Goal: Task Accomplishment & Management: Manage account settings

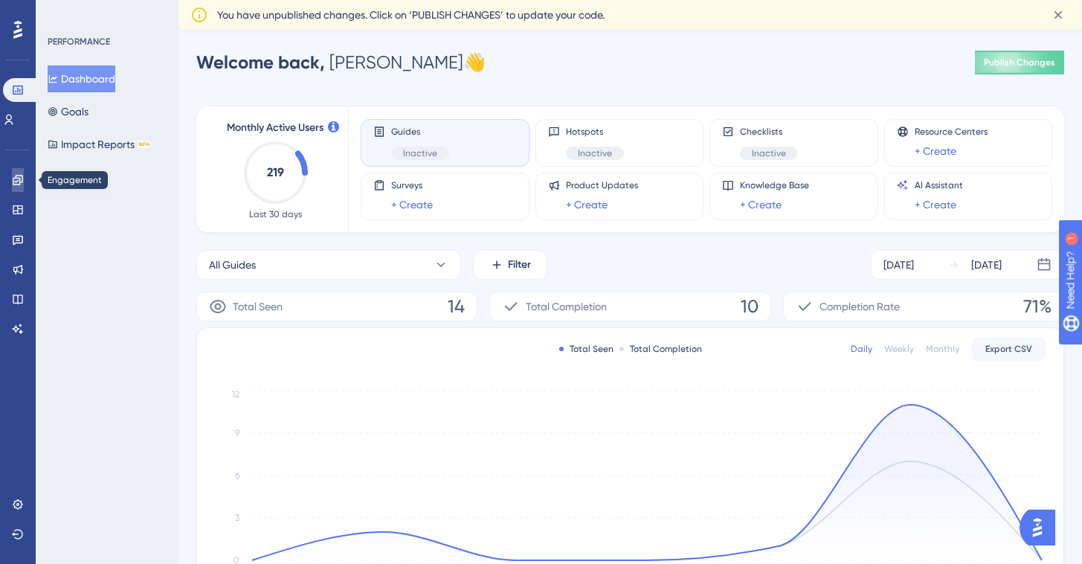
click at [20, 187] on link at bounding box center [18, 180] width 12 height 24
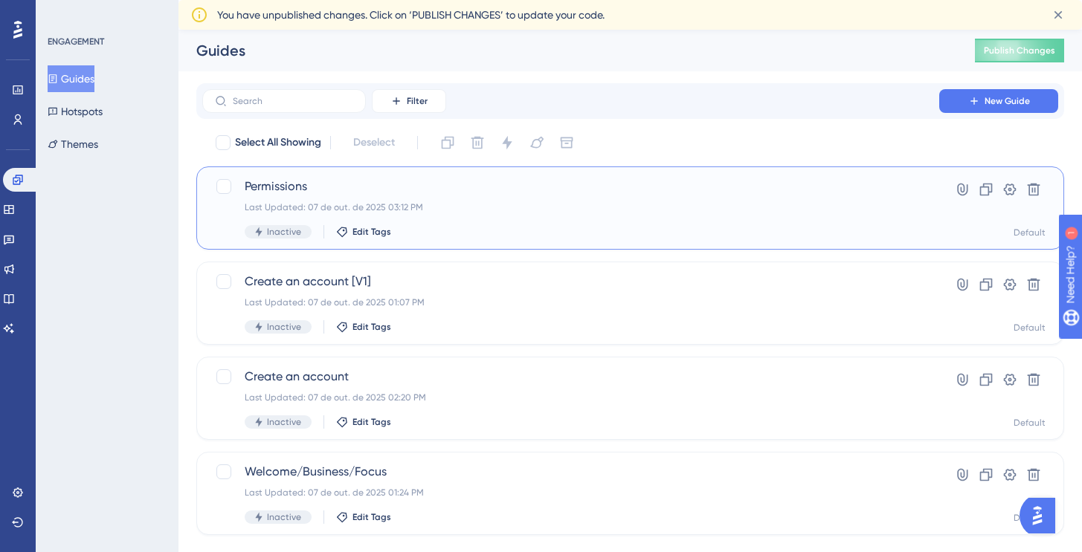
click at [438, 190] on span "Permissions" at bounding box center [571, 187] width 652 height 18
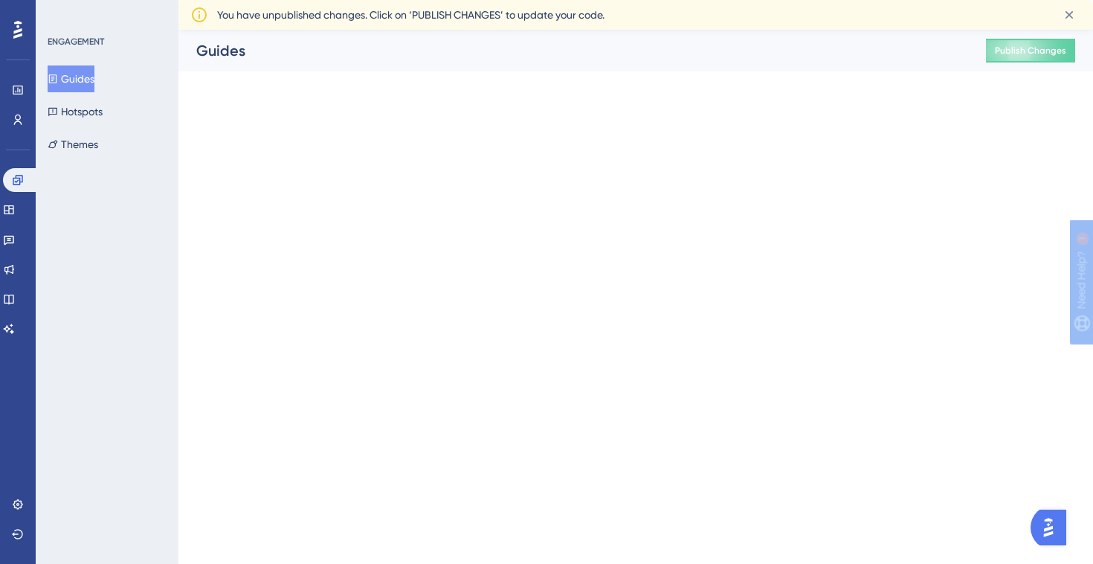
click at [438, 0] on html "Performance Users Engagement Widgets Feedback Product Updates Knowledge Base AI…" at bounding box center [546, 0] width 1093 height 0
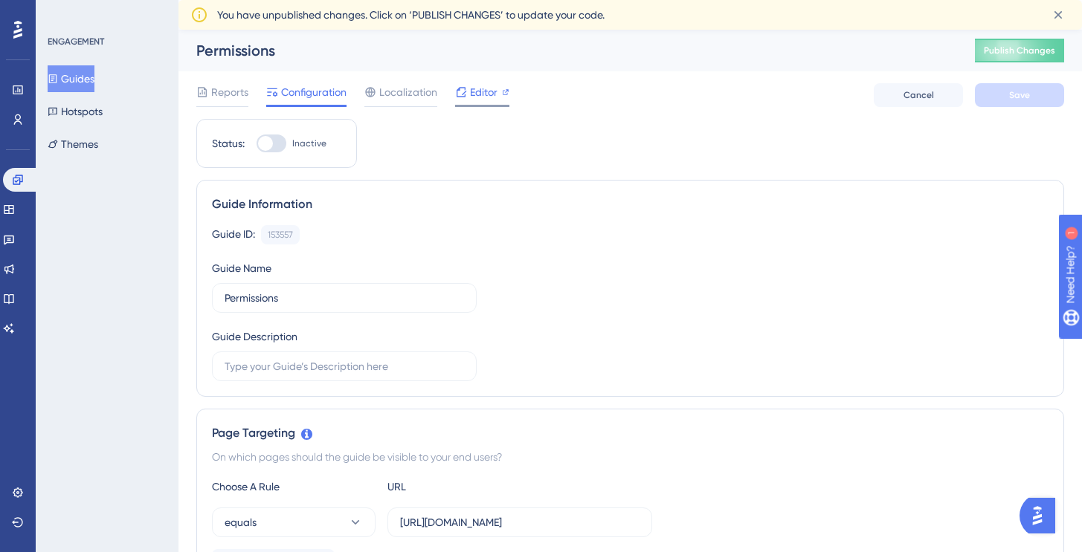
click at [472, 95] on span "Editor" at bounding box center [484, 92] width 28 height 18
click at [1031, 51] on span "Publish Changes" at bounding box center [1019, 51] width 71 height 12
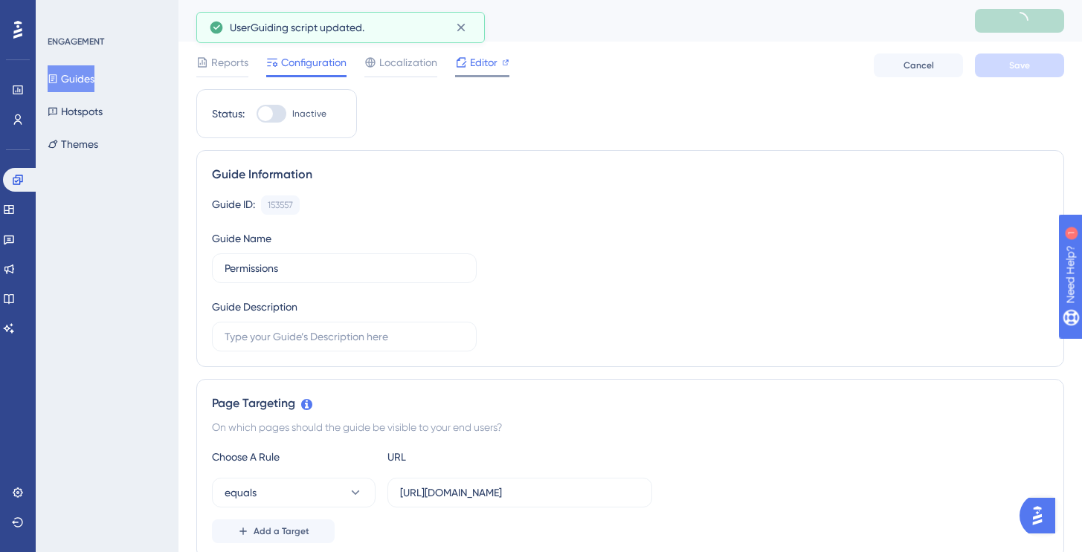
click at [496, 62] on span "Editor" at bounding box center [484, 63] width 28 height 18
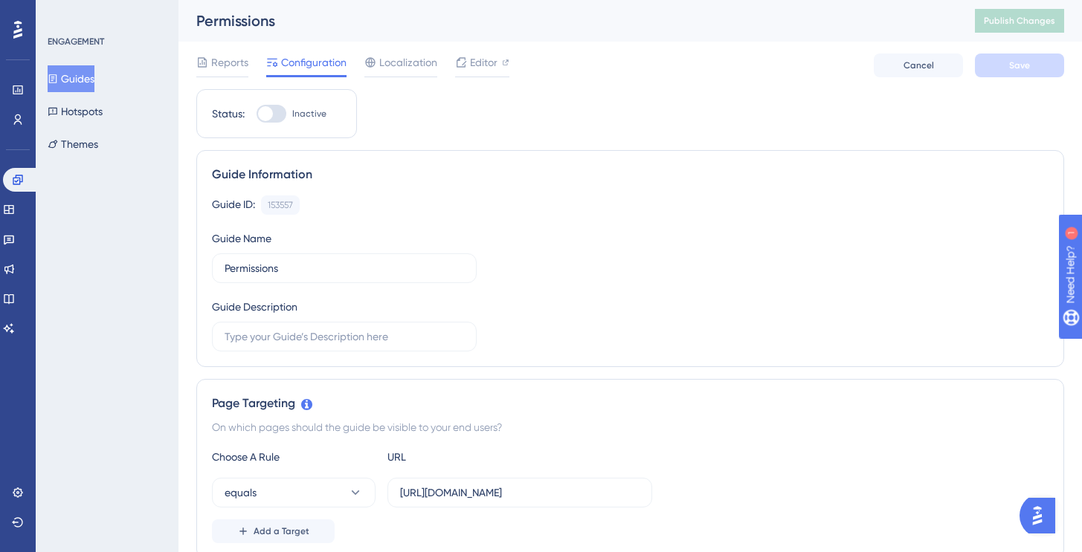
click at [94, 87] on button "Guides" at bounding box center [71, 78] width 47 height 27
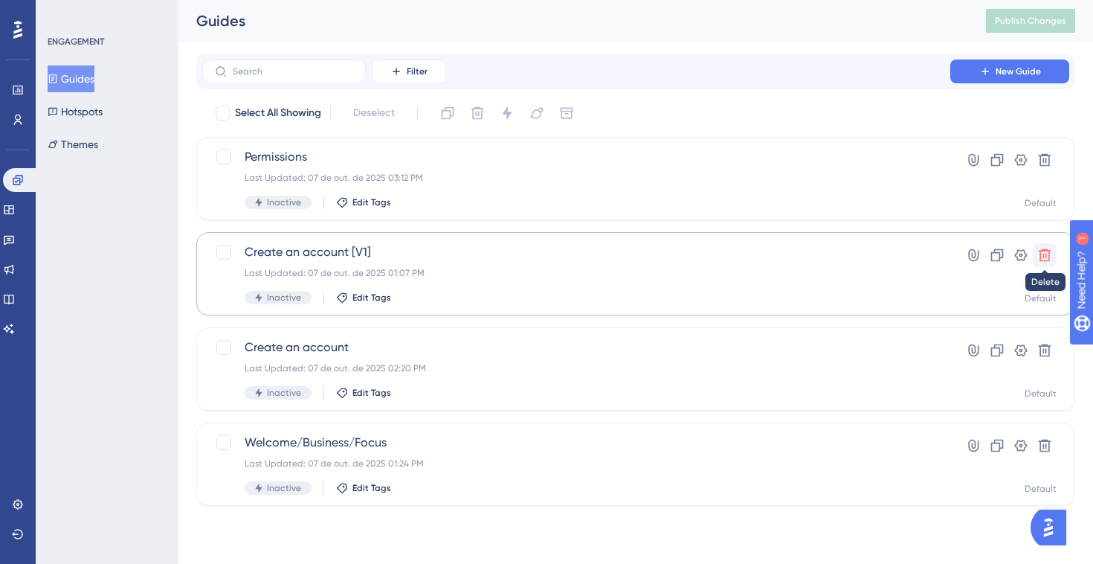
click at [1049, 262] on icon at bounding box center [1044, 255] width 15 height 15
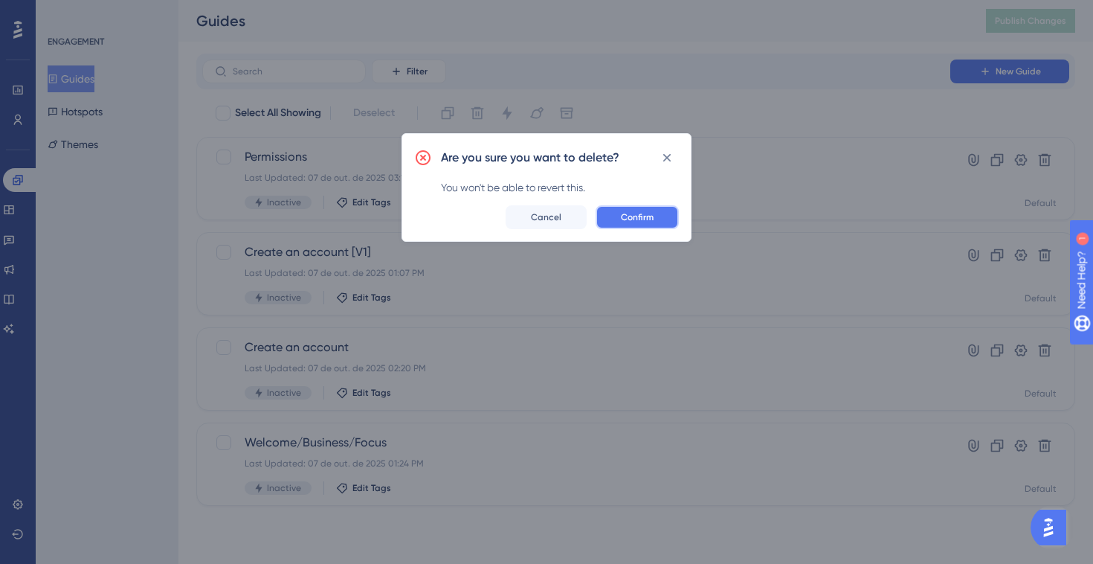
drag, startPoint x: 648, startPoint y: 210, endPoint x: 619, endPoint y: 158, distance: 59.6
click at [619, 158] on div "Are you sure you want to delete? You won't be able to revert this. Confirm Canc…" at bounding box center [547, 187] width 290 height 109
click at [633, 213] on span "Confirm" at bounding box center [637, 217] width 33 height 12
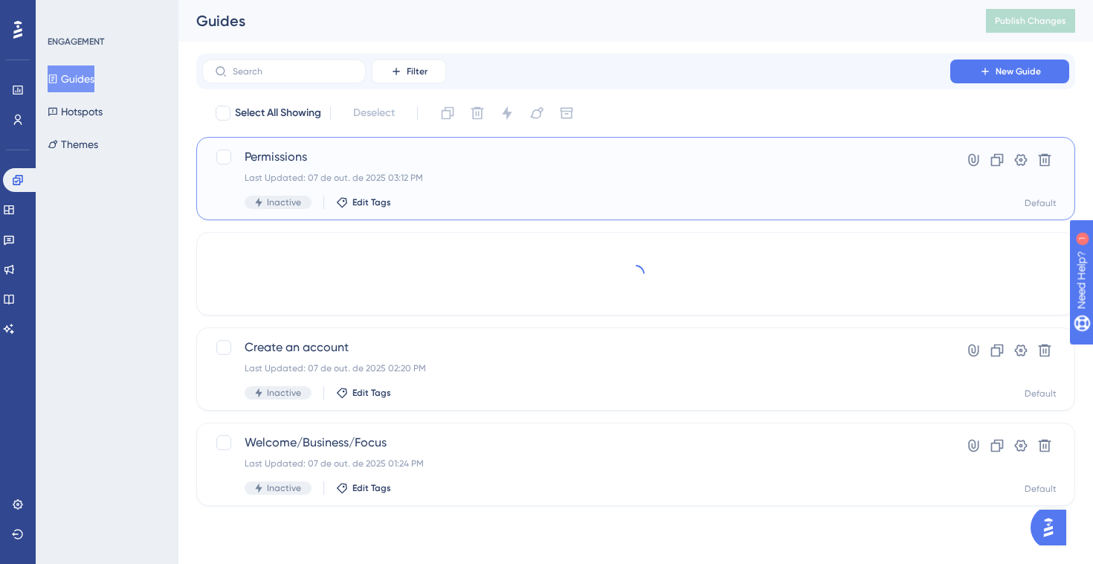
click at [633, 213] on div "Permissions Last Updated: 07 de out. de 2025 03:12 PM Inactive Edit Tags Hyperl…" at bounding box center [635, 178] width 879 height 83
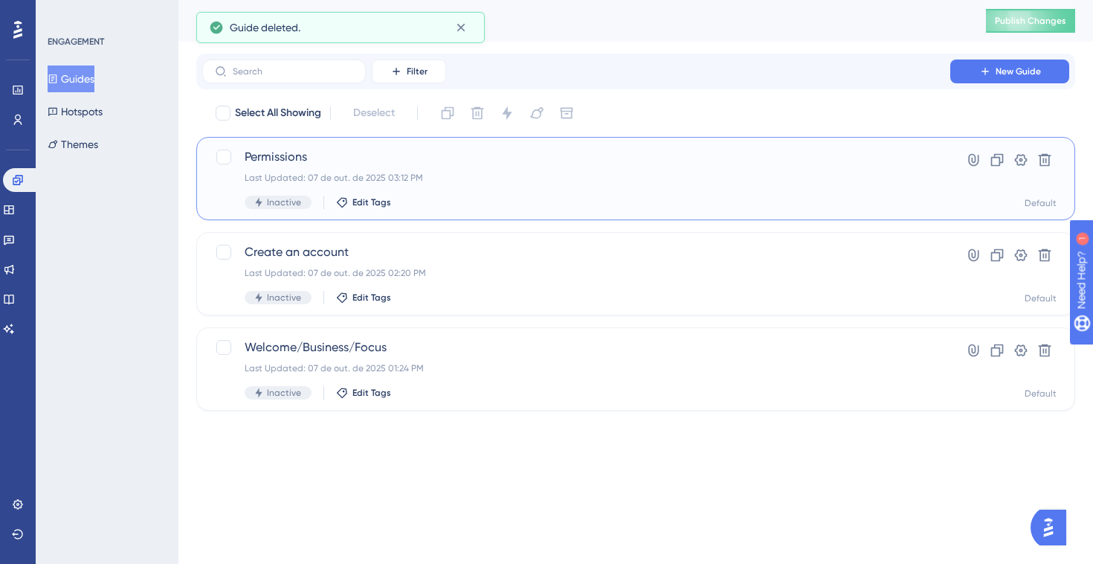
click at [433, 185] on div "Permissions Last Updated: 07 de out. de 2025 03:12 PM Inactive Edit Tags" at bounding box center [576, 178] width 663 height 61
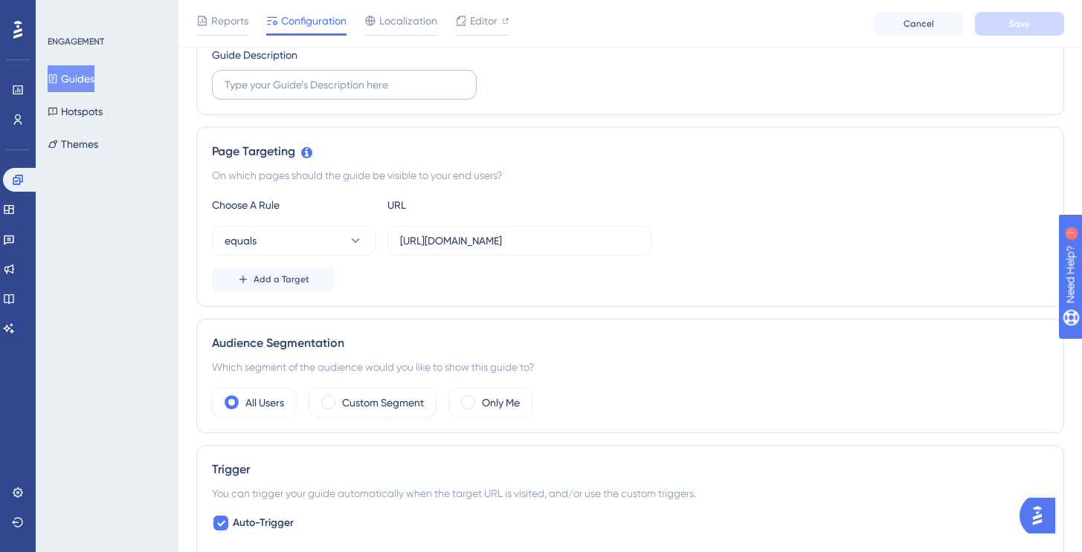
scroll to position [522, 0]
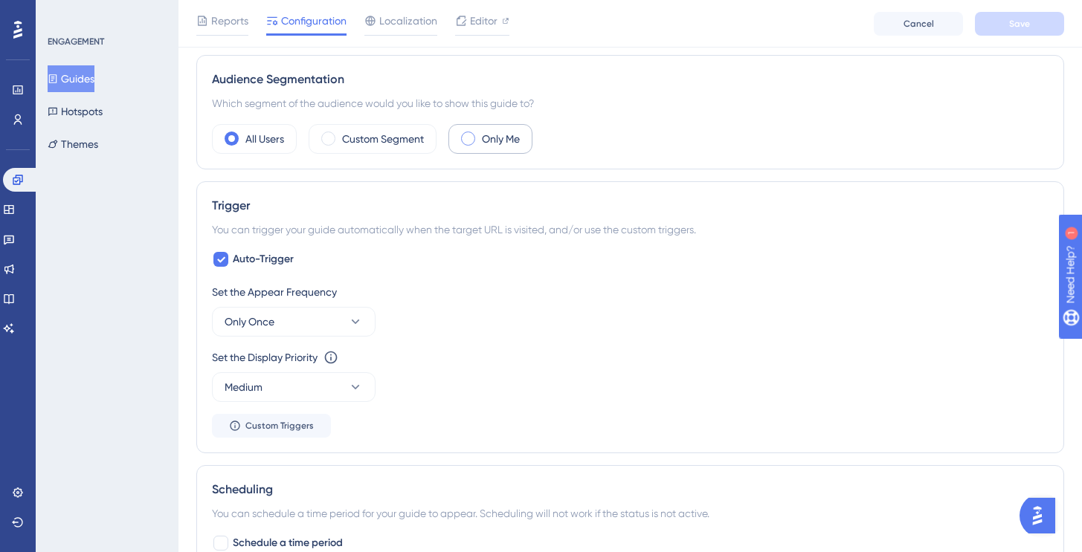
click at [479, 139] on div "Only Me" at bounding box center [490, 139] width 84 height 30
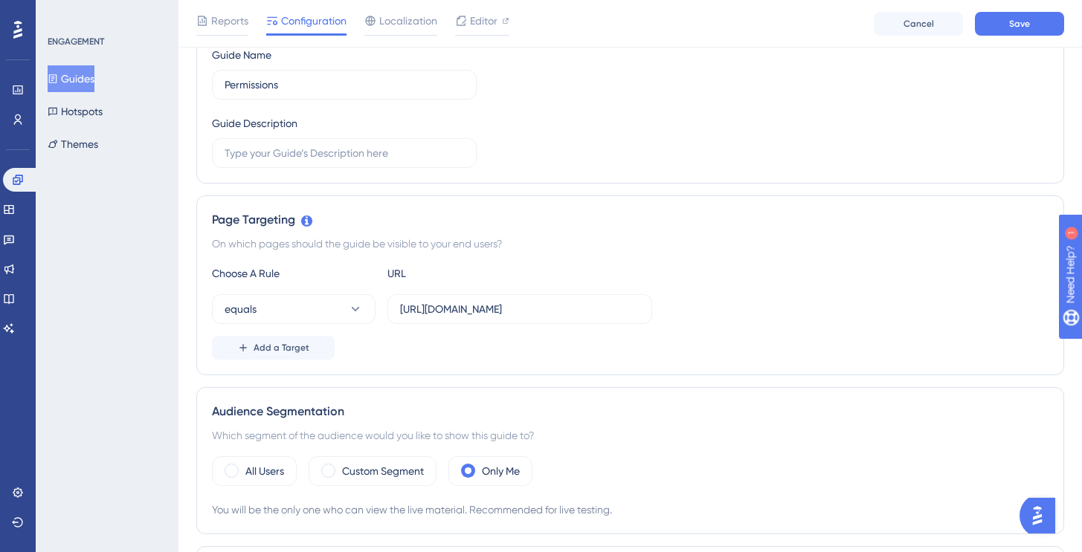
scroll to position [0, 0]
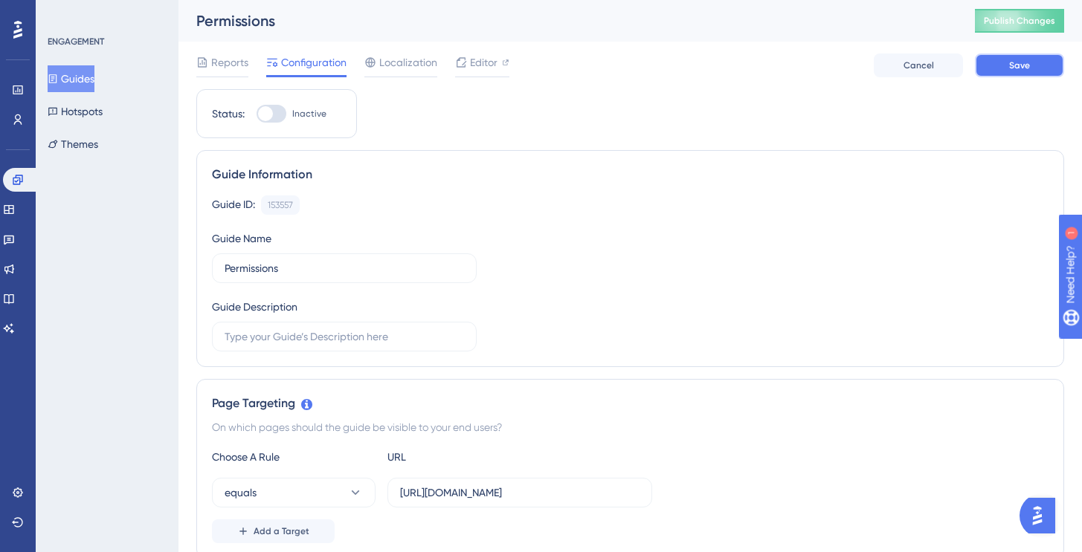
click at [1019, 71] on button "Save" at bounding box center [1019, 66] width 89 height 24
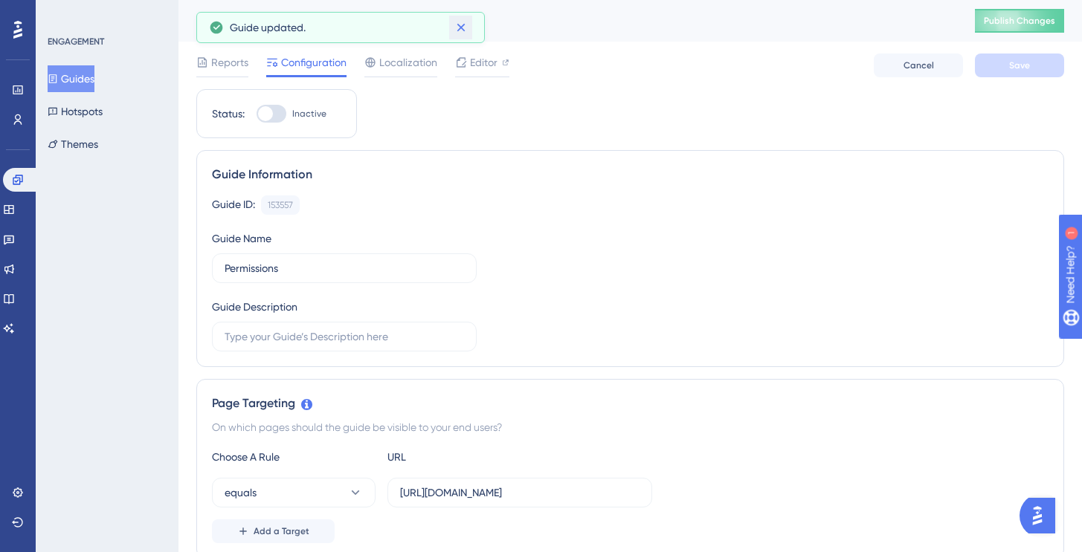
click at [465, 29] on icon at bounding box center [461, 27] width 15 height 15
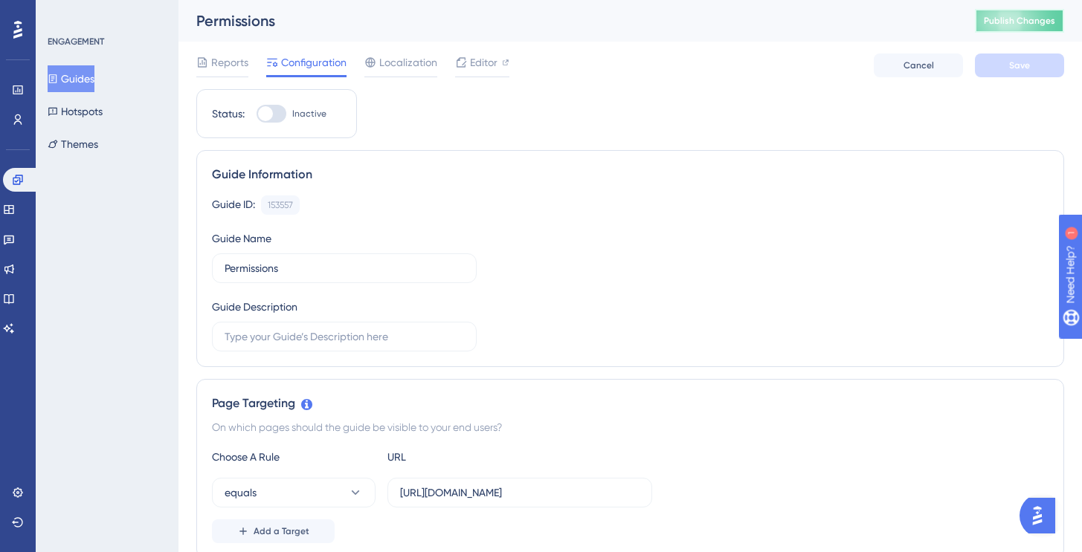
click at [1008, 25] on span "Publish Changes" at bounding box center [1019, 21] width 71 height 12
click at [86, 83] on button "Guides" at bounding box center [71, 78] width 47 height 27
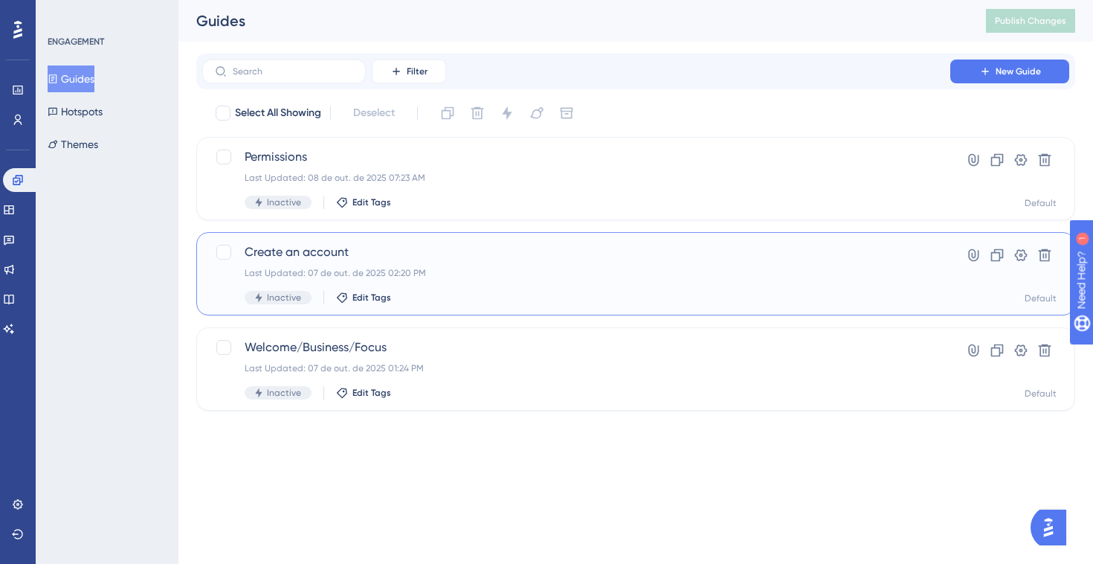
click at [485, 248] on span "Create an account" at bounding box center [576, 252] width 663 height 18
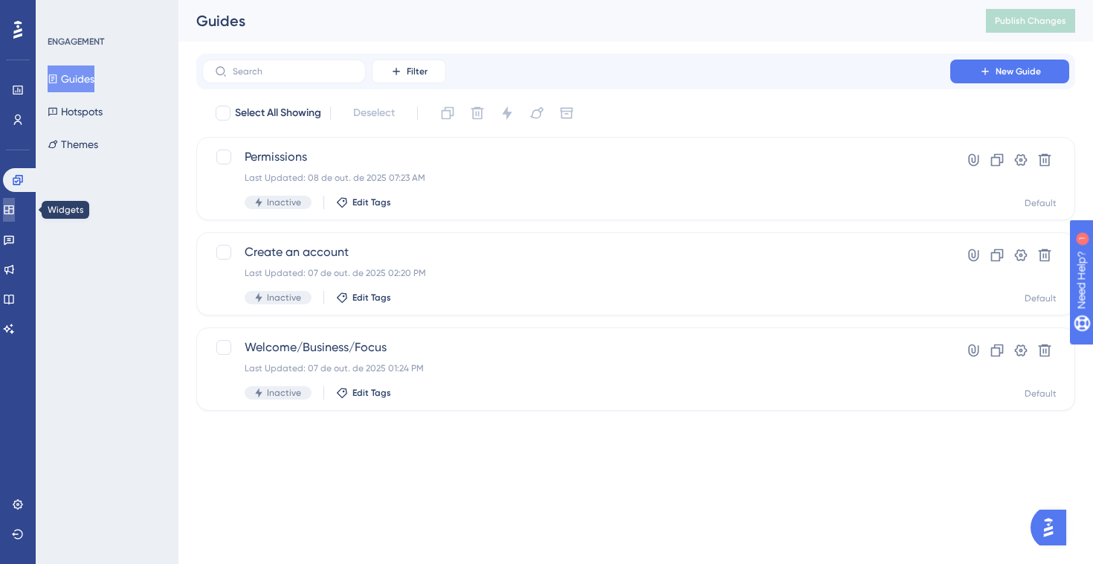
click at [13, 213] on icon at bounding box center [9, 209] width 10 height 9
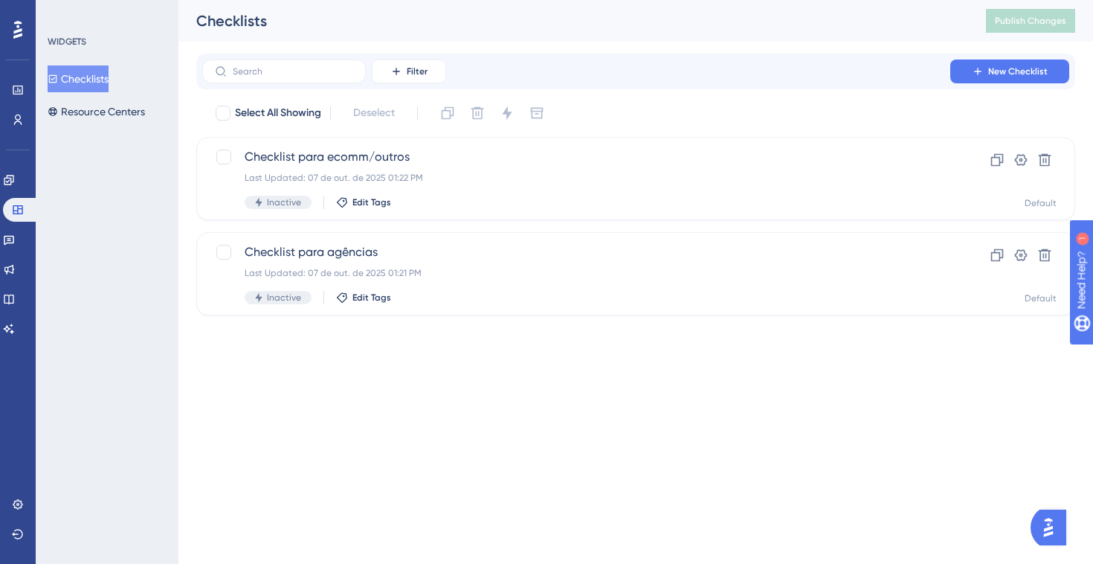
click at [82, 69] on button "Checklists" at bounding box center [78, 78] width 61 height 27
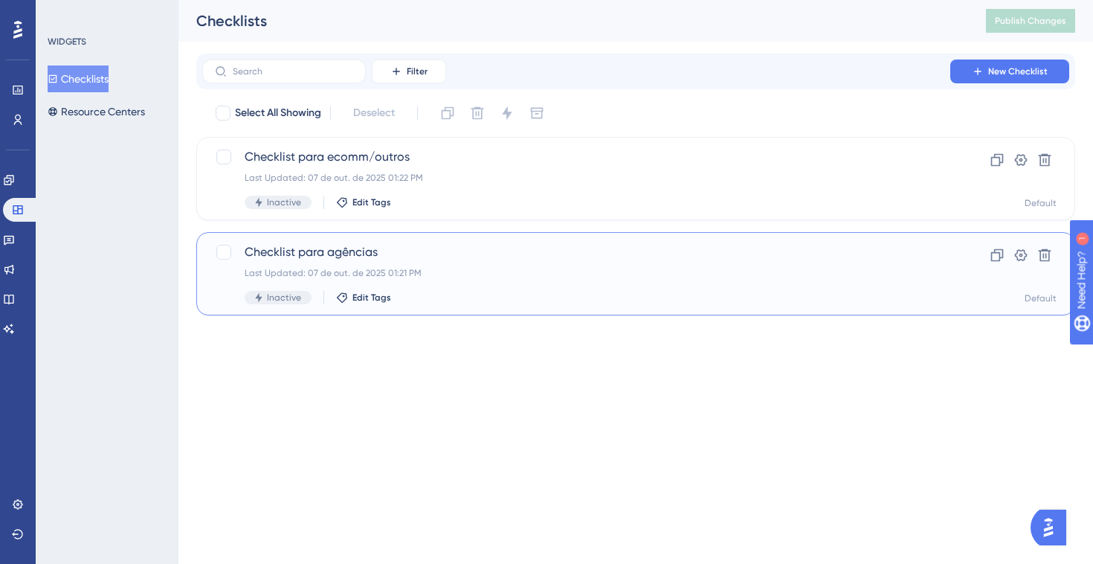
click at [568, 253] on span "Checklist para agências" at bounding box center [576, 252] width 663 height 18
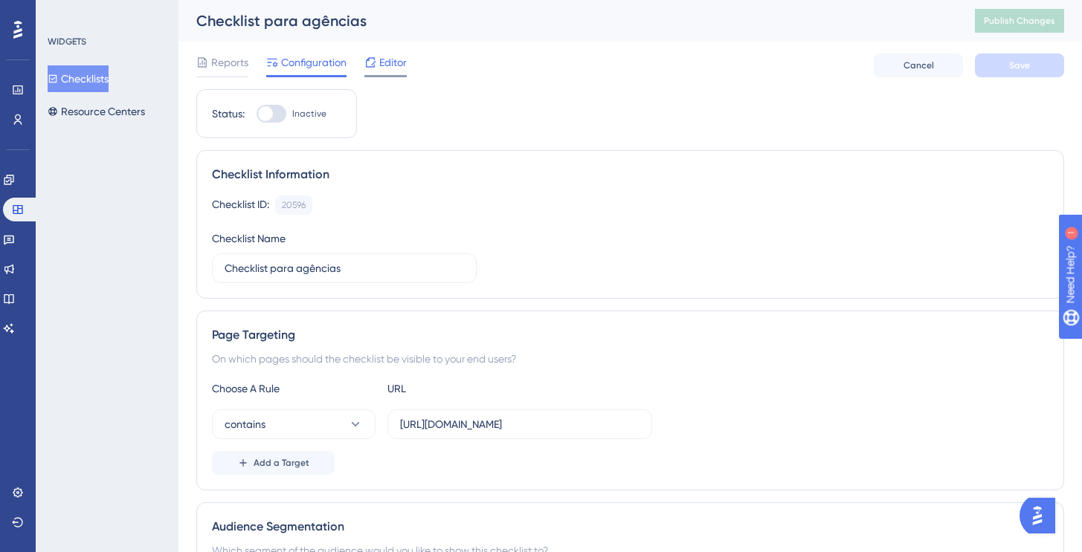
click at [385, 75] on div at bounding box center [385, 76] width 42 height 2
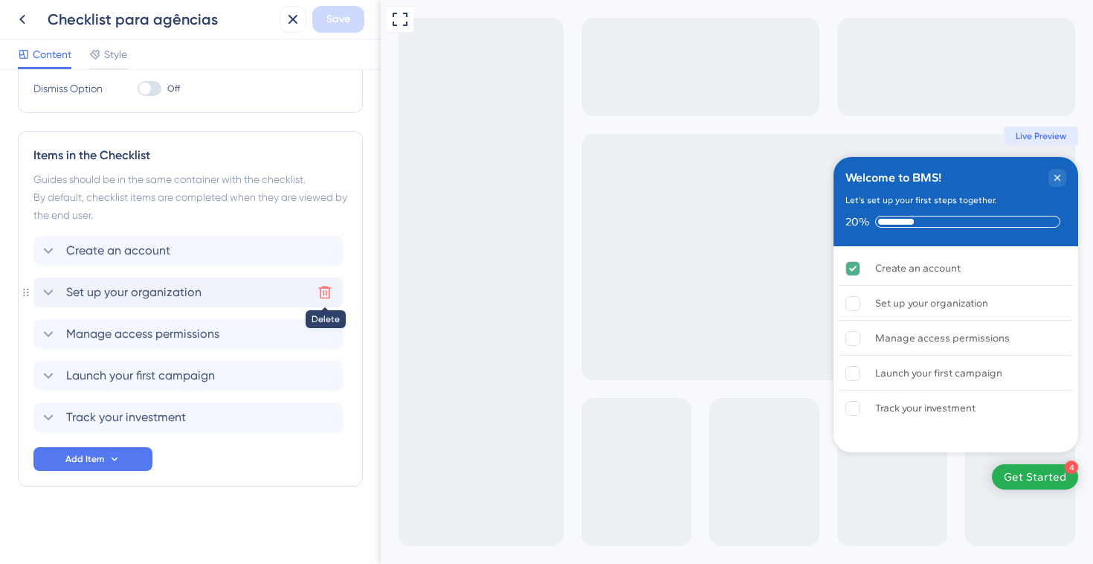
click at [323, 291] on icon at bounding box center [325, 292] width 13 height 13
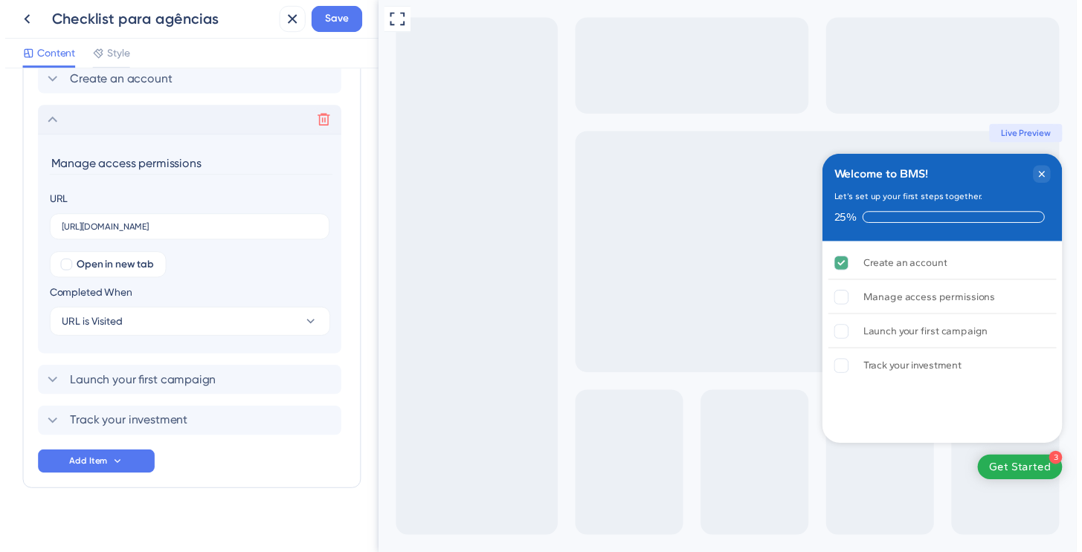
scroll to position [499, 0]
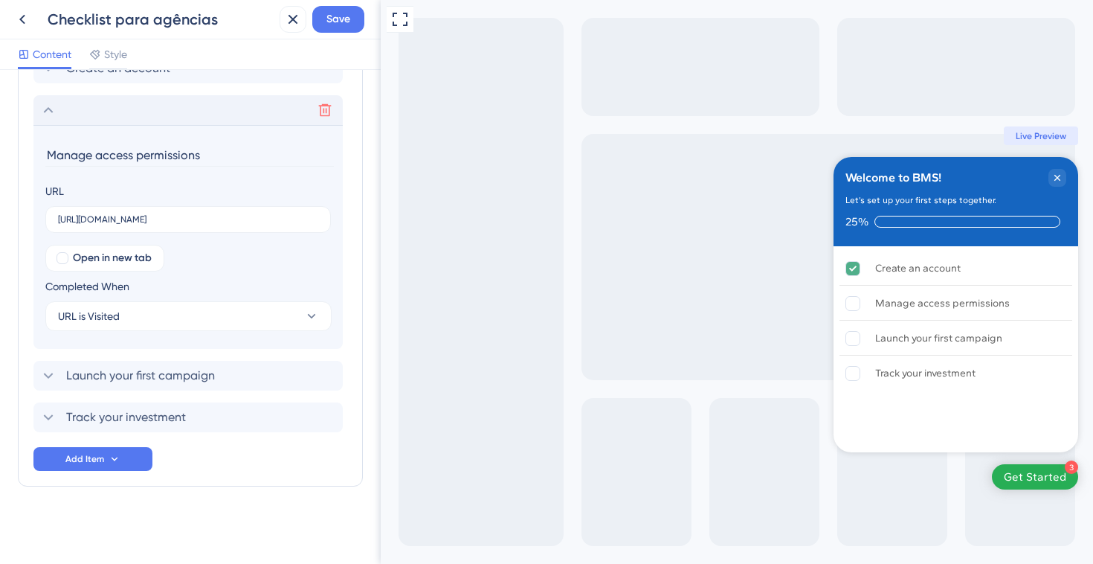
click at [107, 161] on input "Manage access permissions" at bounding box center [189, 154] width 288 height 23
click at [26, 23] on icon at bounding box center [22, 19] width 18 height 18
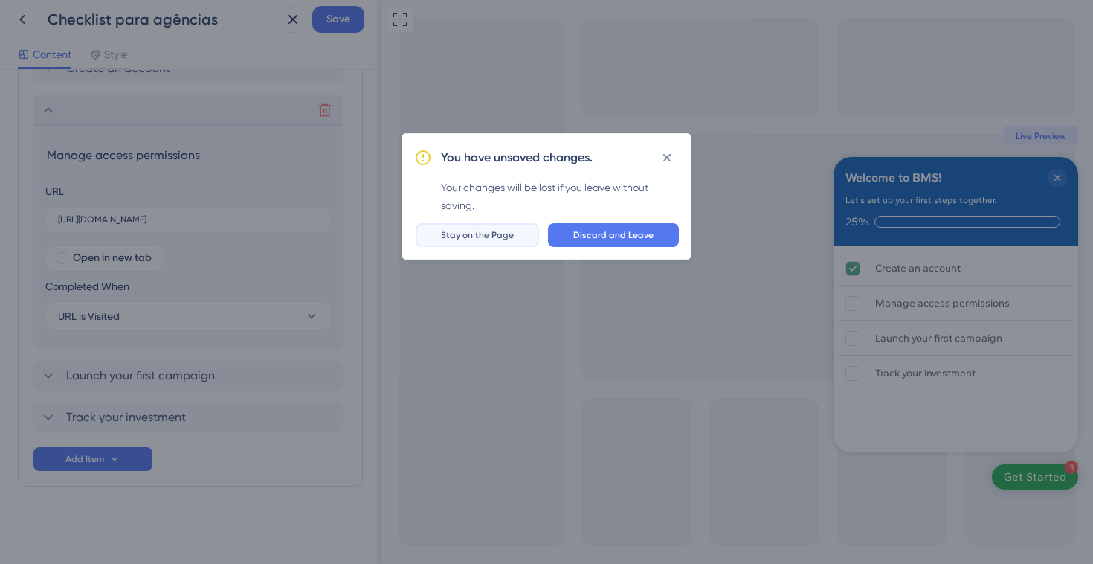
click at [524, 239] on button "Stay on the Page" at bounding box center [477, 235] width 123 height 24
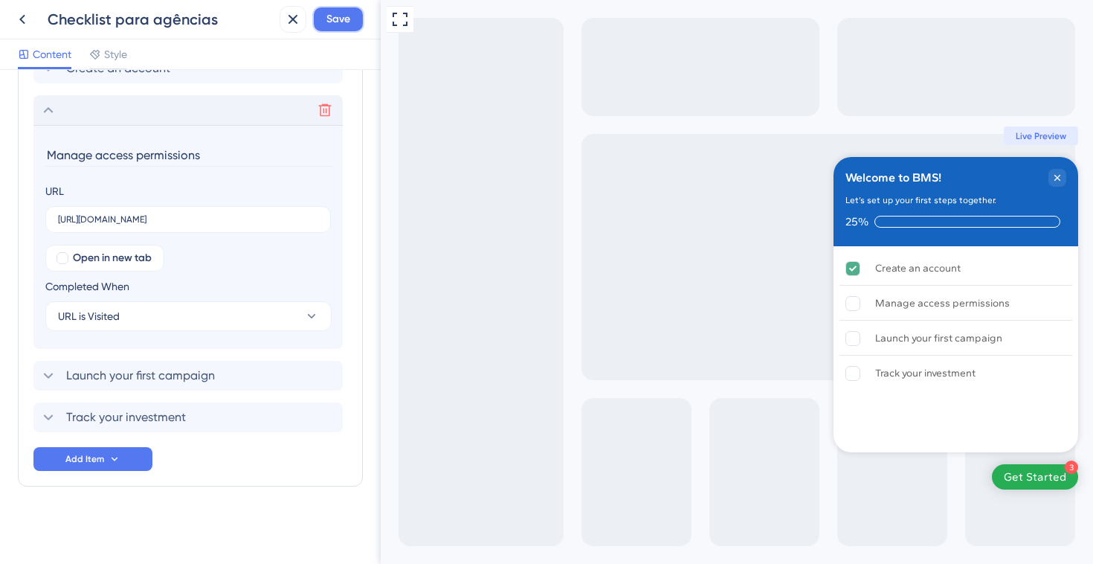
click at [332, 22] on span "Save" at bounding box center [338, 19] width 24 height 18
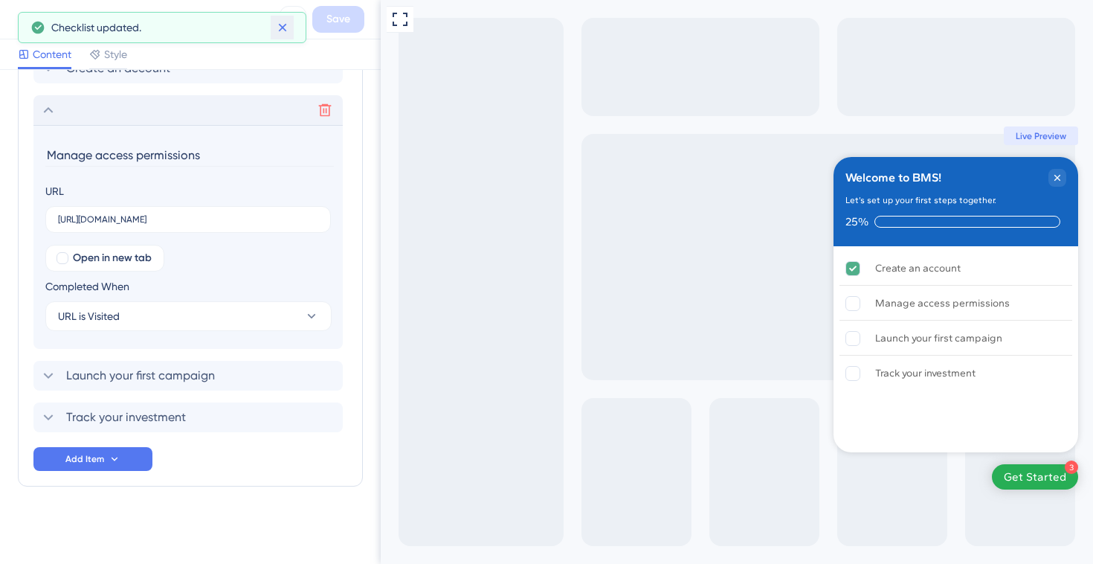
click at [286, 30] on icon at bounding box center [282, 27] width 15 height 15
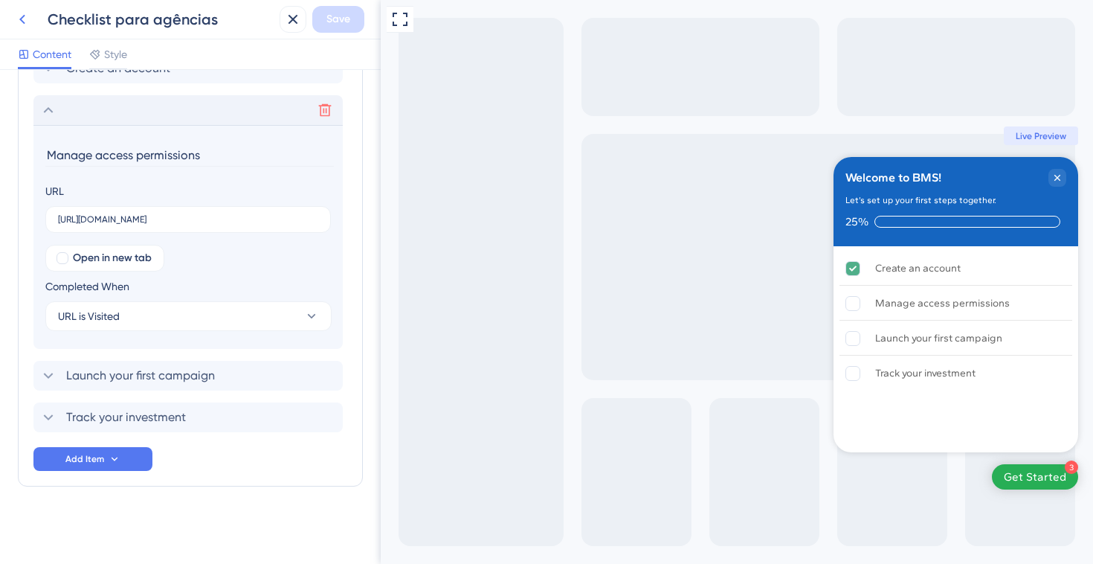
click at [24, 24] on icon at bounding box center [22, 19] width 18 height 18
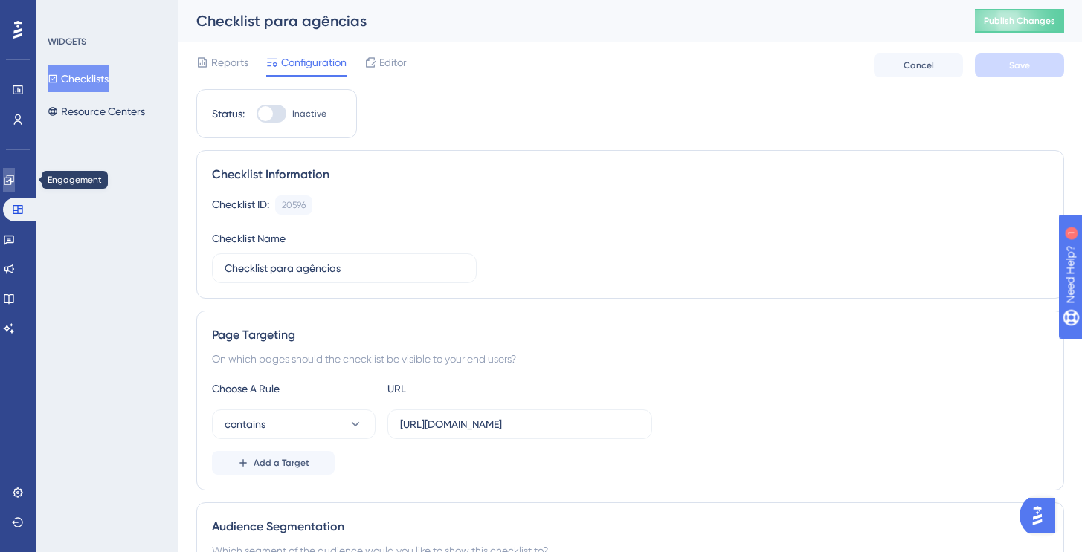
click at [15, 181] on icon at bounding box center [9, 180] width 12 height 12
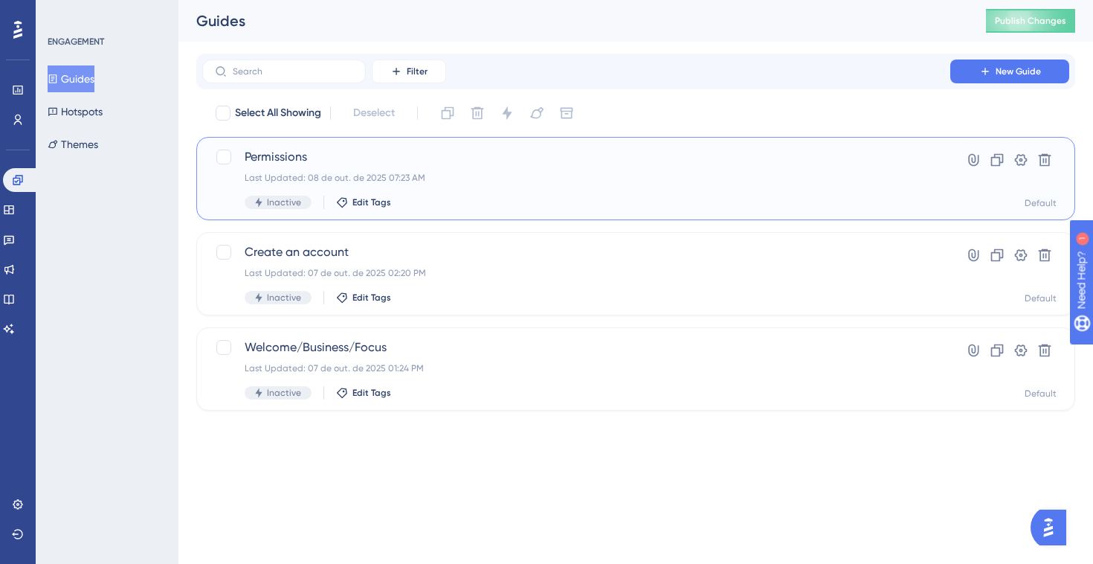
click at [373, 179] on div "Last Updated: 08 de out. de 2025 07:23 AM" at bounding box center [576, 178] width 663 height 12
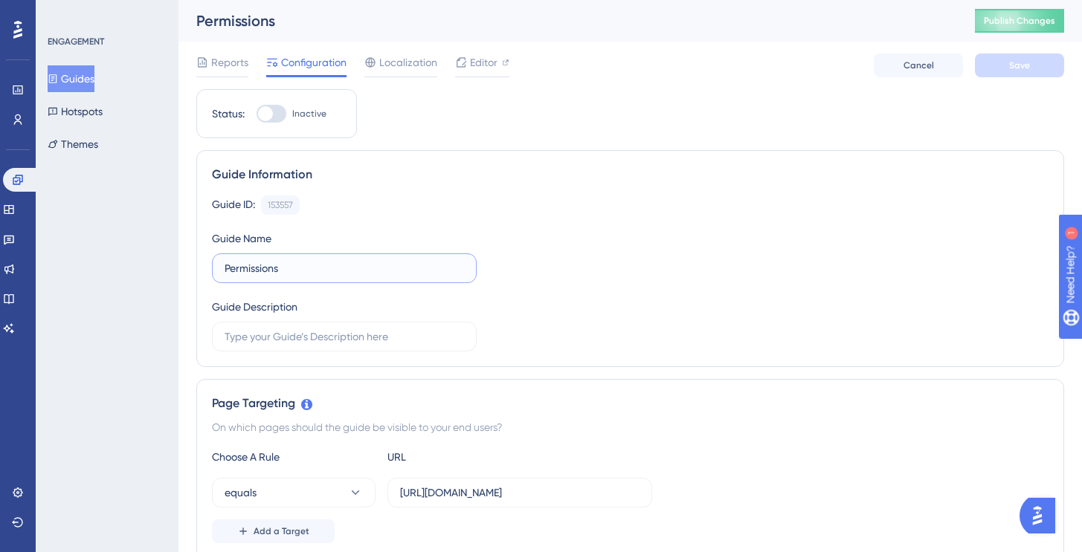
drag, startPoint x: 293, startPoint y: 264, endPoint x: 126, endPoint y: 258, distance: 166.7
paste input "Manage access p"
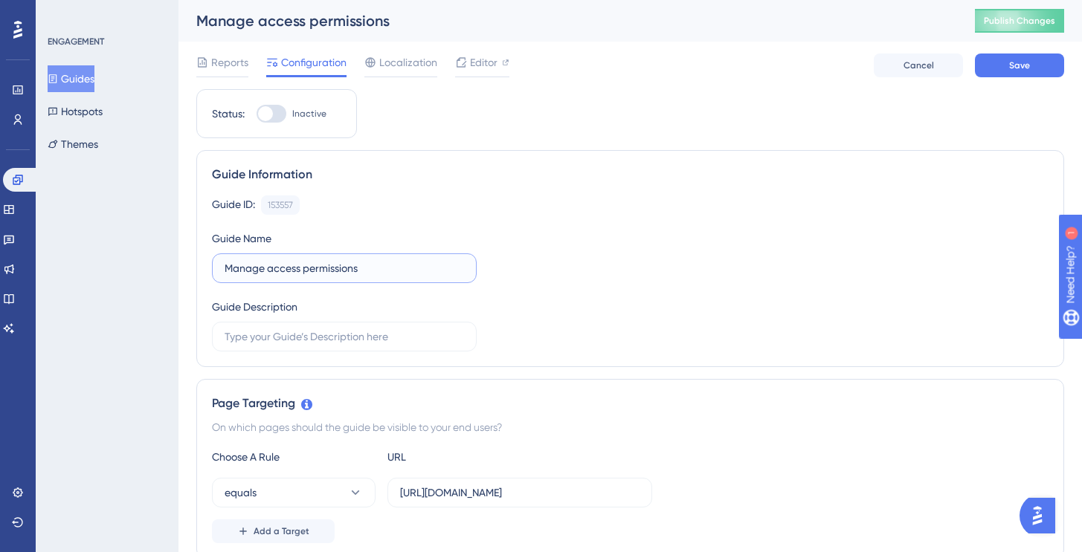
type input "Manage access permissions"
click at [677, 277] on div "Guide ID: 153557 Copy Guide Name Manage access permissions Guide Description" at bounding box center [630, 274] width 836 height 156
click at [984, 71] on button "Save" at bounding box center [1019, 66] width 89 height 24
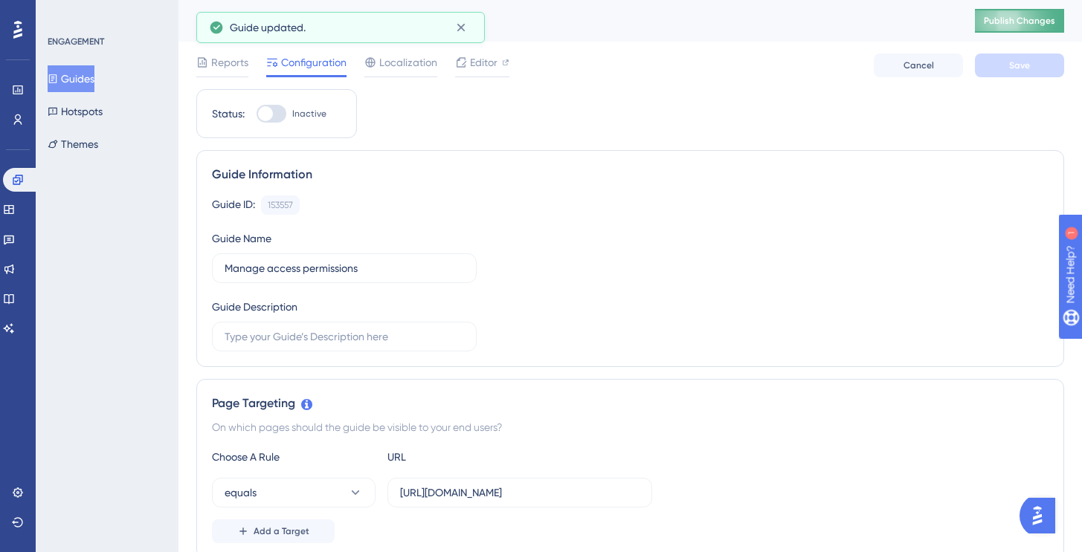
click at [1007, 25] on span "Publish Changes" at bounding box center [1019, 21] width 71 height 12
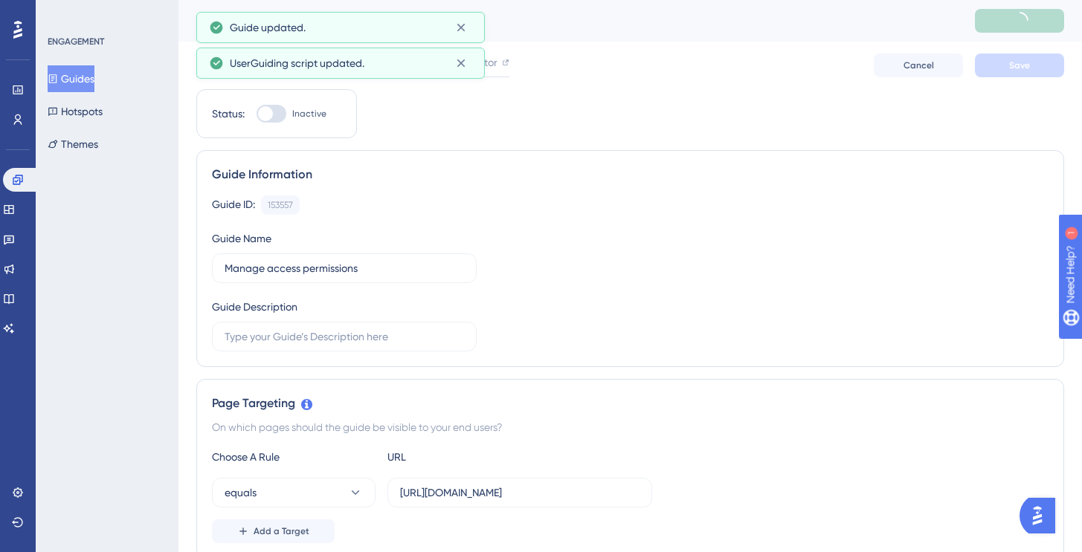
click at [94, 80] on button "Guides" at bounding box center [71, 78] width 47 height 27
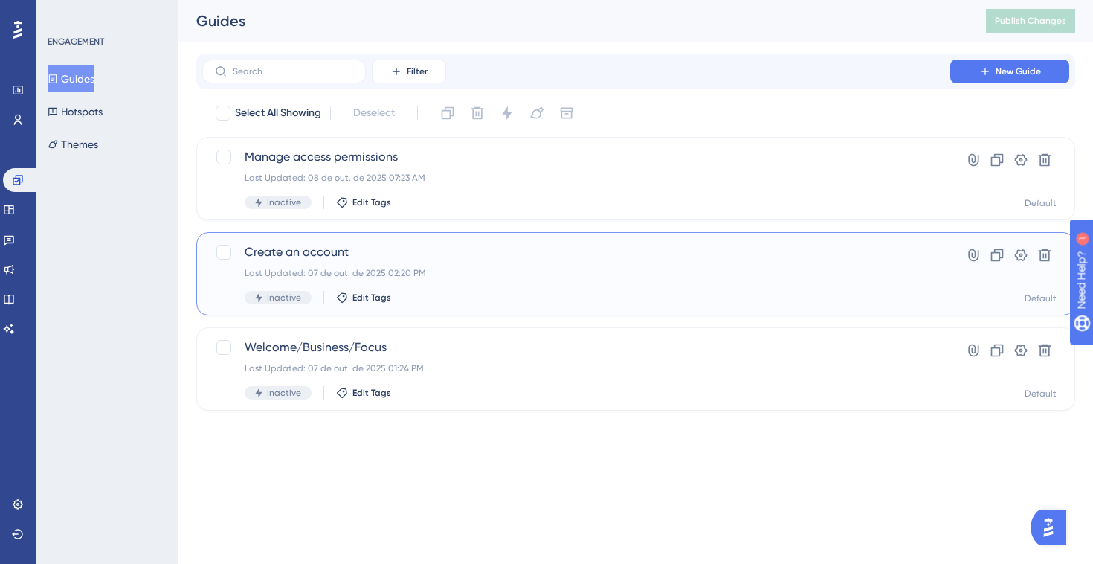
click at [355, 259] on span "Create an account" at bounding box center [576, 252] width 663 height 18
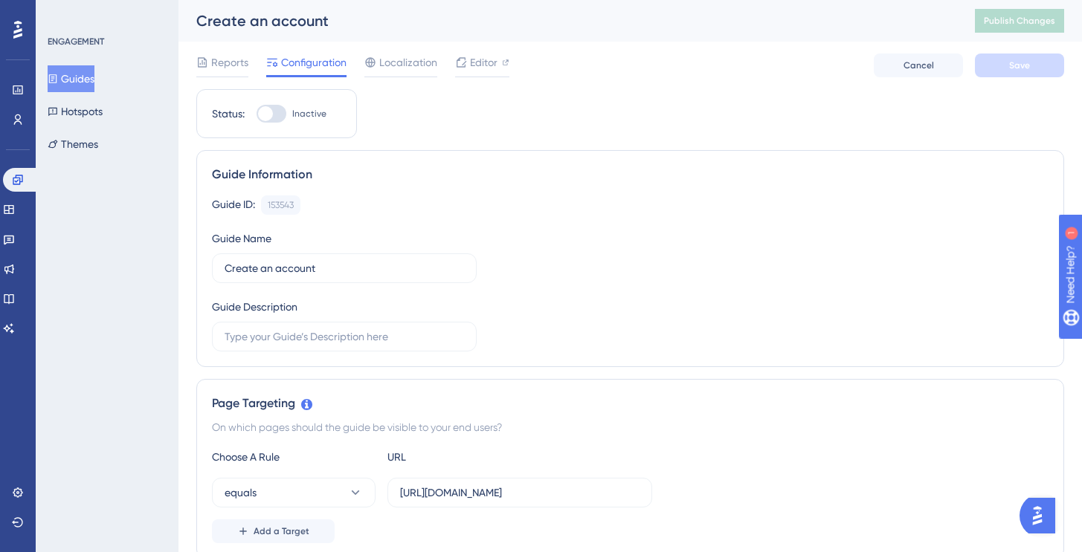
click at [88, 86] on button "Guides" at bounding box center [71, 78] width 47 height 27
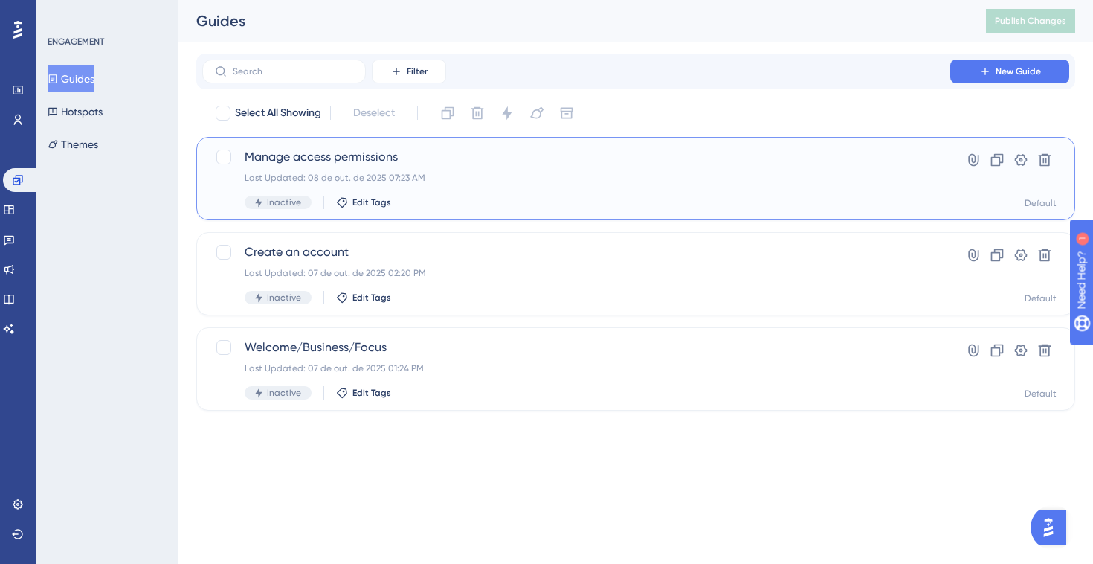
click at [443, 181] on div "Last Updated: 08 de out. de 2025 07:23 AM" at bounding box center [576, 178] width 663 height 12
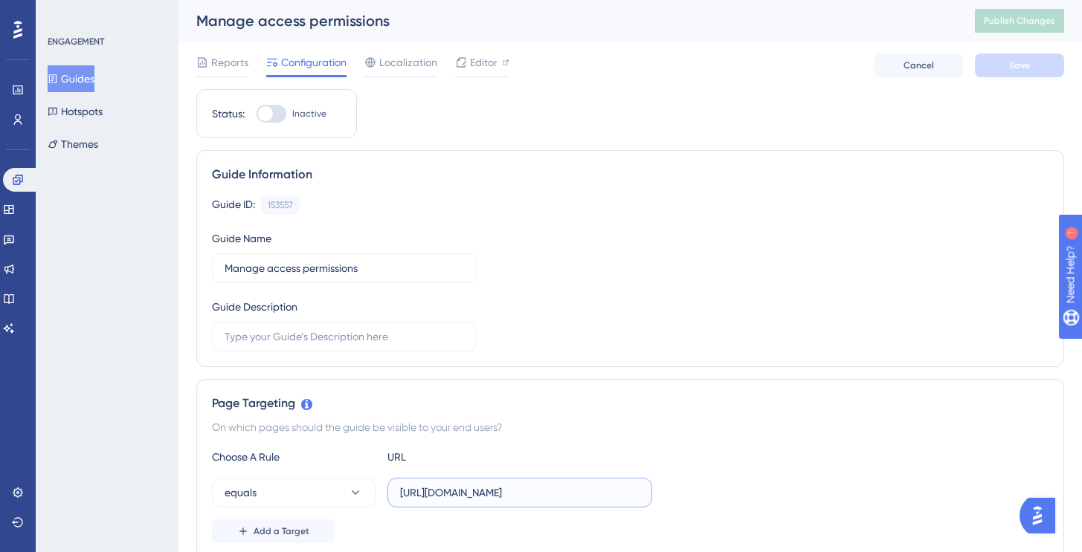
drag, startPoint x: 515, startPoint y: 494, endPoint x: 478, endPoint y: 494, distance: 36.4
click at [478, 494] on input "https://console.staging.bluems.com/iam/users" at bounding box center [519, 493] width 239 height 16
type input "https://console.bluems.com/iam/users"
click at [665, 439] on div "Page Targeting On which pages should the guide be visible to your end users? Ch…" at bounding box center [630, 469] width 868 height 180
click at [999, 73] on button "Save" at bounding box center [1019, 66] width 89 height 24
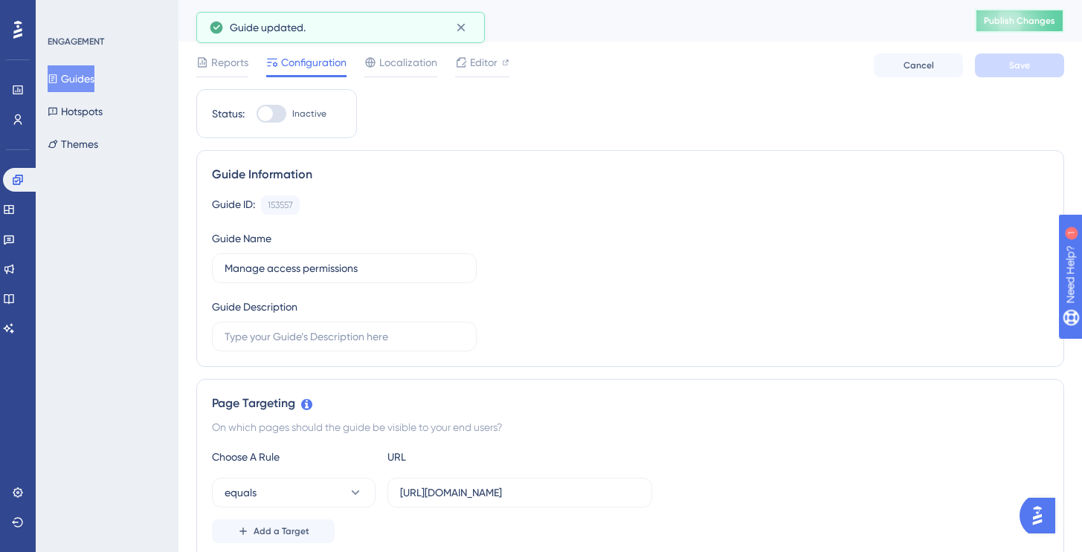
click at [1019, 28] on button "Publish Changes" at bounding box center [1019, 21] width 89 height 24
click at [499, 66] on div "Editor" at bounding box center [482, 63] width 54 height 18
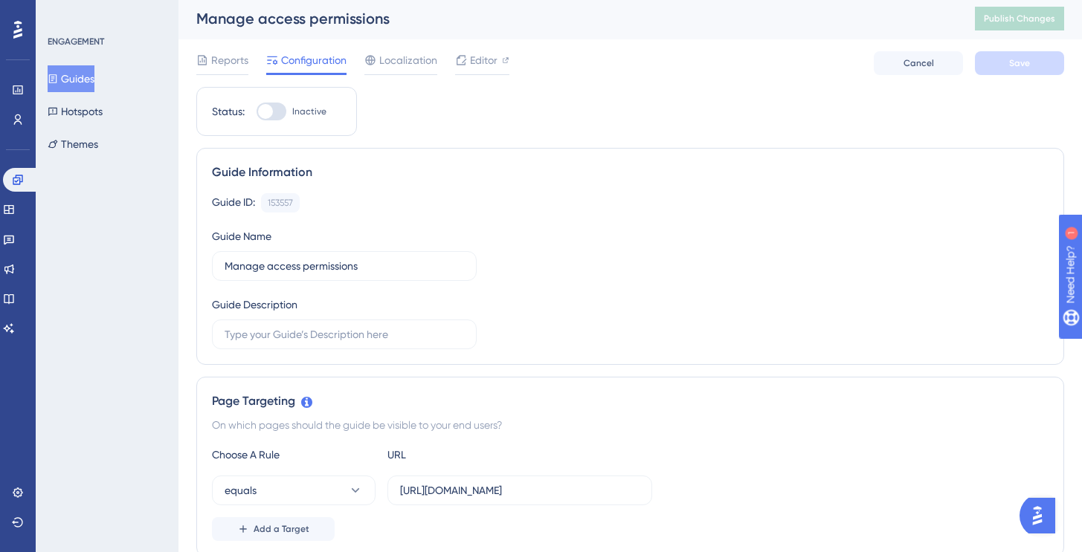
scroll to position [3, 0]
click at [488, 59] on span "Editor" at bounding box center [484, 60] width 28 height 18
click at [90, 83] on button "Guides" at bounding box center [71, 78] width 47 height 27
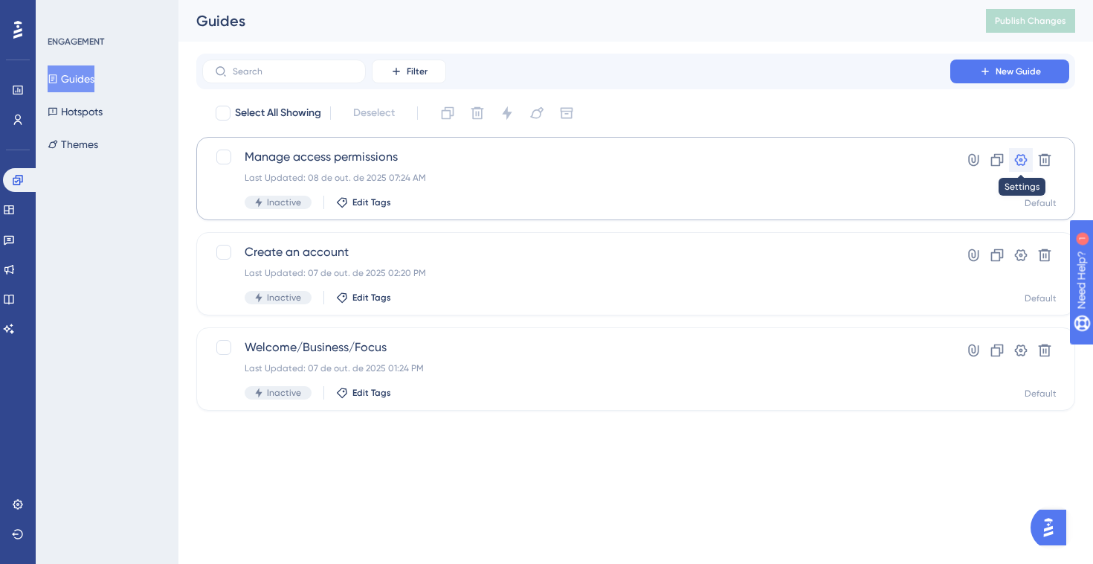
click at [1013, 160] on icon at bounding box center [1020, 159] width 15 height 15
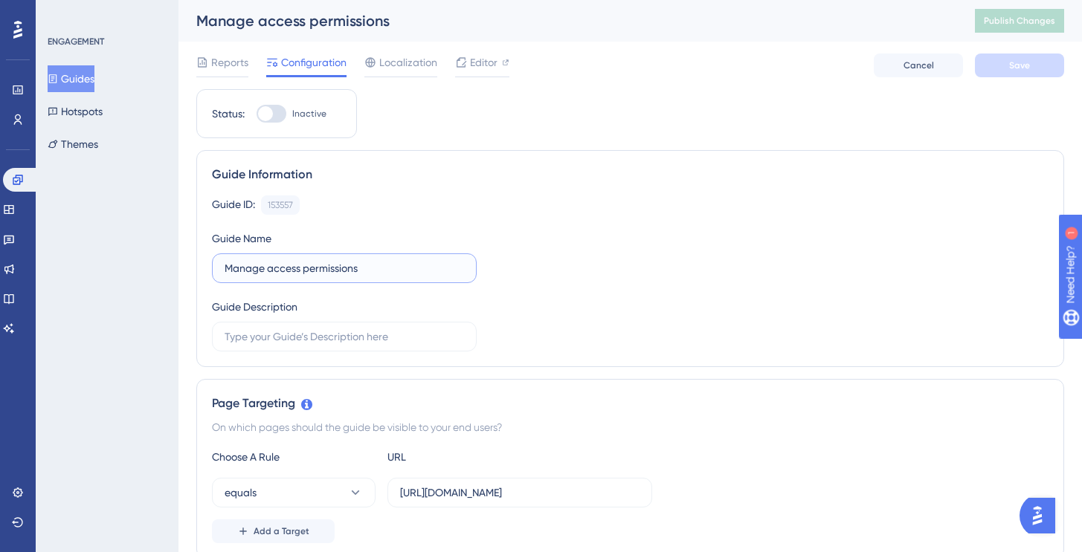
click at [387, 274] on input "Manage access permissions" at bounding box center [344, 268] width 239 height 16
type input "Manage access permissions - STAG"
click at [993, 70] on button "Save" at bounding box center [1019, 66] width 89 height 24
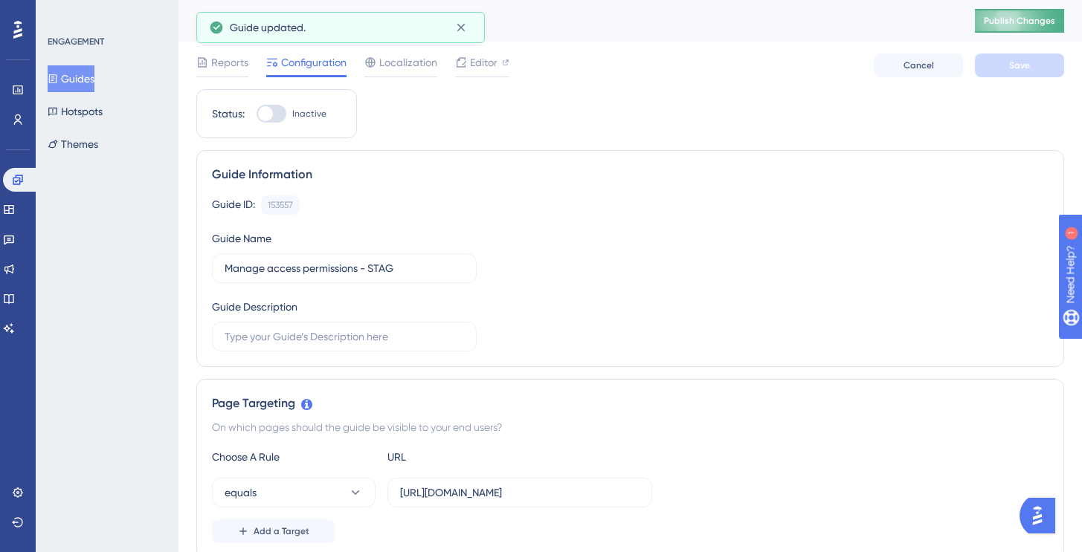
click at [1016, 27] on button "Publish Changes" at bounding box center [1019, 21] width 89 height 24
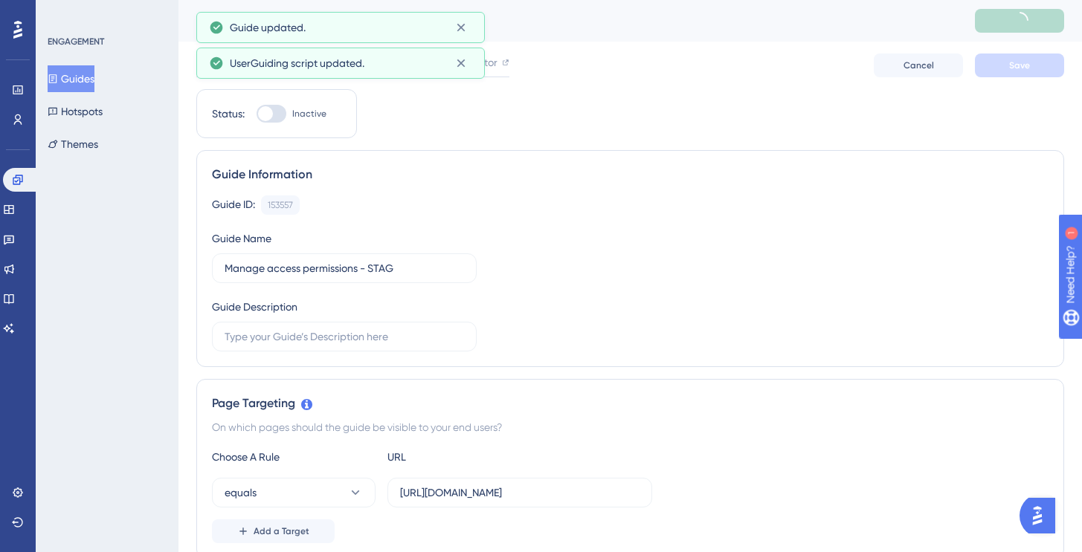
click at [83, 89] on button "Guides" at bounding box center [71, 78] width 47 height 27
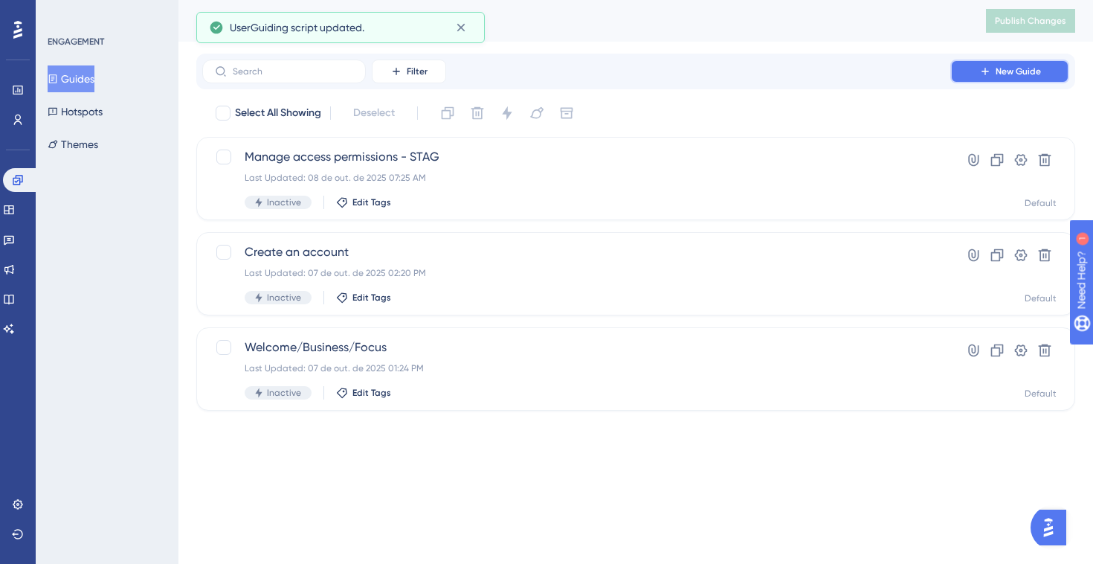
click at [1008, 76] on span "New Guide" at bounding box center [1018, 71] width 45 height 12
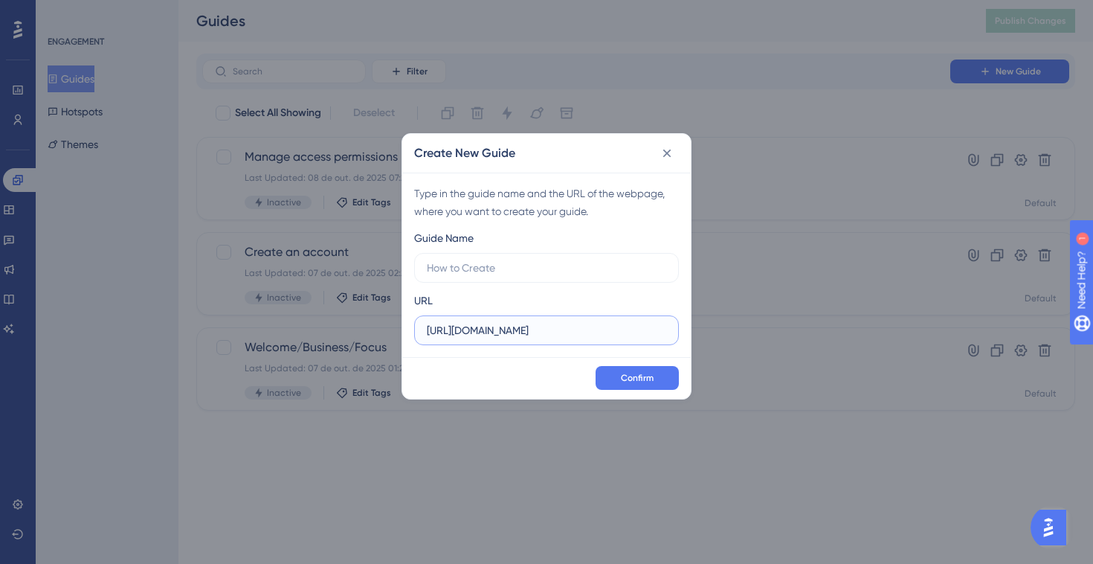
drag, startPoint x: 505, startPoint y: 335, endPoint x: 540, endPoint y: 335, distance: 34.9
click at [540, 335] on input "https://console.staging.bluems.com" at bounding box center [546, 330] width 239 height 16
type input "https://console.bluems.com"
click at [536, 269] on input "text" at bounding box center [546, 267] width 239 height 16
type input "Create an account - CONS"
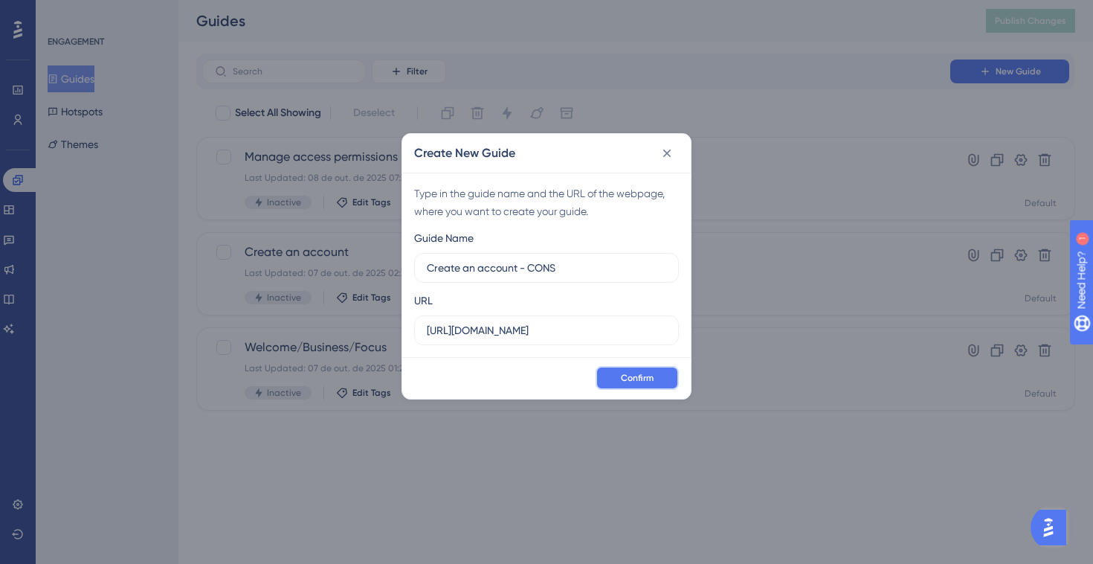
click at [642, 381] on span "Confirm" at bounding box center [637, 378] width 33 height 12
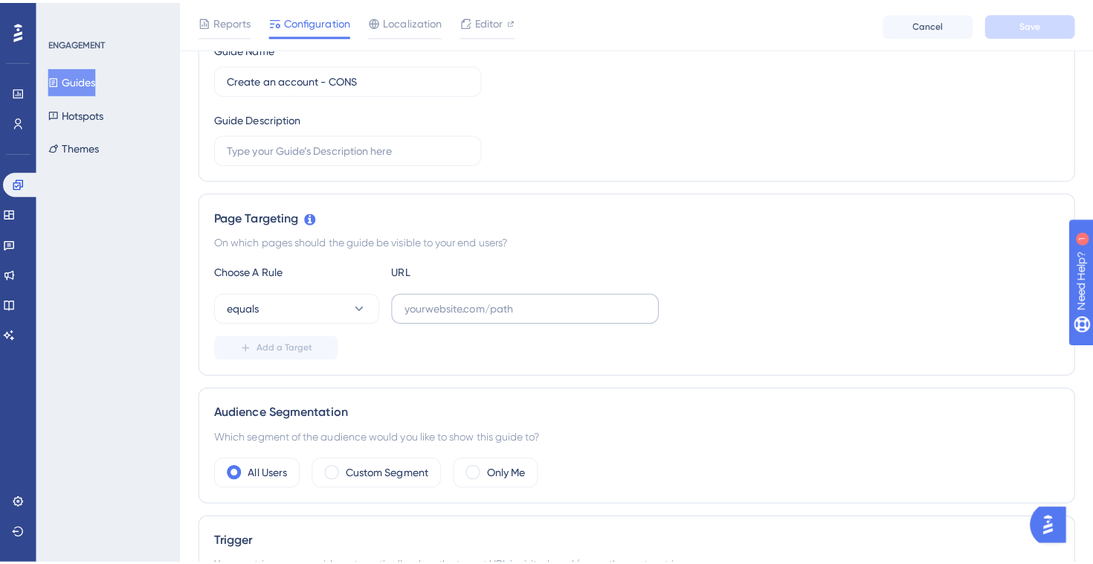
scroll to position [212, 0]
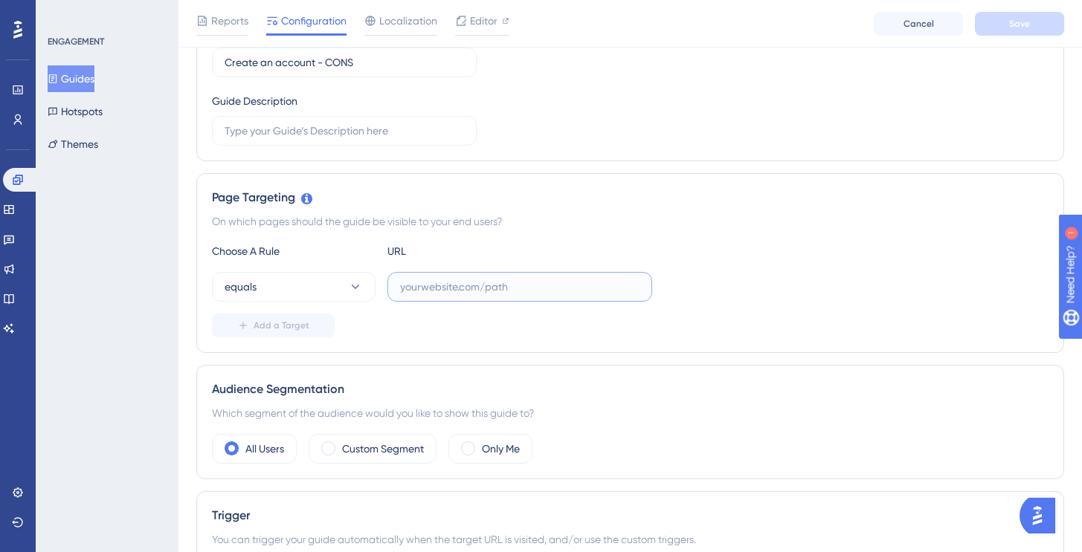
click at [402, 291] on input "text" at bounding box center [519, 287] width 239 height 16
click at [488, 19] on span "Editor" at bounding box center [484, 21] width 28 height 18
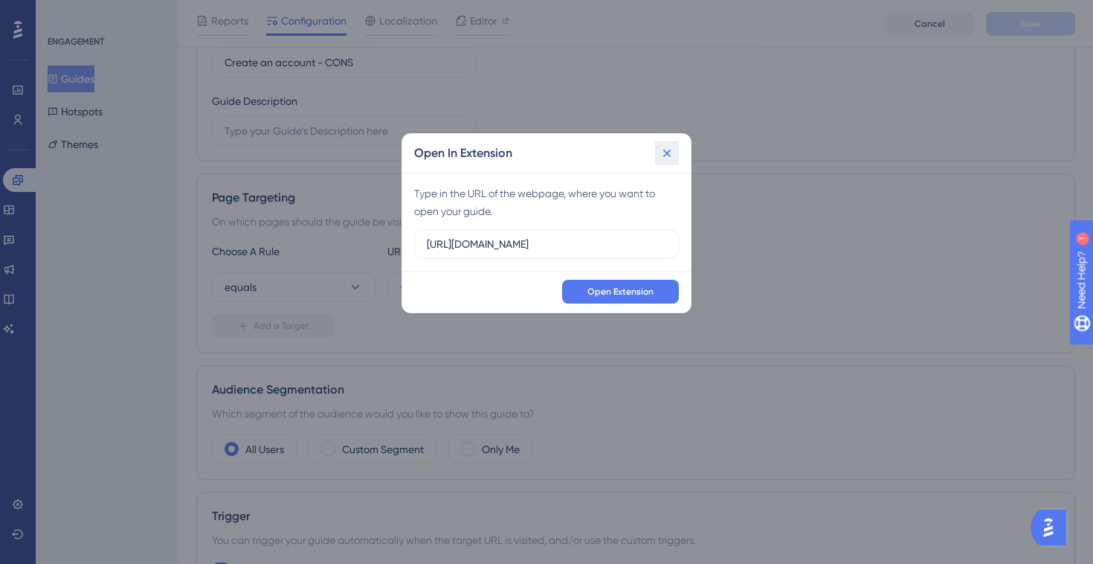
click at [672, 149] on icon at bounding box center [667, 153] width 15 height 15
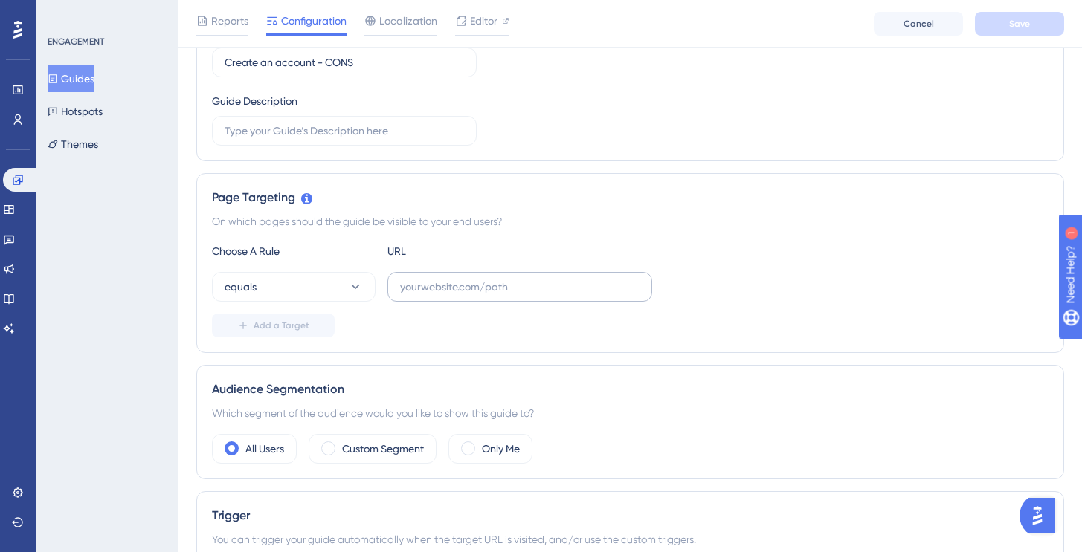
click at [430, 300] on label at bounding box center [519, 287] width 265 height 30
click at [430, 295] on input "text" at bounding box center [519, 287] width 239 height 16
click at [463, 28] on div at bounding box center [461, 21] width 12 height 18
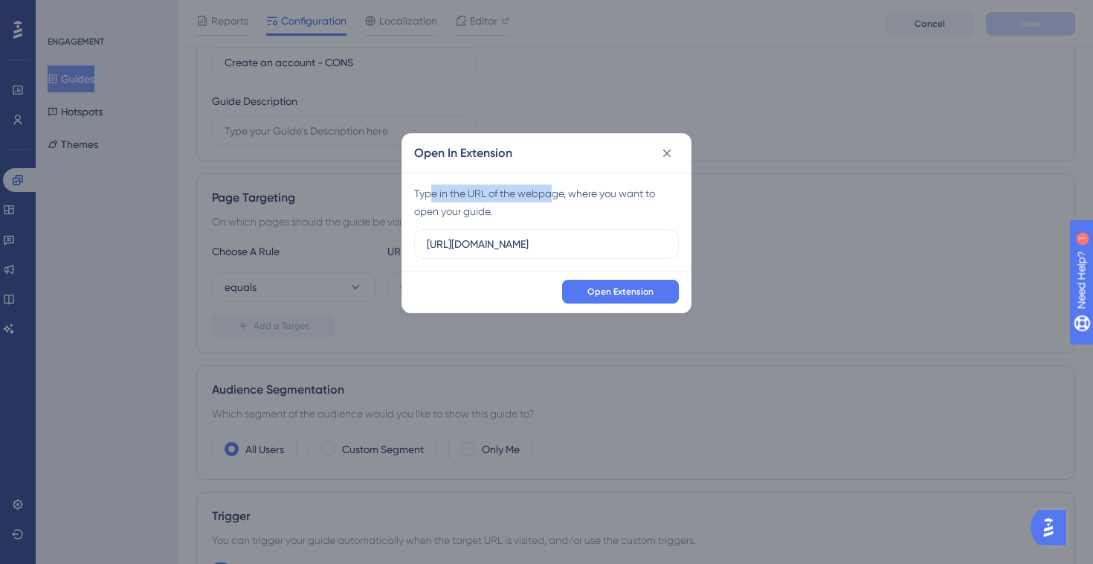
drag, startPoint x: 430, startPoint y: 195, endPoint x: 557, endPoint y: 195, distance: 127.1
click at [557, 195] on div "Type in the URL of the webpage, where you want to open your guide." at bounding box center [546, 202] width 265 height 36
click at [627, 241] on input "https://console.staging.bluems.com" at bounding box center [546, 244] width 239 height 16
drag, startPoint x: 652, startPoint y: 245, endPoint x: 417, endPoint y: 244, distance: 235.0
click at [417, 244] on label "https://console.staging.bluems.com" at bounding box center [546, 244] width 265 height 30
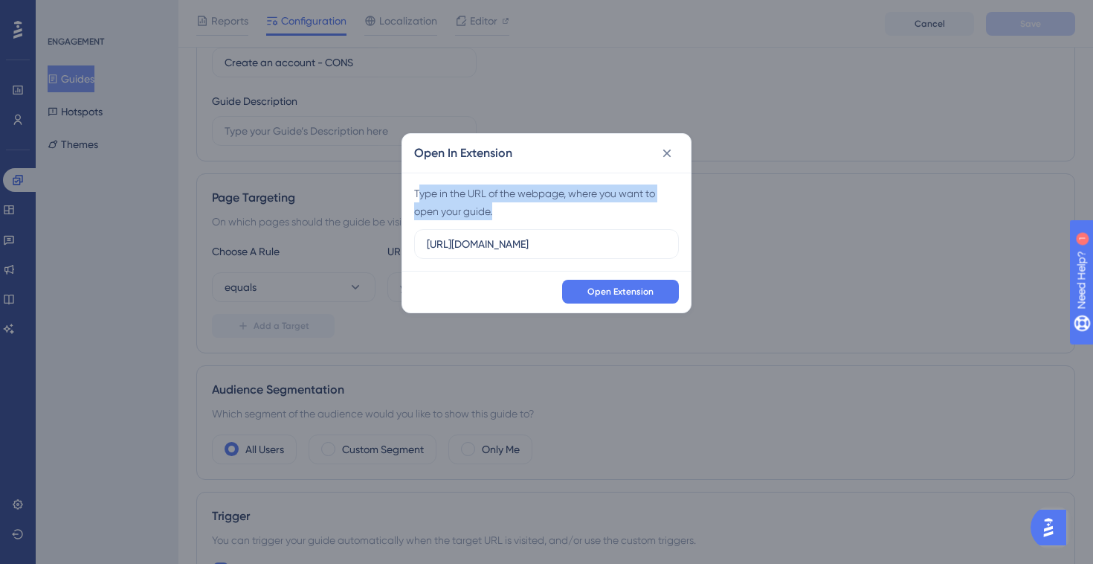
drag, startPoint x: 419, startPoint y: 194, endPoint x: 657, endPoint y: 209, distance: 238.4
click at [657, 209] on div "Type in the URL of the webpage, where you want to open your guide." at bounding box center [546, 202] width 265 height 36
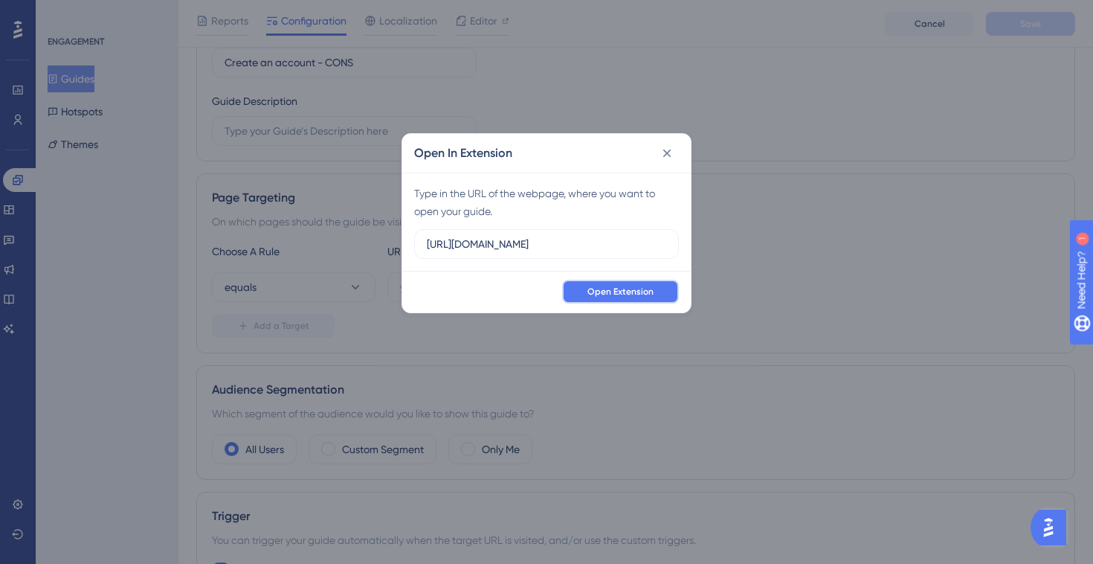
click at [636, 298] on button "Open Extension" at bounding box center [620, 292] width 117 height 24
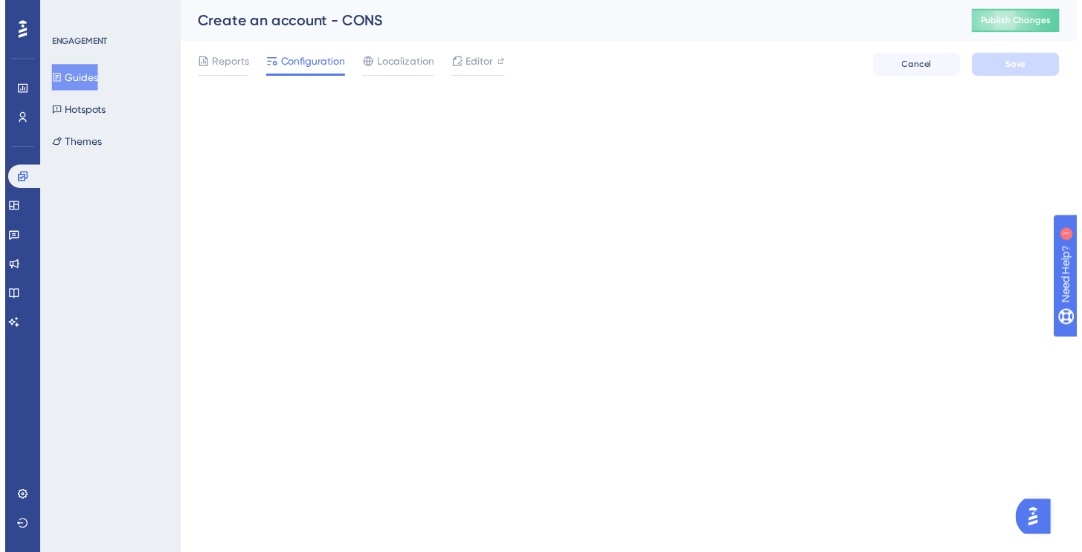
scroll to position [0, 0]
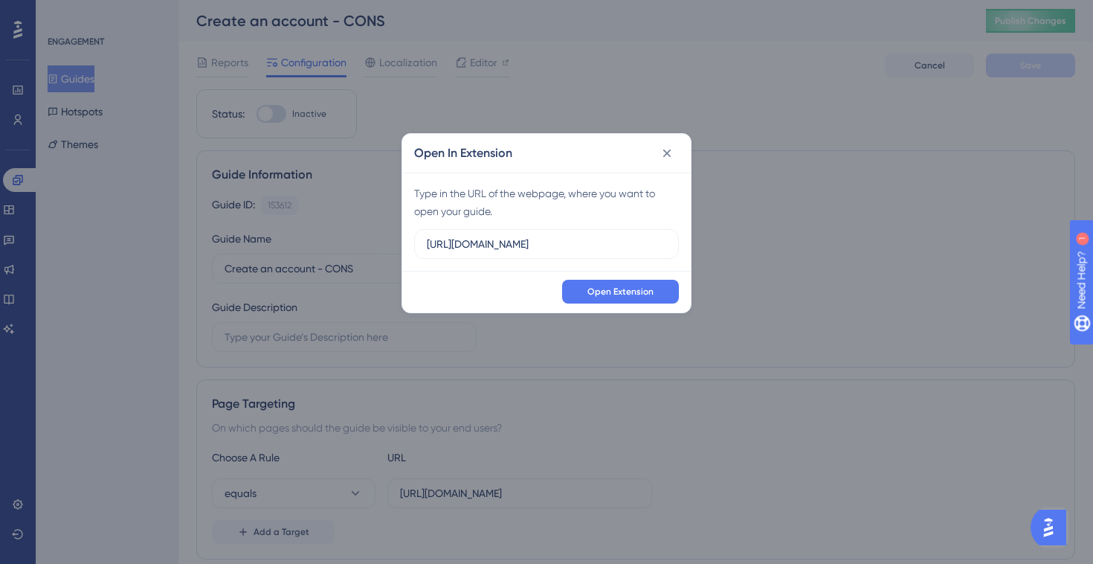
click at [668, 155] on icon at bounding box center [667, 153] width 15 height 15
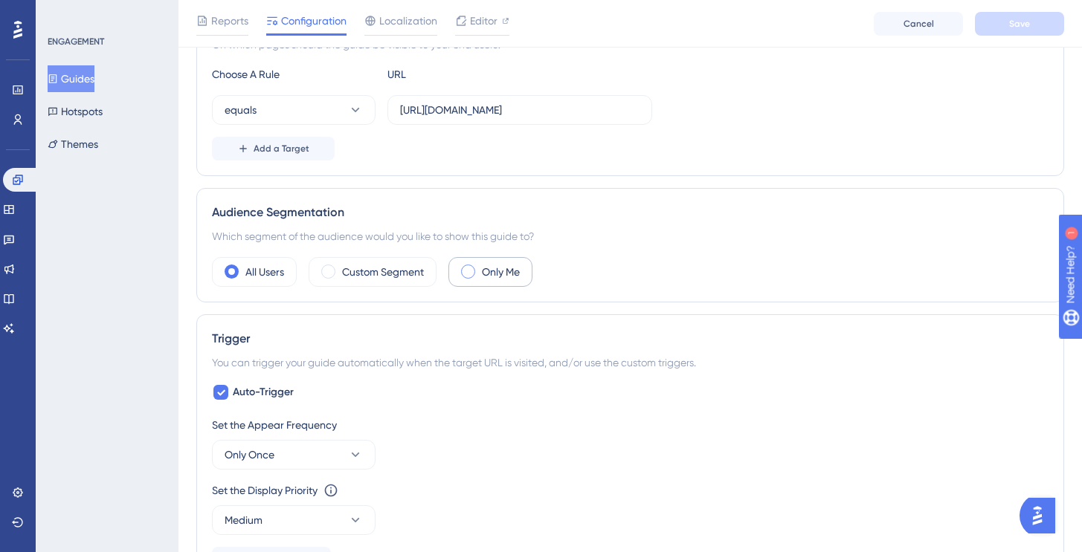
scroll to position [392, 0]
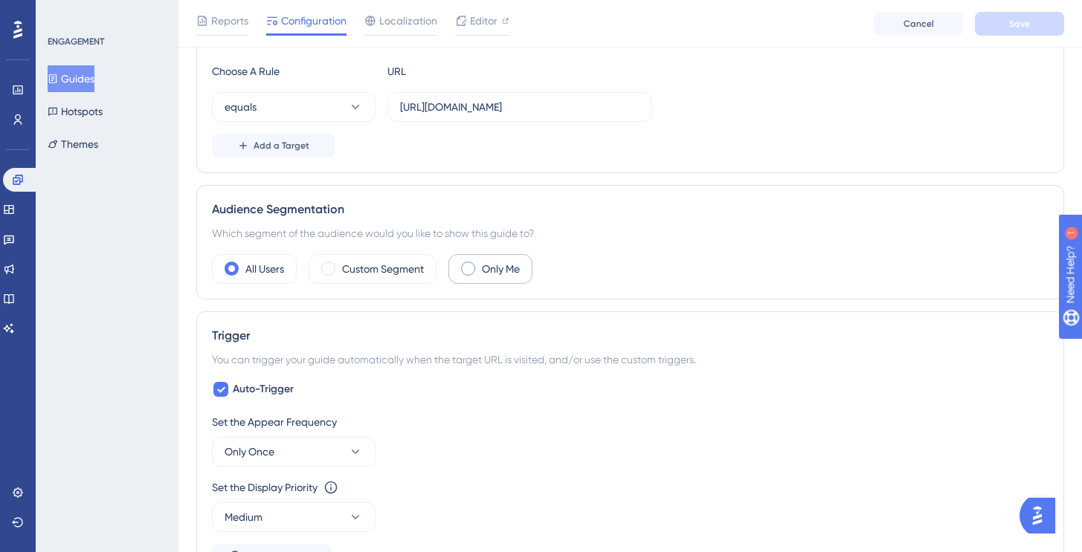
click at [496, 272] on label "Only Me" at bounding box center [501, 269] width 38 height 18
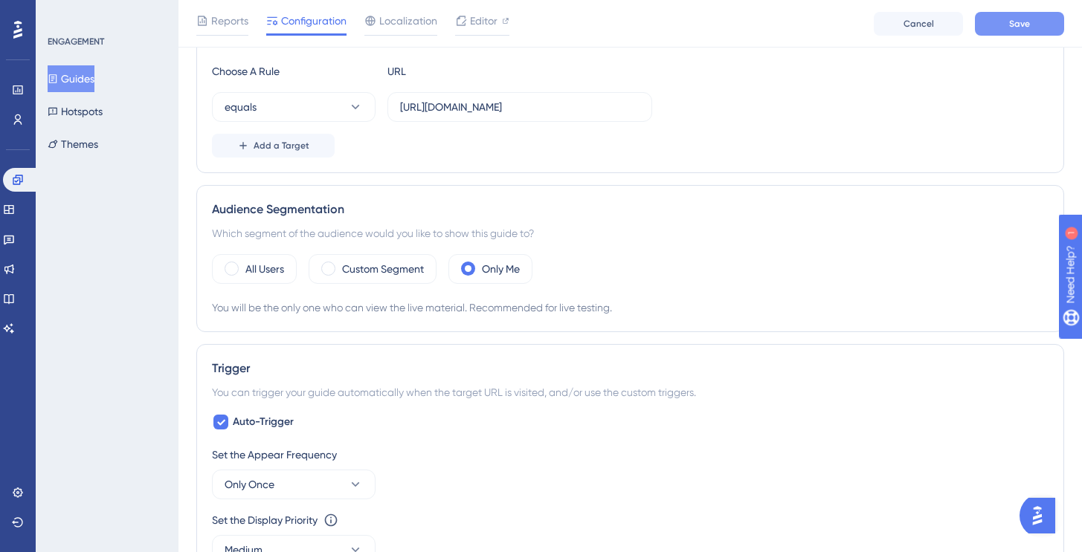
click at [1006, 22] on button "Save" at bounding box center [1019, 24] width 89 height 24
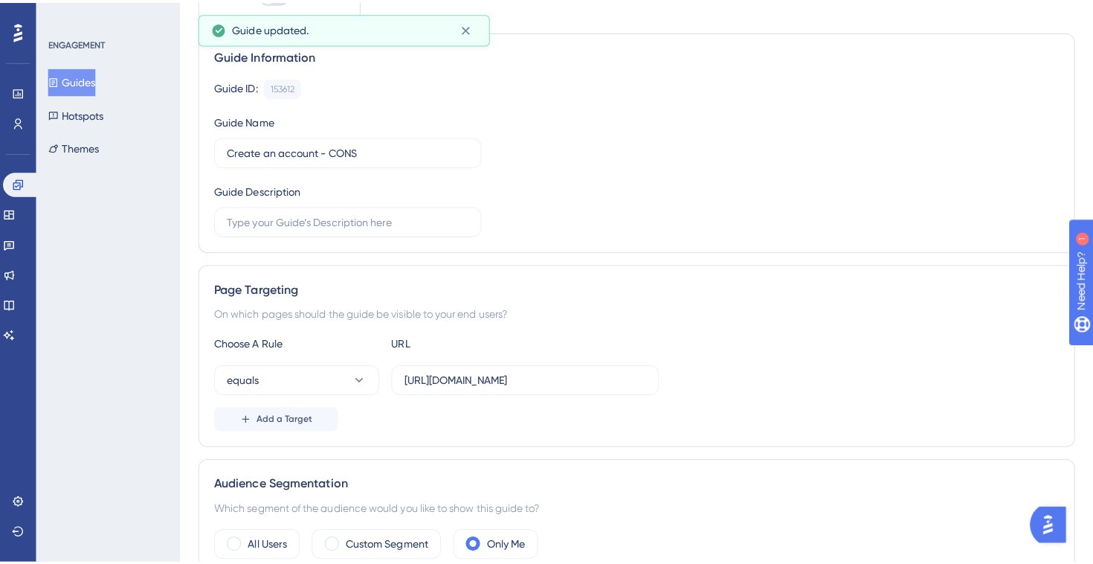
scroll to position [0, 0]
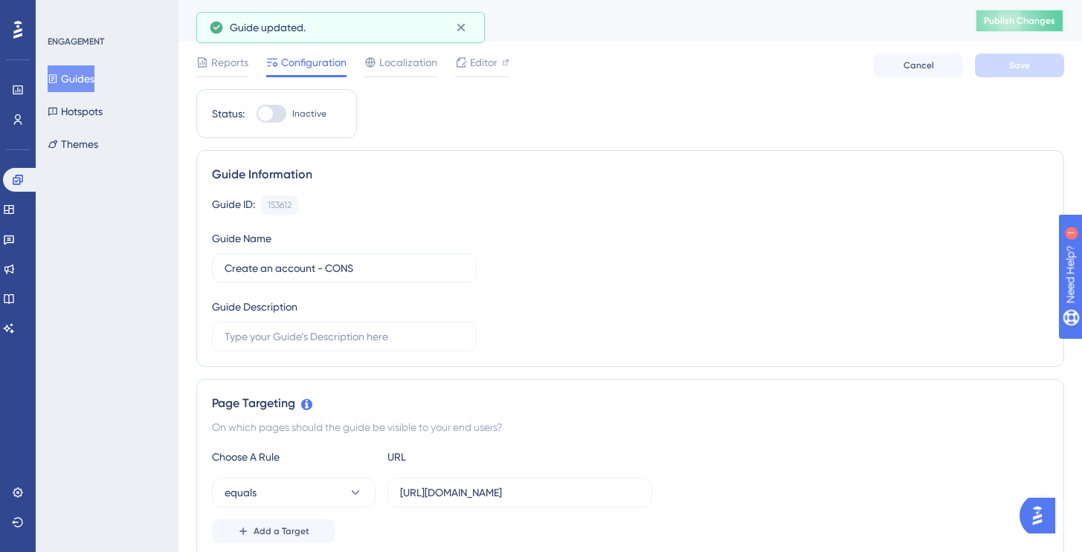
click at [998, 25] on span "Publish Changes" at bounding box center [1019, 21] width 71 height 12
click at [89, 83] on button "Guides" at bounding box center [71, 78] width 47 height 27
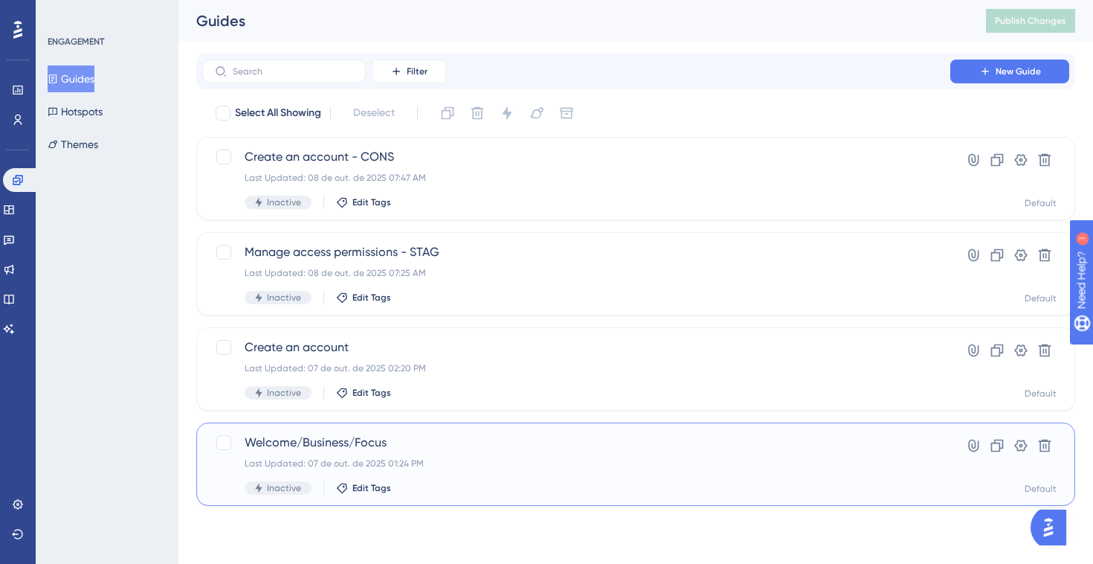
click at [520, 479] on div "Welcome/Business/Focus Last Updated: 07 de out. de 2025 01:24 PM Inactive Edit …" at bounding box center [576, 463] width 663 height 61
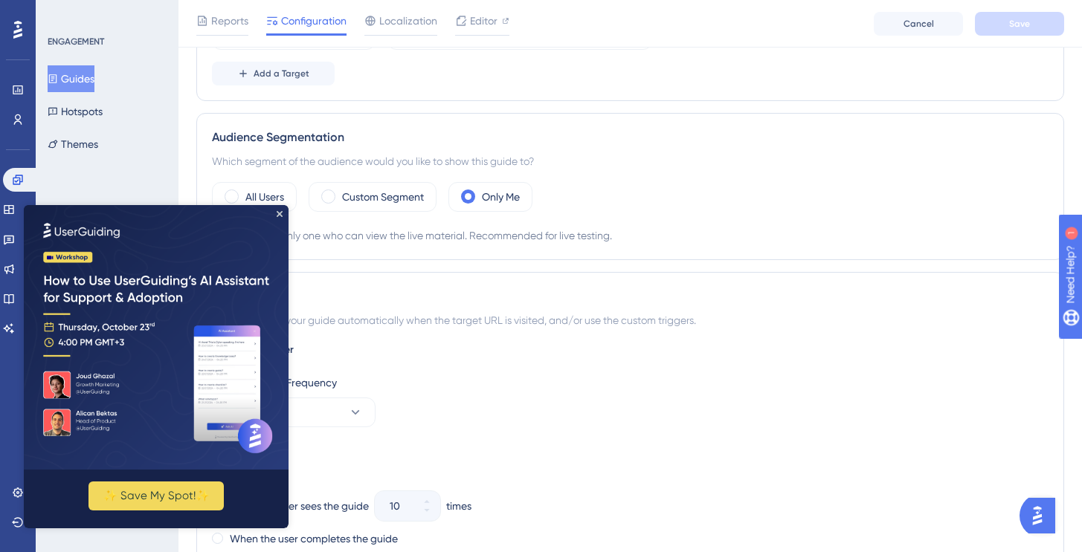
scroll to position [375, 0]
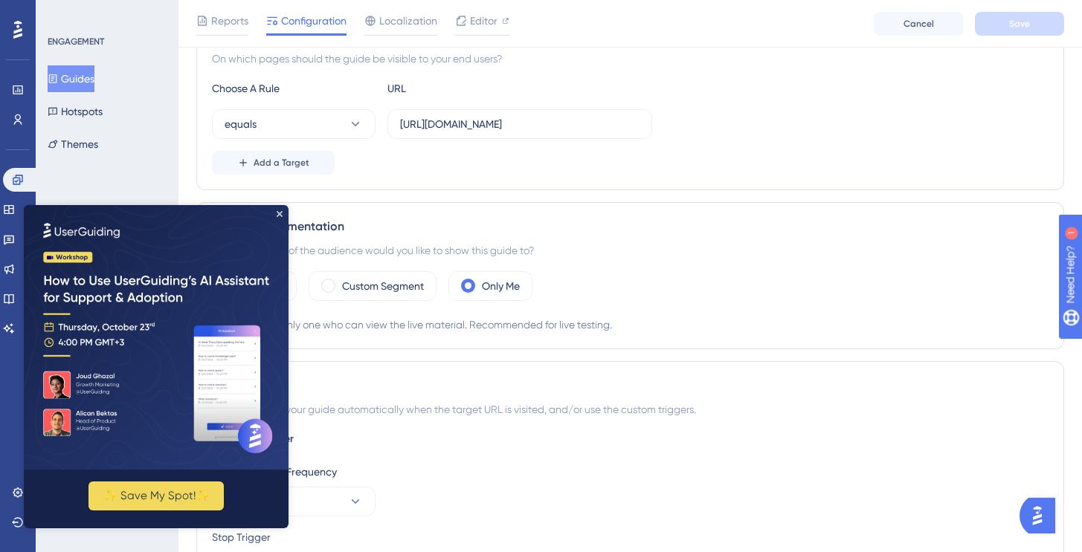
click at [282, 217] on img at bounding box center [156, 337] width 265 height 265
drag, startPoint x: 303, startPoint y: 416, endPoint x: 280, endPoint y: 210, distance: 207.3
click at [280, 211] on icon "Close Preview" at bounding box center [280, 214] width 6 height 6
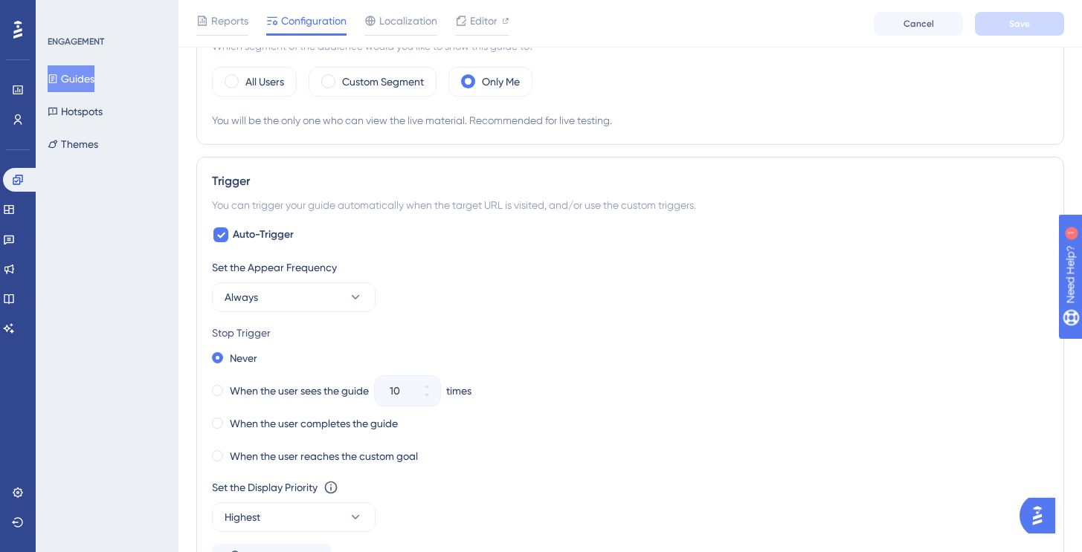
scroll to position [0, 0]
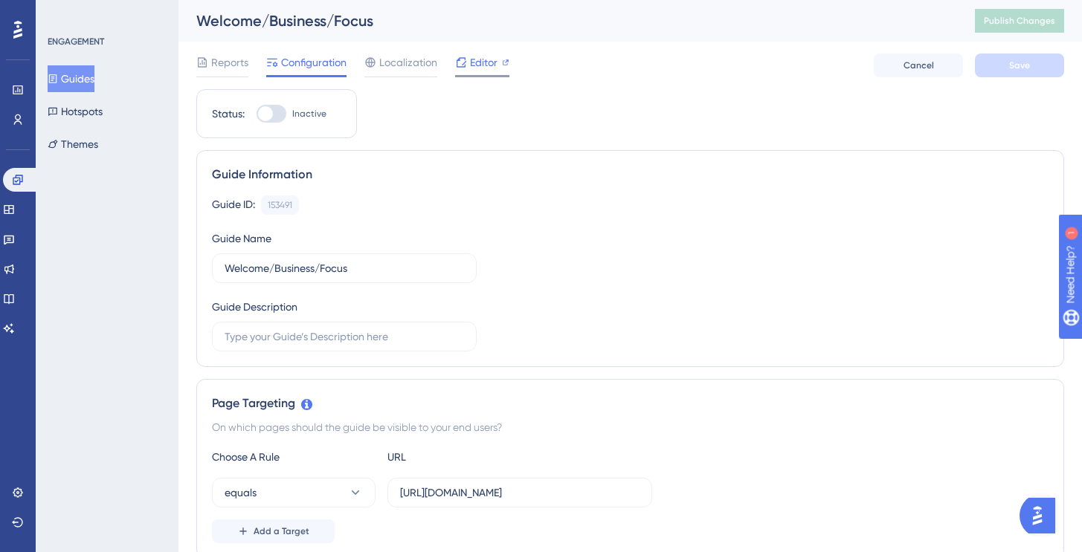
click at [477, 67] on span "Editor" at bounding box center [484, 63] width 28 height 18
click at [88, 85] on button "Guides" at bounding box center [71, 78] width 47 height 27
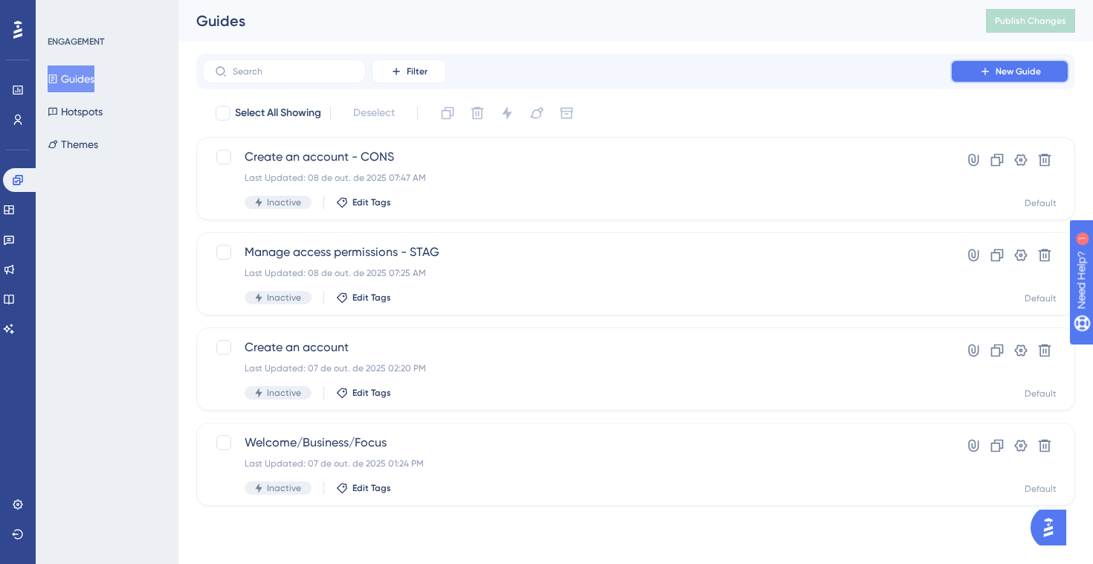
click at [1001, 75] on span "New Guide" at bounding box center [1018, 71] width 45 height 12
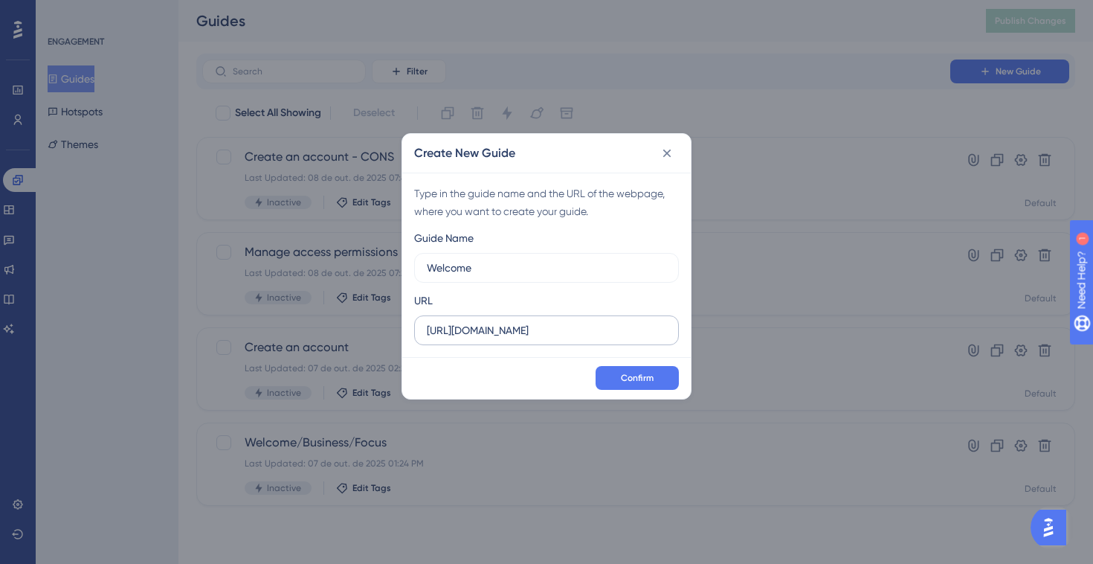
type input "Welcome"
drag, startPoint x: 506, startPoint y: 332, endPoint x: 545, endPoint y: 332, distance: 38.7
click at [545, 332] on input "https://console.staging.bluems.com" at bounding box center [546, 330] width 239 height 16
click at [575, 331] on input "https://console.bluems.com" at bounding box center [546, 330] width 239 height 16
type input "https://console.bluems.com"
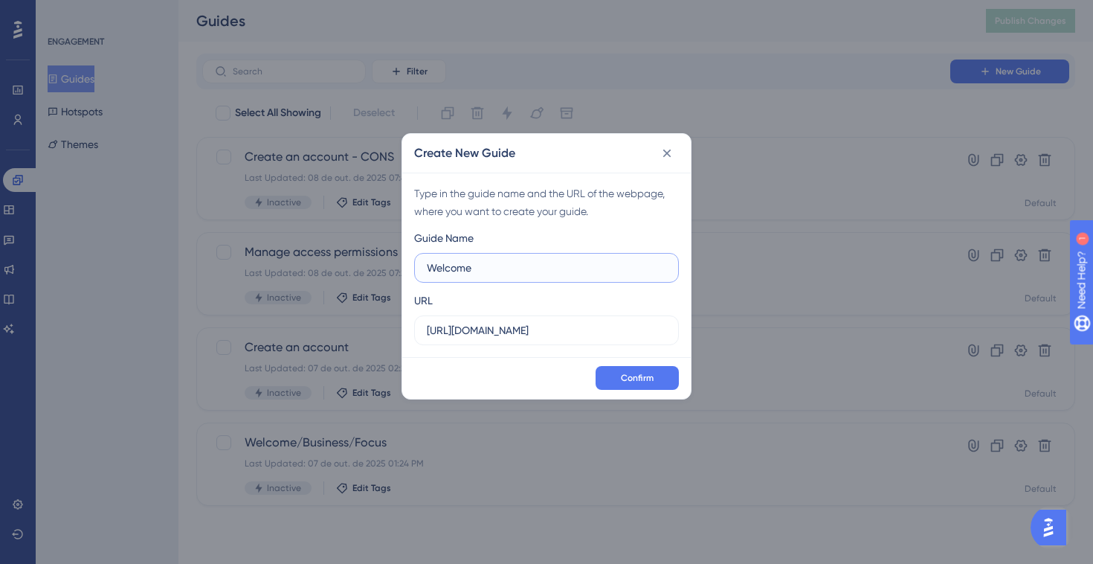
click at [539, 268] on input "Welcome" at bounding box center [546, 267] width 239 height 16
type input "Welcome - CONS"
click at [620, 378] on button "Confirm" at bounding box center [637, 378] width 83 height 24
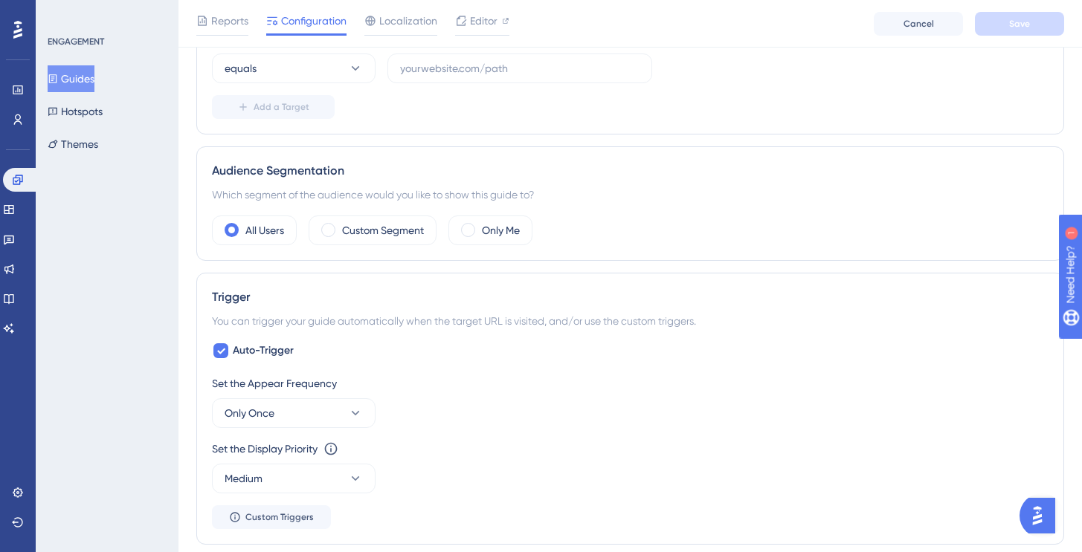
scroll to position [433, 0]
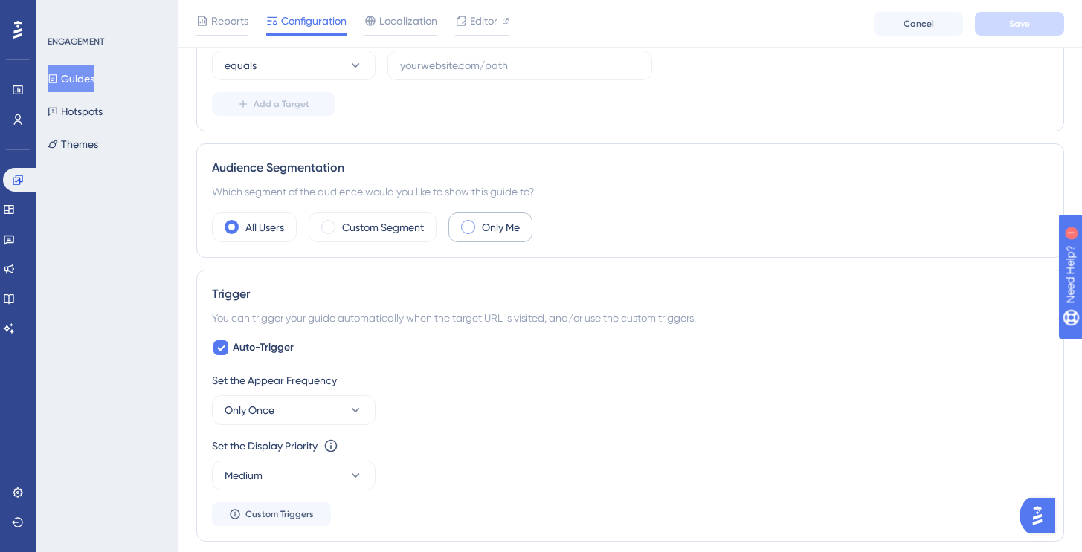
click at [477, 225] on div "Only Me" at bounding box center [490, 228] width 84 height 30
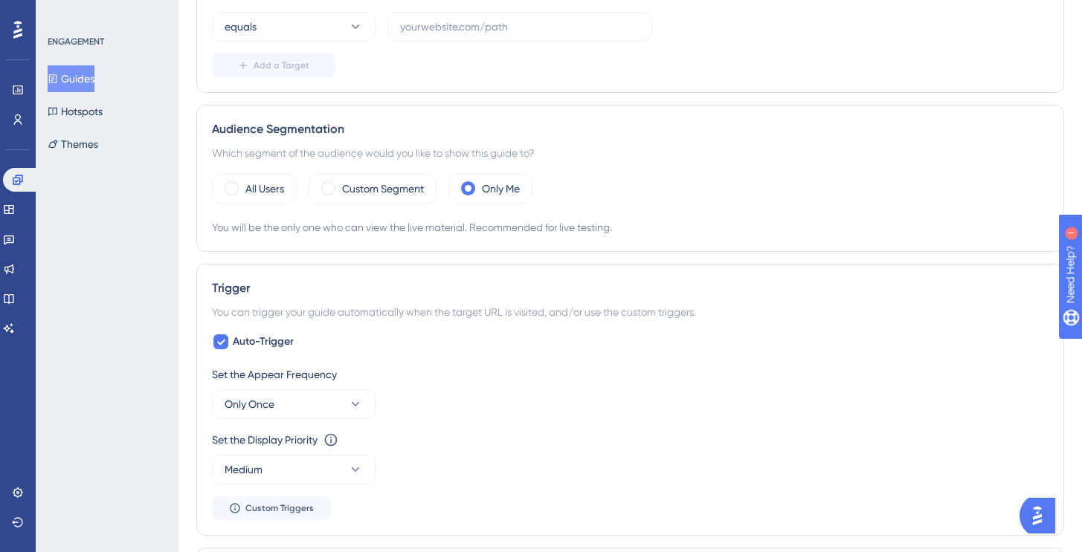
scroll to position [0, 0]
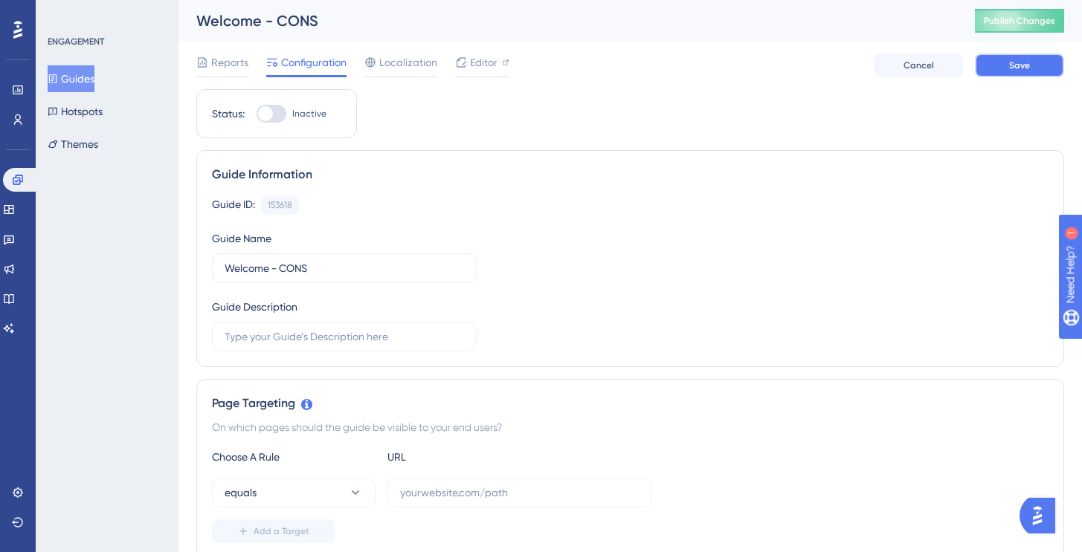
click at [1017, 70] on span "Save" at bounding box center [1019, 65] width 21 height 12
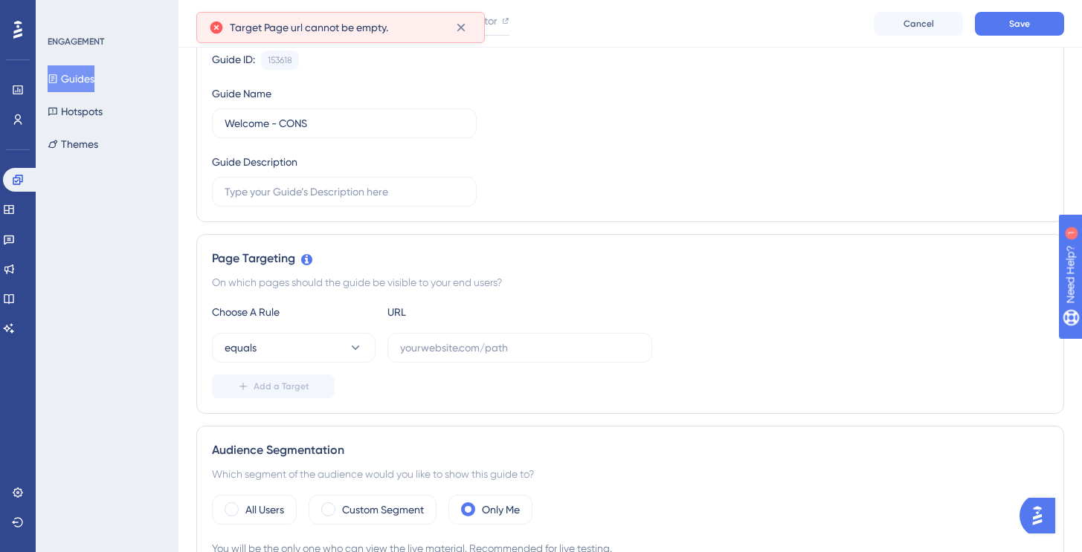
scroll to position [207, 0]
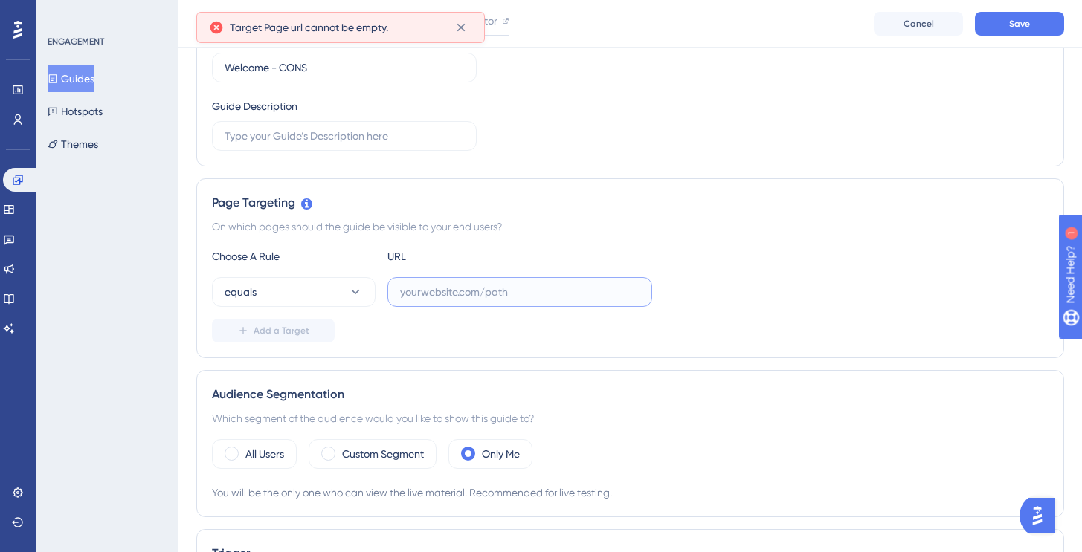
click at [438, 298] on input "text" at bounding box center [519, 292] width 239 height 16
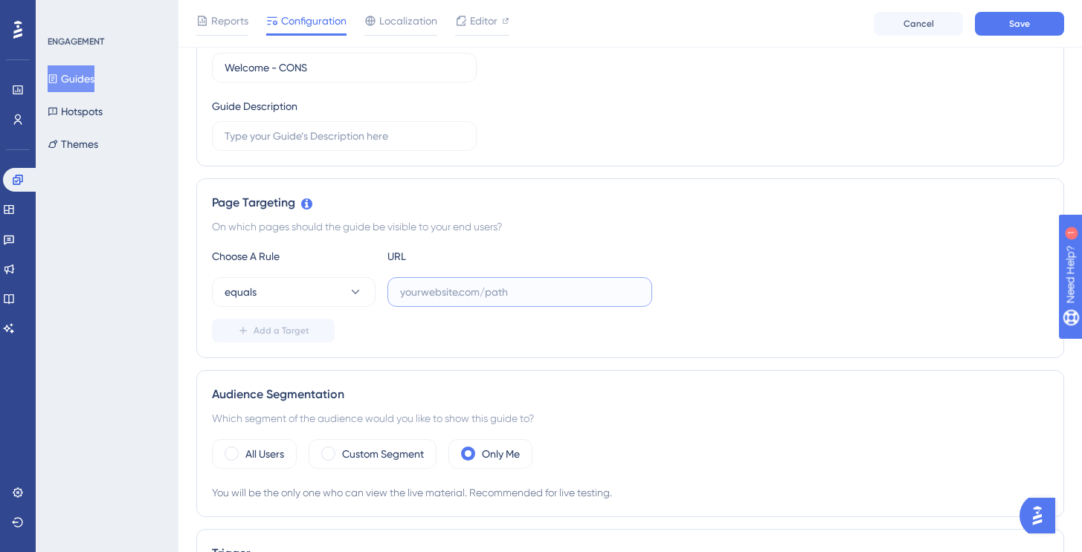
paste input "https://console.staging.bluems.com/"
type input "https://console.staging.bluems.com/"
click at [804, 295] on div "equals https://console.staging.bluems.com/" at bounding box center [630, 292] width 836 height 30
click at [1045, 28] on button "Save" at bounding box center [1019, 24] width 89 height 24
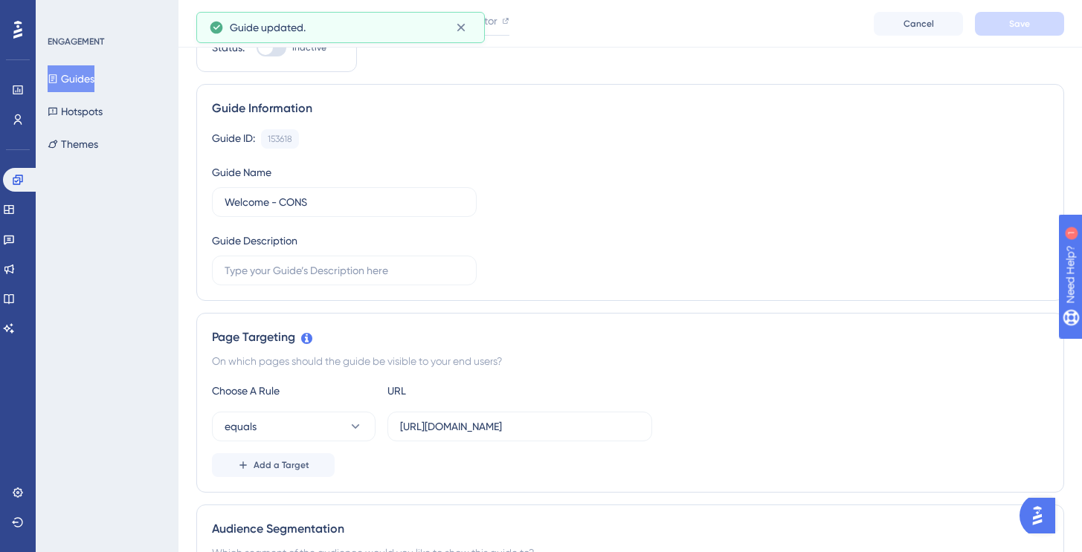
scroll to position [0, 0]
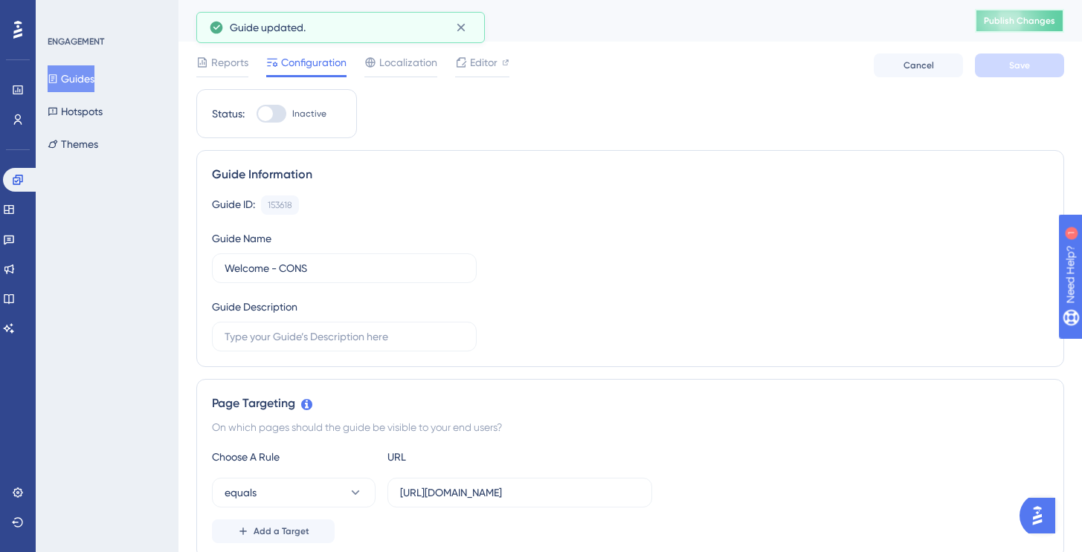
click at [1015, 31] on button "Publish Changes" at bounding box center [1019, 21] width 89 height 24
click at [482, 67] on span "Editor" at bounding box center [484, 63] width 28 height 18
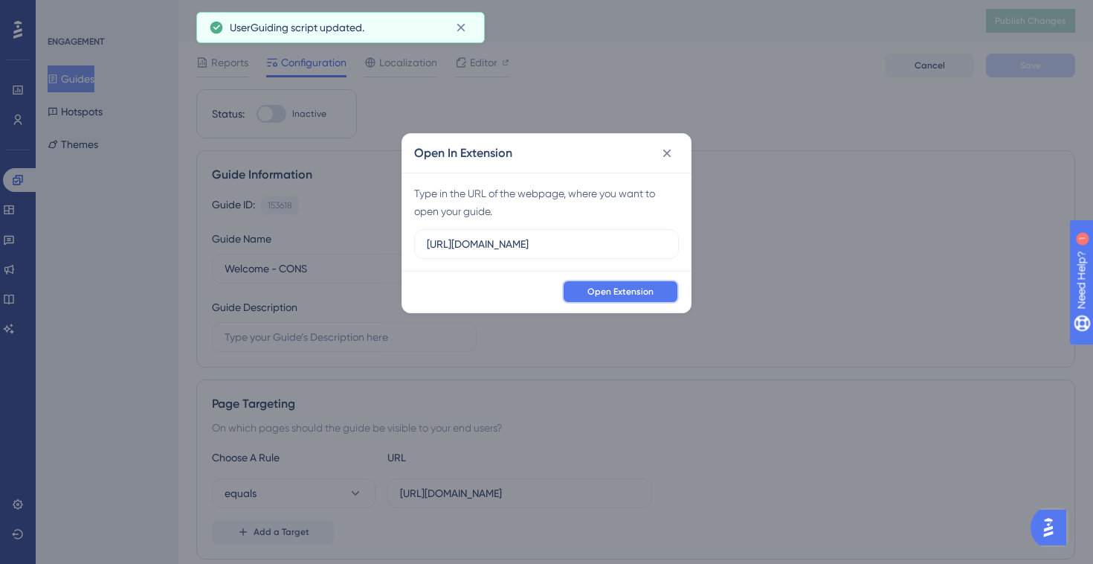
click at [641, 294] on span "Open Extension" at bounding box center [620, 292] width 66 height 12
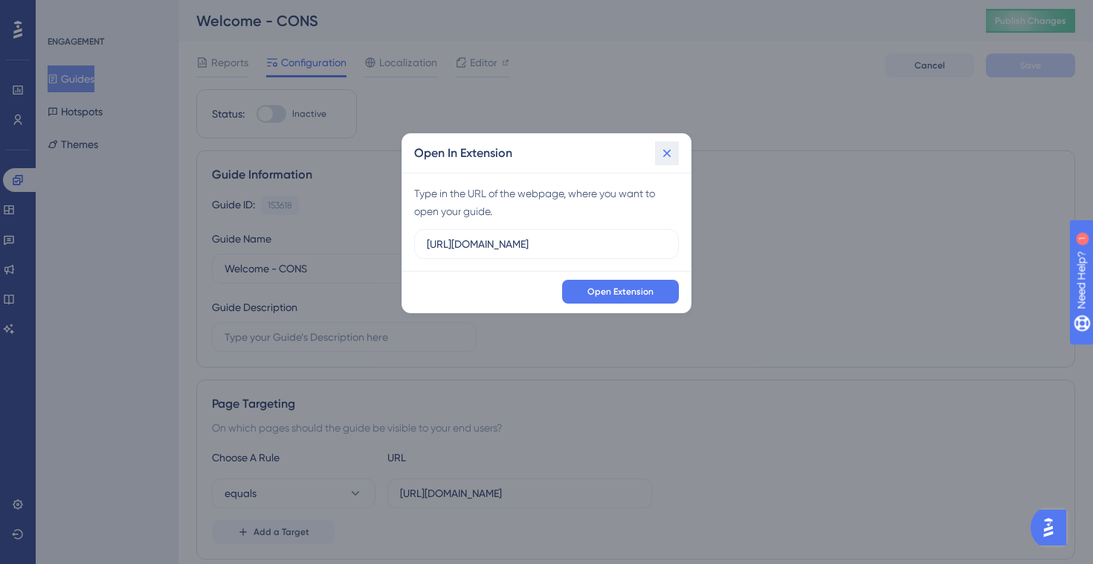
click at [661, 155] on icon at bounding box center [667, 153] width 15 height 15
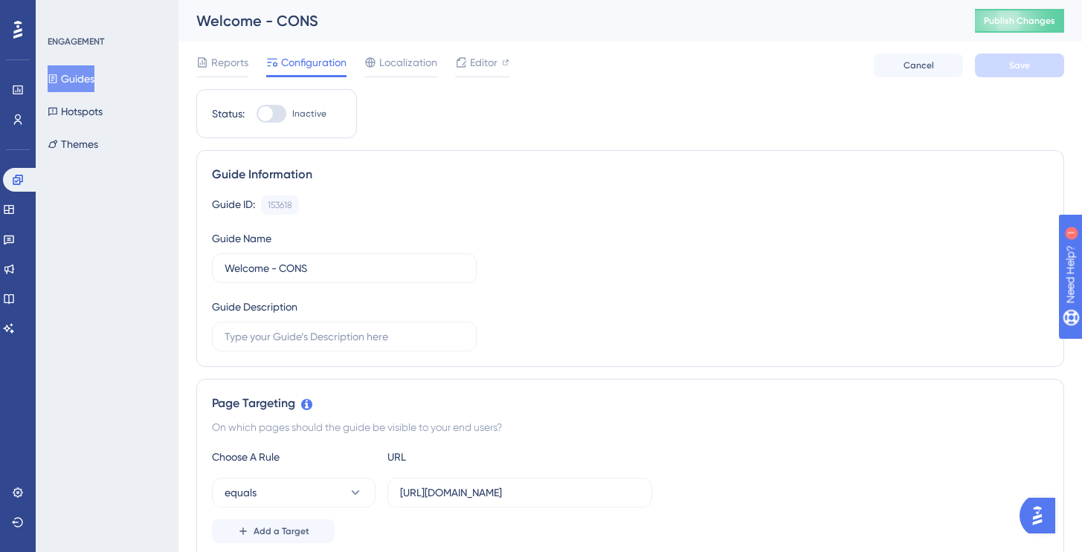
click at [81, 83] on button "Guides" at bounding box center [71, 78] width 47 height 27
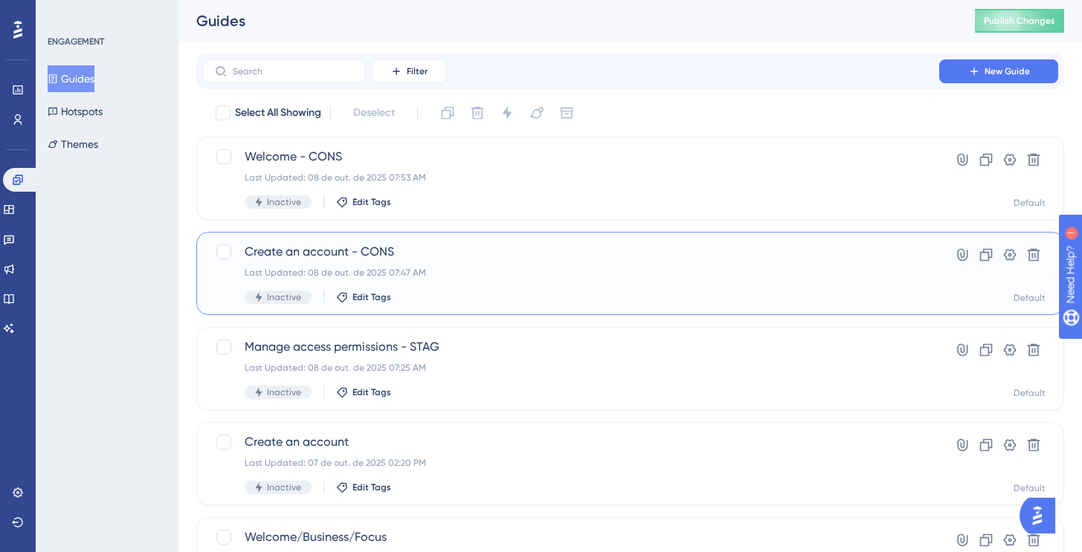
click at [507, 269] on div "Last Updated: 08 de out. de 2025 07:47 AM" at bounding box center [571, 273] width 652 height 12
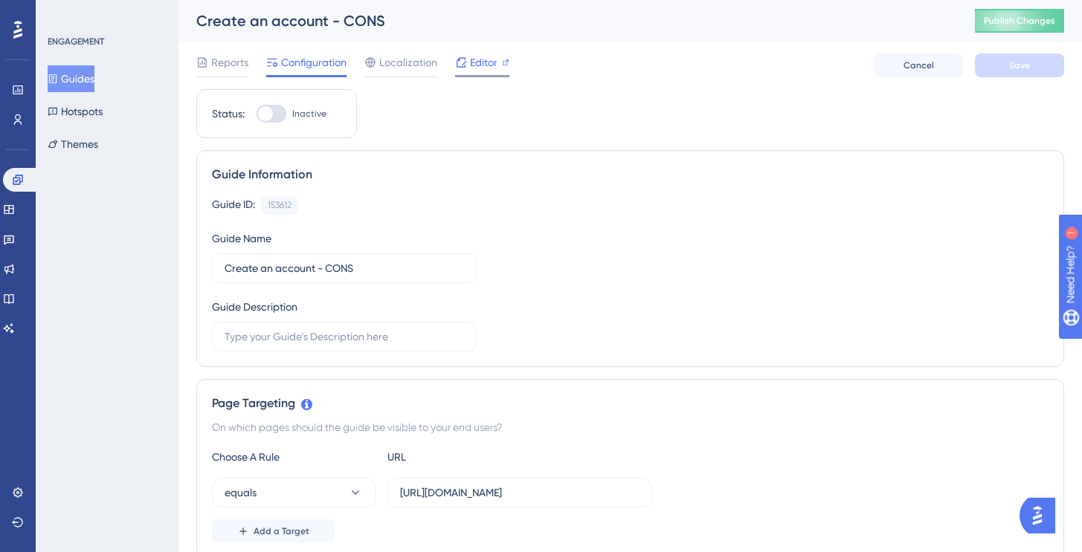
click at [471, 62] on span "Editor" at bounding box center [484, 63] width 28 height 18
click at [79, 81] on button "Guides" at bounding box center [71, 78] width 47 height 27
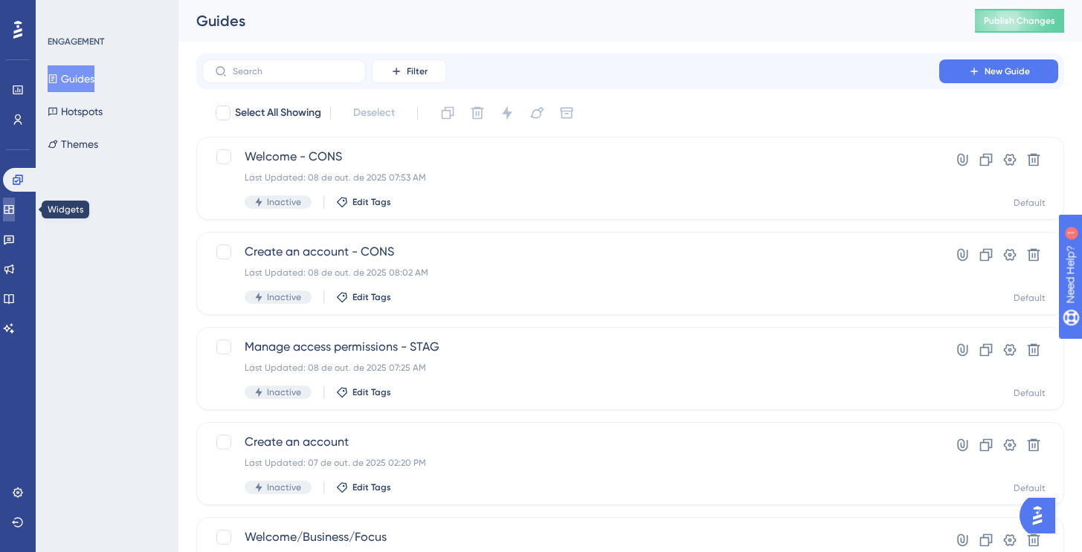
click at [15, 214] on icon at bounding box center [9, 210] width 12 height 12
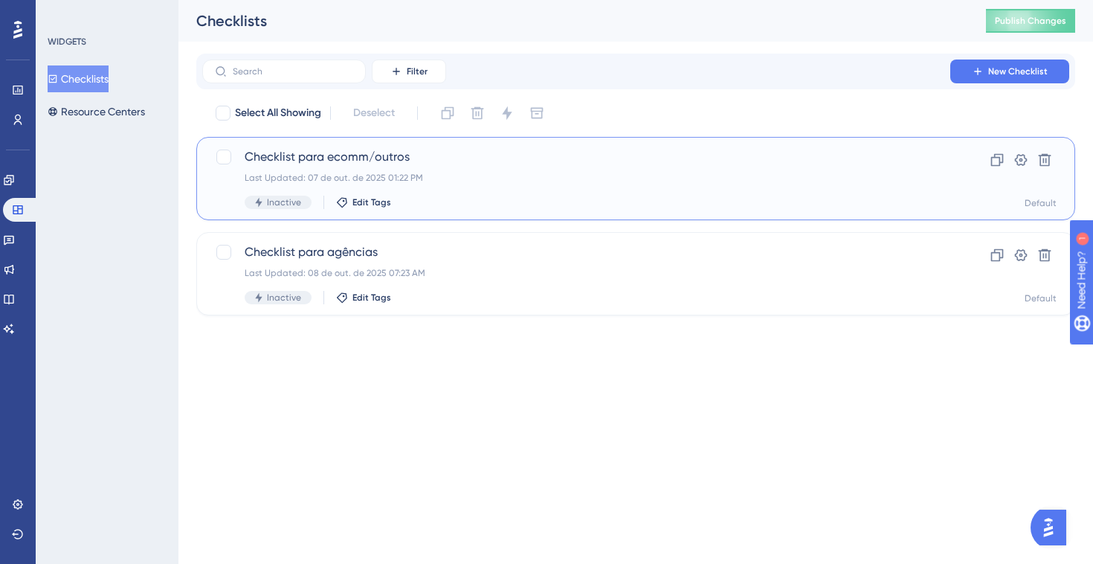
click at [473, 167] on div "Checklist para ecomm/outros Last Updated: 07 de out. de 2025 01:22 PM Inactive …" at bounding box center [576, 178] width 663 height 61
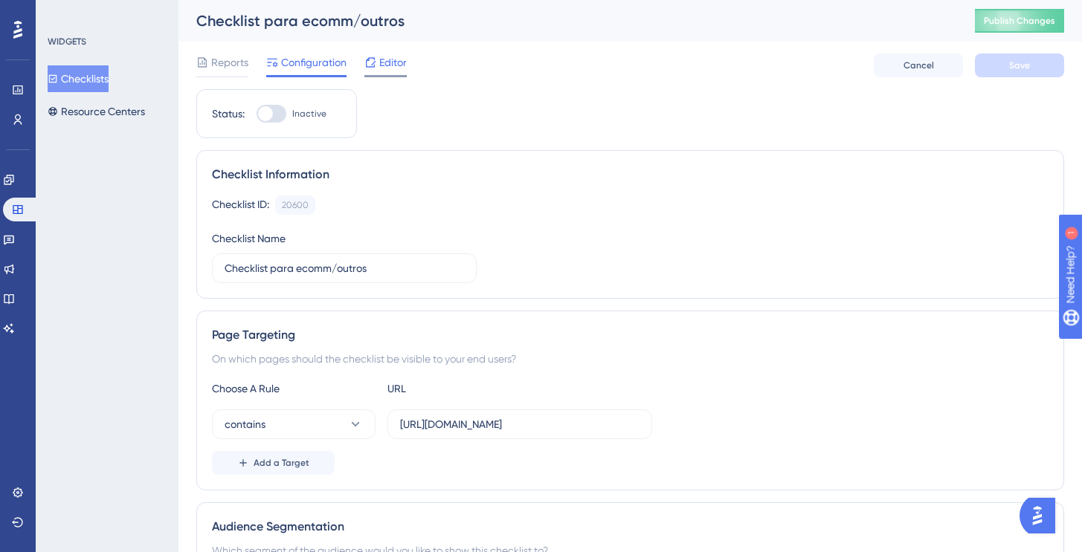
click at [388, 59] on span "Editor" at bounding box center [393, 63] width 28 height 18
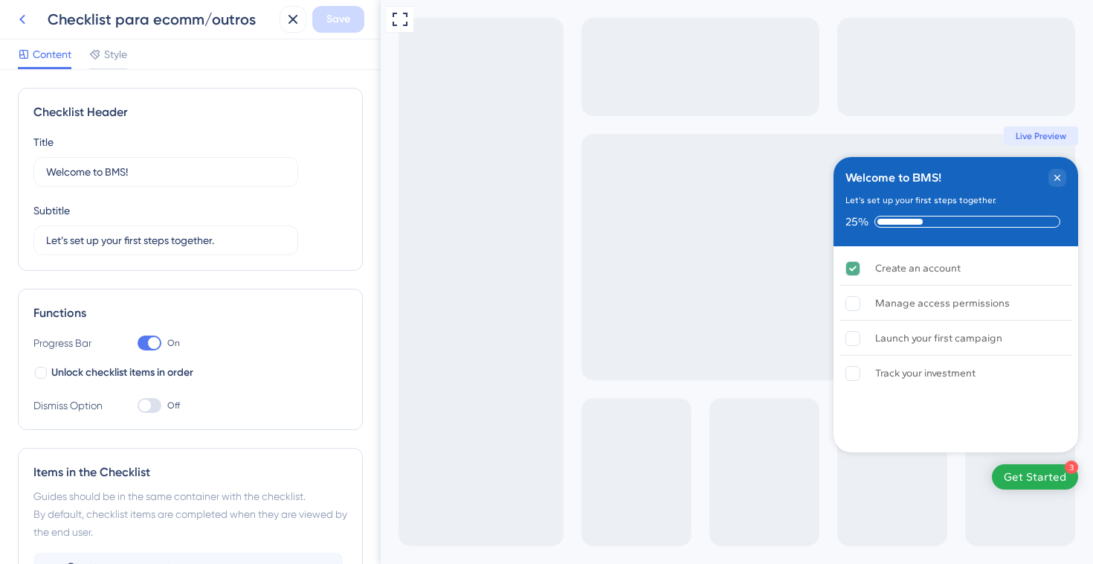
click at [26, 26] on icon at bounding box center [22, 19] width 18 height 18
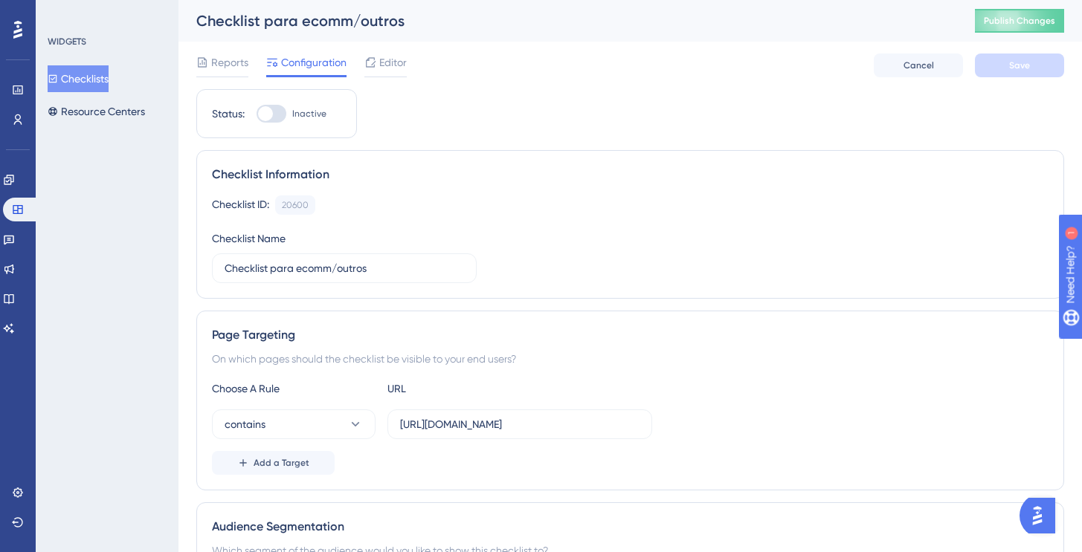
click at [109, 77] on button "Checklists" at bounding box center [78, 78] width 61 height 27
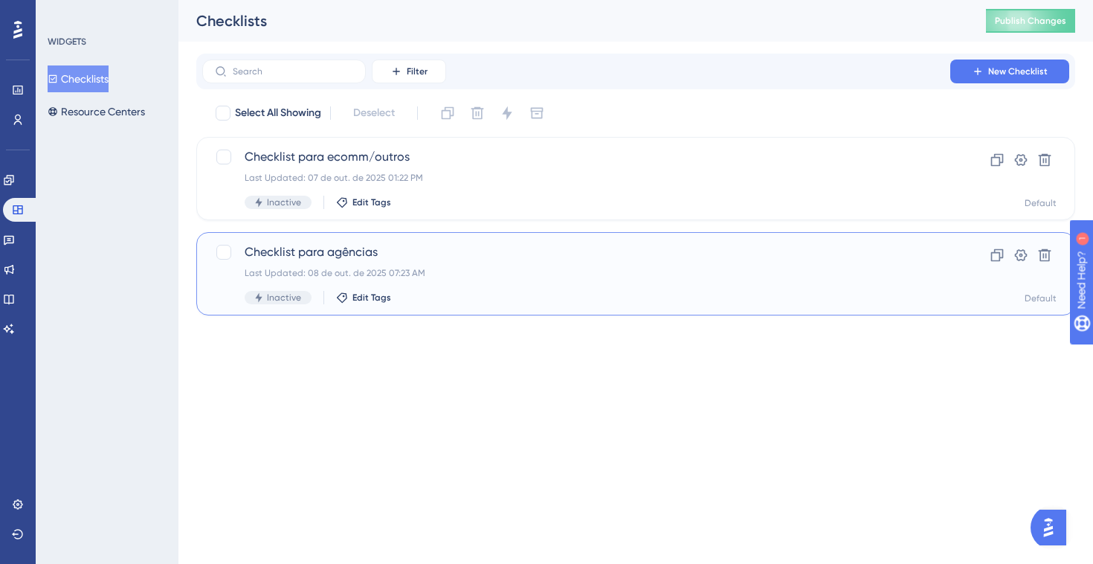
click at [389, 259] on span "Checklist para agências" at bounding box center [576, 252] width 663 height 18
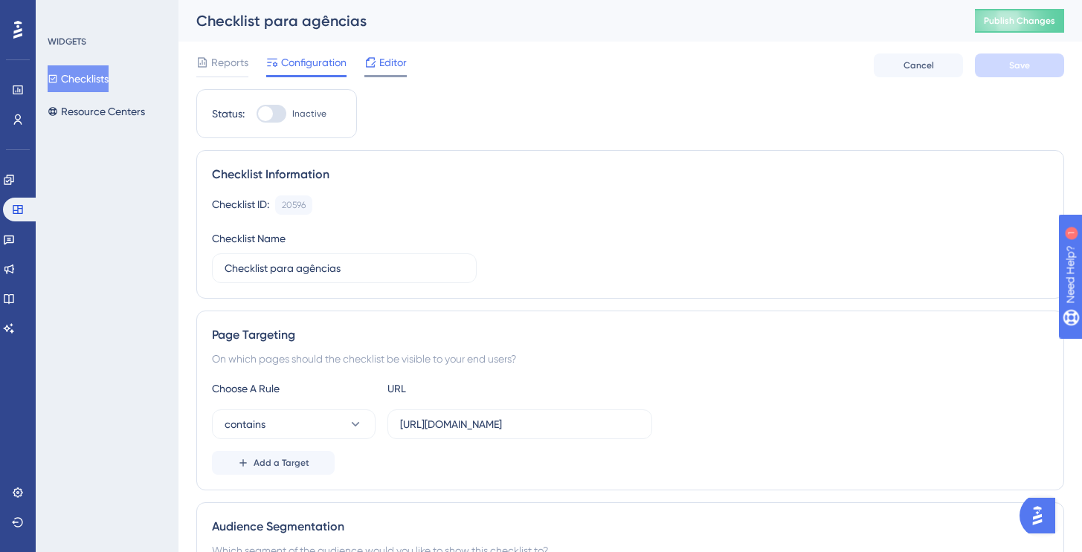
click at [387, 70] on span "Editor" at bounding box center [393, 63] width 28 height 18
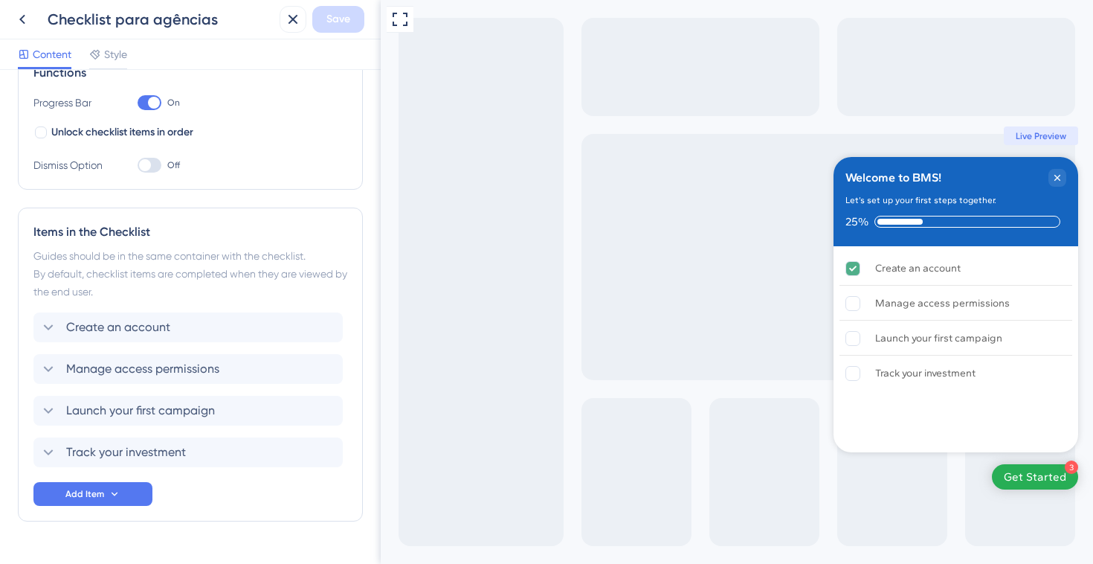
scroll to position [275, 0]
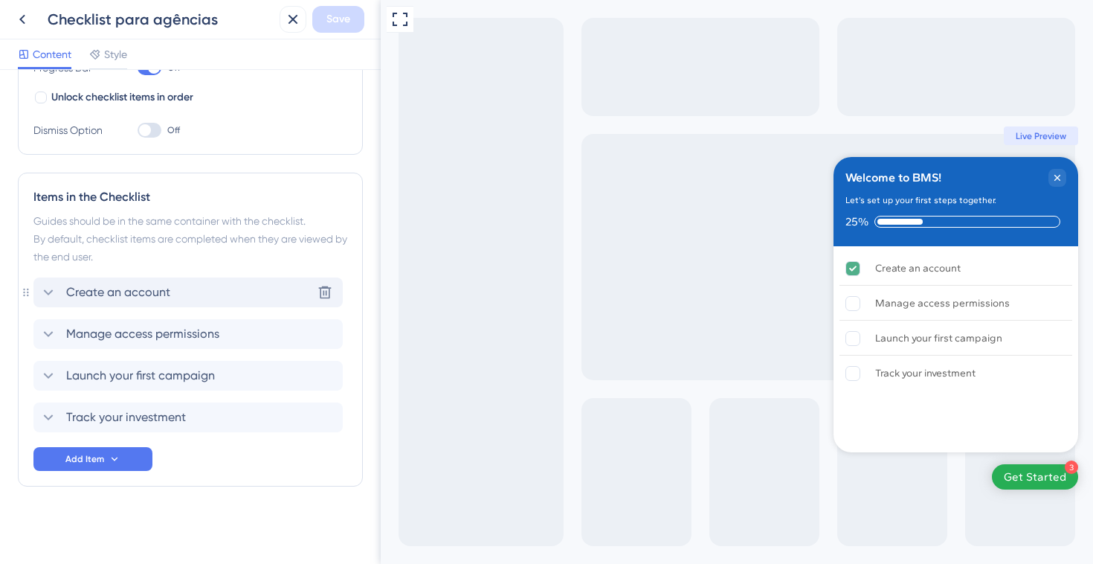
click at [133, 294] on span "Create an account" at bounding box center [118, 292] width 104 height 18
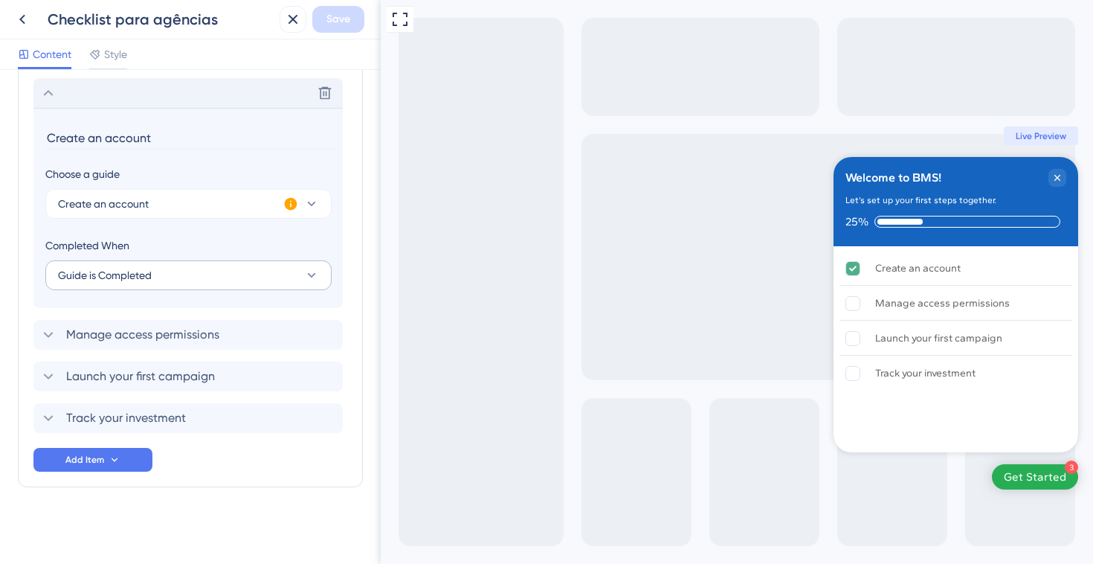
scroll to position [475, 0]
click at [325, 95] on icon at bounding box center [324, 92] width 15 height 15
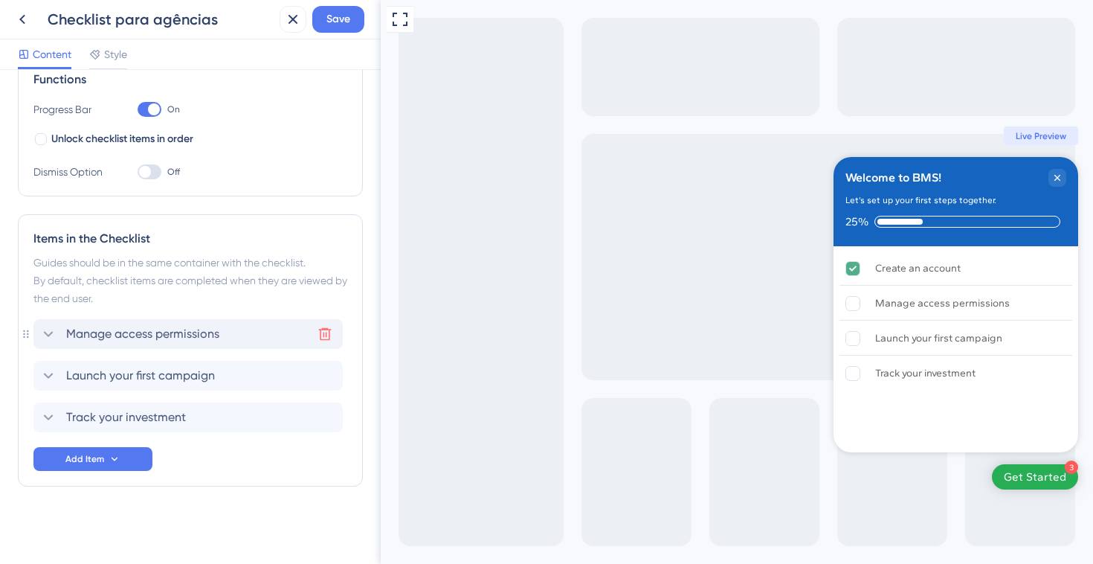
scroll to position [233, 0]
click at [75, 465] on button "Add Item" at bounding box center [92, 459] width 119 height 24
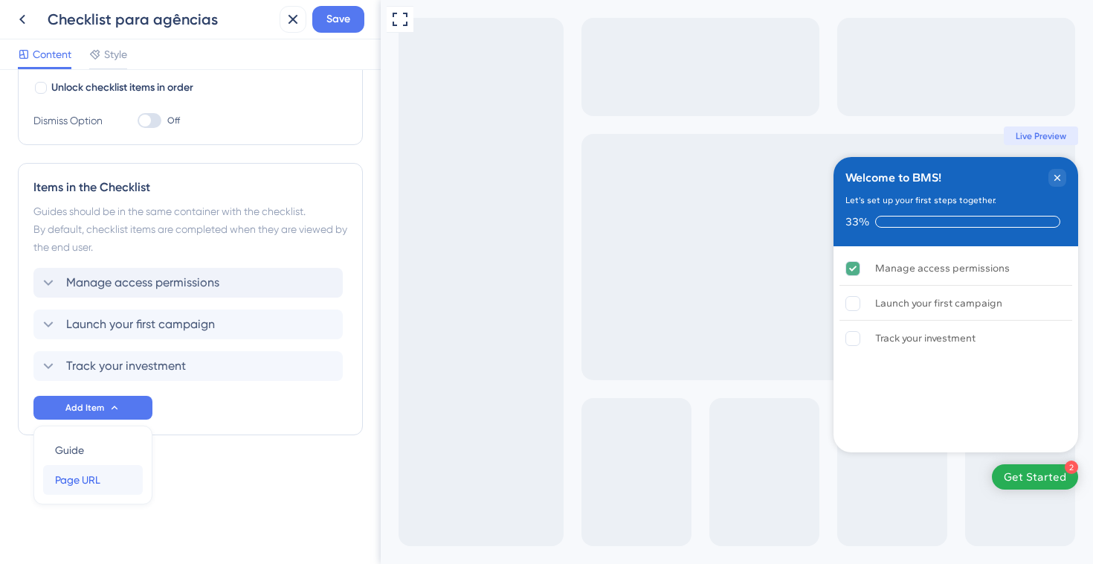
click at [70, 480] on span "Page URL" at bounding box center [77, 480] width 45 height 18
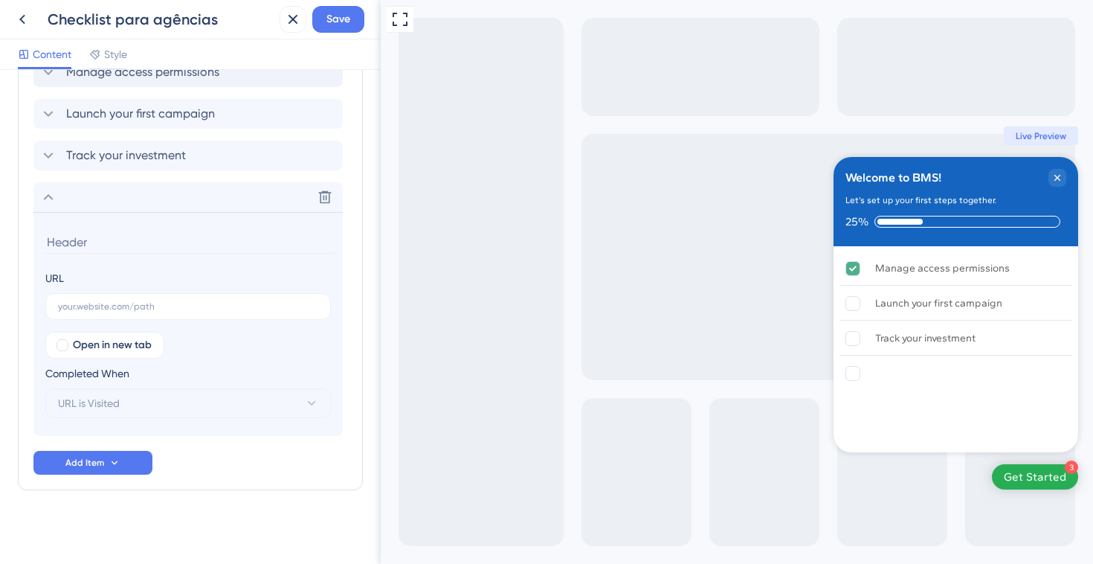
scroll to position [499, 0]
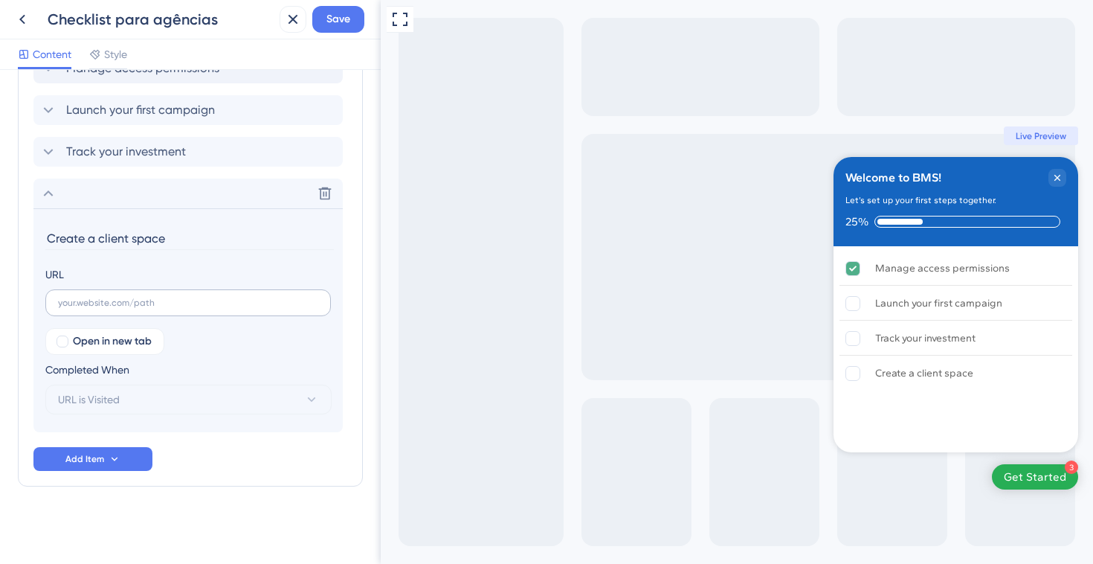
type input "Create a client space"
click at [91, 303] on input "text" at bounding box center [188, 302] width 260 height 10
paste input "https://console.staging.bluems.com/acc/organization"
type input "https://console.staging.bluems.com/acc/organization"
click at [146, 402] on button "URL is Visited" at bounding box center [188, 399] width 286 height 30
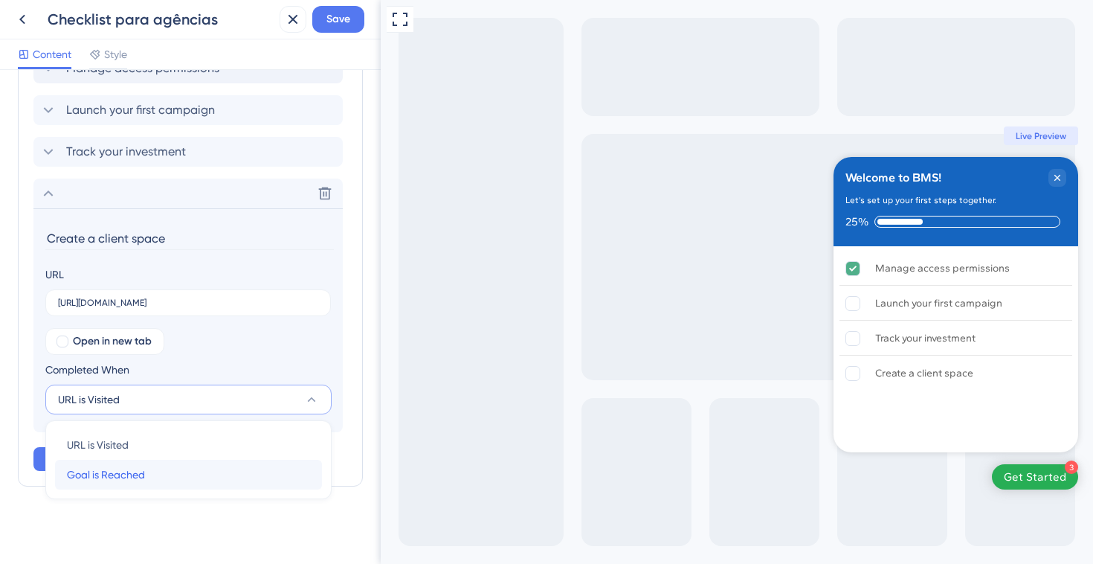
click at [139, 479] on span "Goal is Reached" at bounding box center [106, 474] width 78 height 18
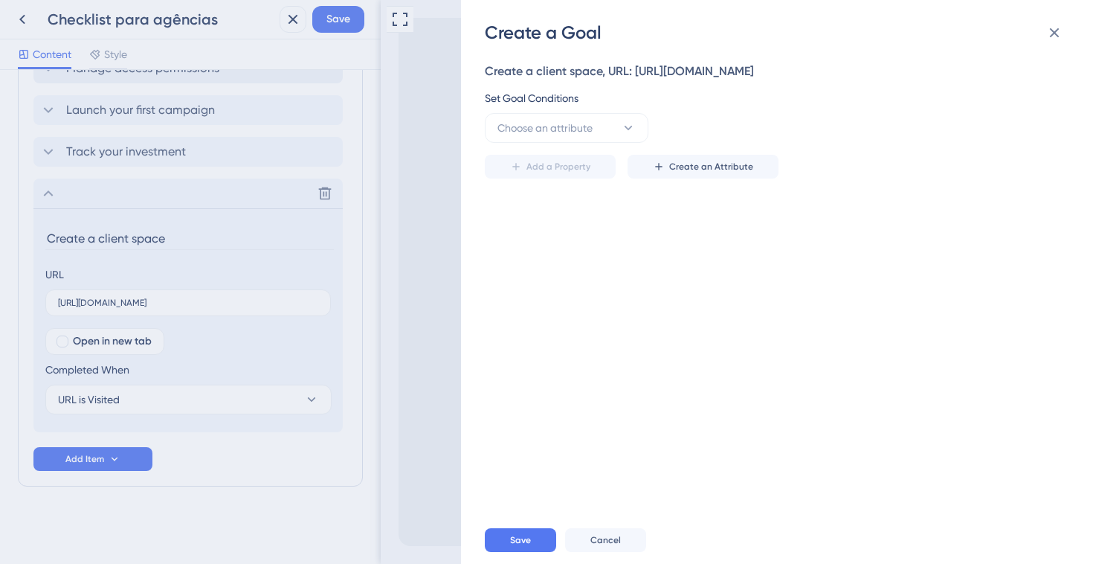
click at [223, 493] on div "Create a Goal Create a client space, URL: https://console.staging.bluems.com/ac…" at bounding box center [546, 282] width 1093 height 564
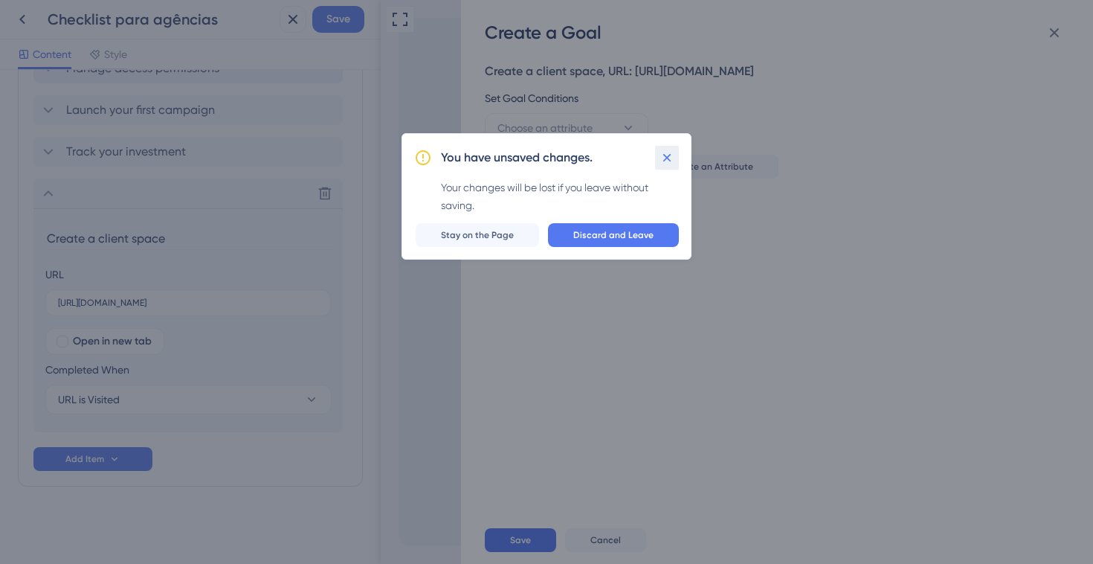
click at [667, 162] on icon at bounding box center [667, 157] width 15 height 15
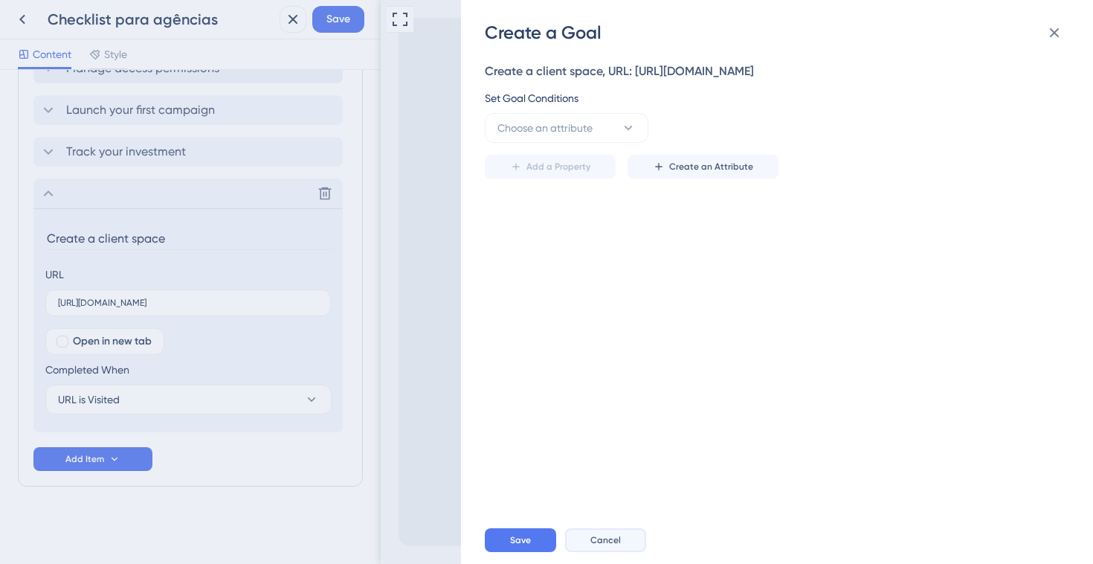
click at [611, 536] on span "Cancel" at bounding box center [605, 540] width 30 height 12
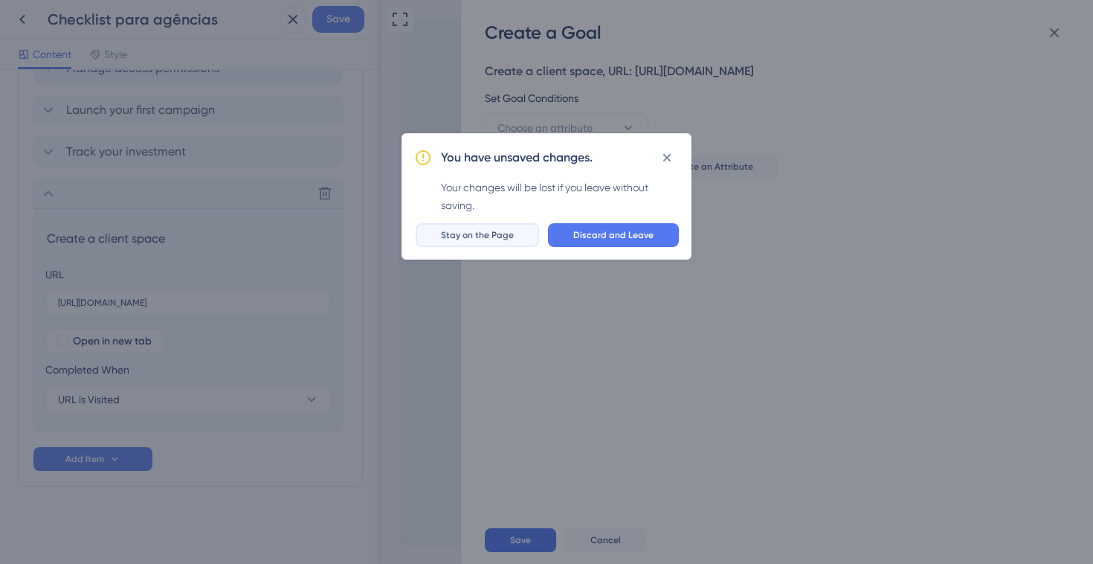
click at [465, 242] on button "Stay on the Page" at bounding box center [477, 235] width 123 height 24
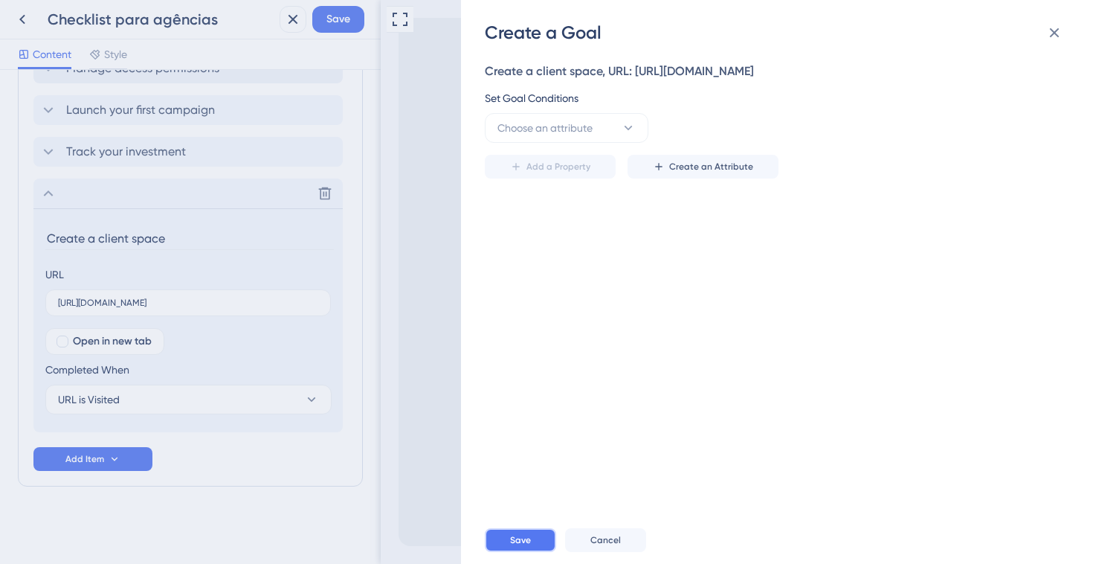
click at [514, 538] on span "Save" at bounding box center [520, 540] width 21 height 12
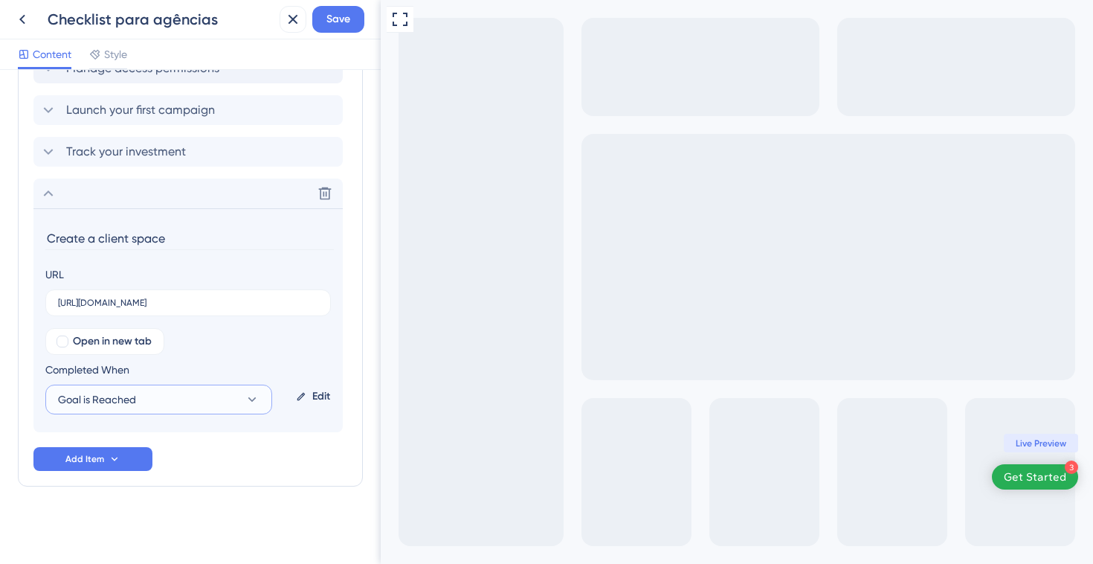
click at [234, 403] on button "Goal is Reached" at bounding box center [158, 399] width 227 height 30
click at [103, 442] on span "URL is Visited" at bounding box center [98, 445] width 62 height 18
click at [203, 509] on div "Checklist Header Title Welcome to BMS! Subtitle Let’s set up your first steps t…" at bounding box center [190, 67] width 345 height 957
click at [59, 194] on div "Delete" at bounding box center [187, 193] width 309 height 30
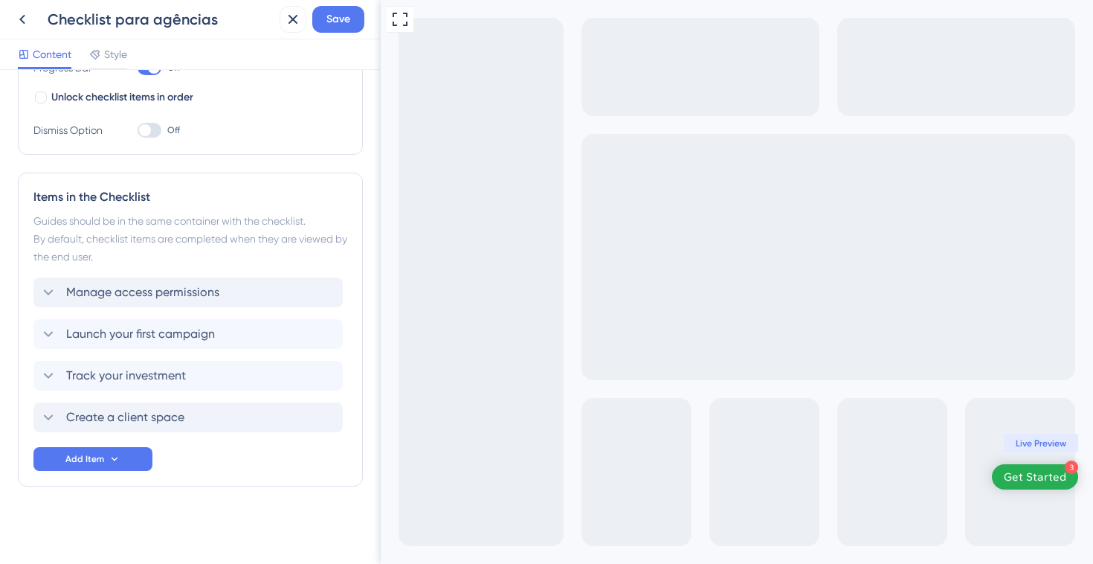
scroll to position [275, 0]
drag, startPoint x: 26, startPoint y: 416, endPoint x: 45, endPoint y: 382, distance: 38.3
click at [32, 317] on div "Items in the Checklist Guides should be in the same container with the checklis…" at bounding box center [190, 329] width 345 height 314
click at [28, 419] on div "Items in the Checklist Guides should be in the same container with the checklis…" at bounding box center [190, 329] width 345 height 314
click at [210, 501] on div "Checklist Header Title Welcome to BMS! Subtitle Let’s set up your first steps t…" at bounding box center [190, 179] width 345 height 733
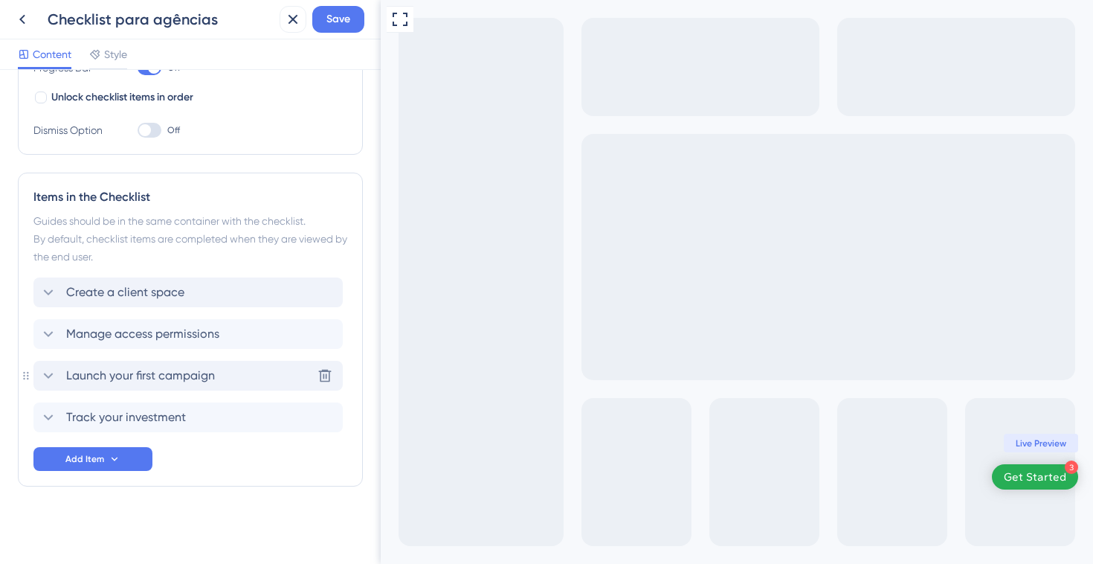
click at [207, 376] on span "Launch your first campaign" at bounding box center [140, 376] width 149 height 18
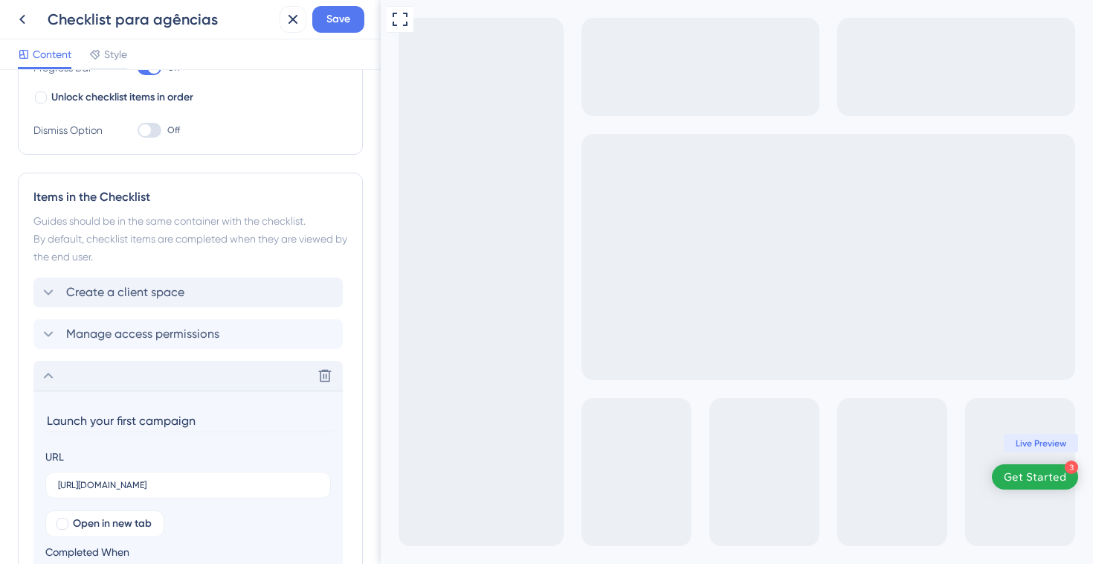
scroll to position [499, 0]
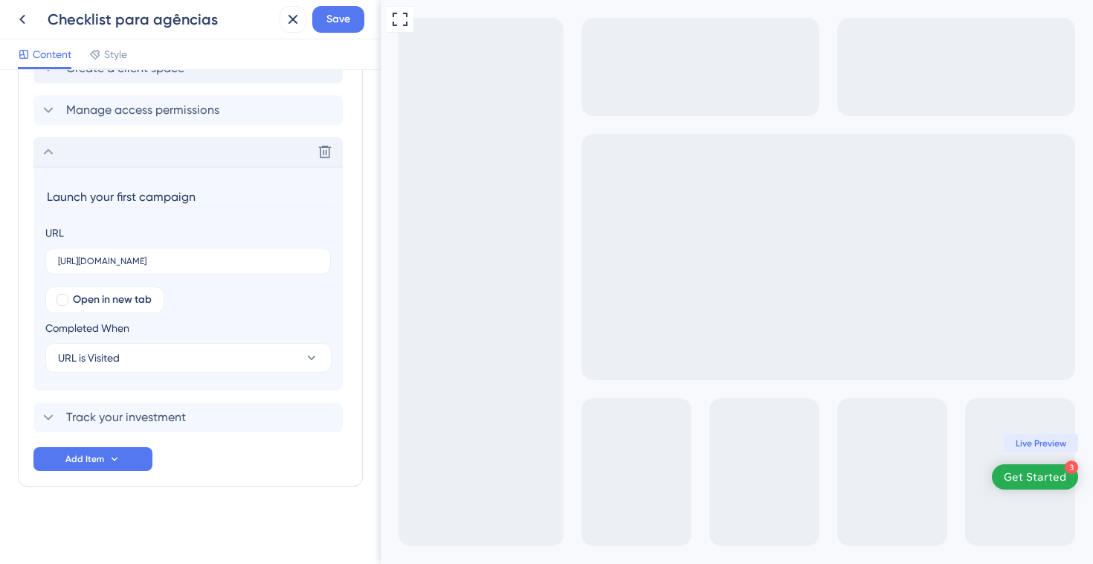
click at [229, 201] on input "Launch your first campaign" at bounding box center [189, 196] width 288 height 23
type input "Launch your first campaign"
click at [51, 514] on div "Checklist Header Title Welcome to BMS! Subtitle Let’s set up your first steps t…" at bounding box center [190, 67] width 345 height 957
click at [54, 160] on icon at bounding box center [48, 152] width 18 height 18
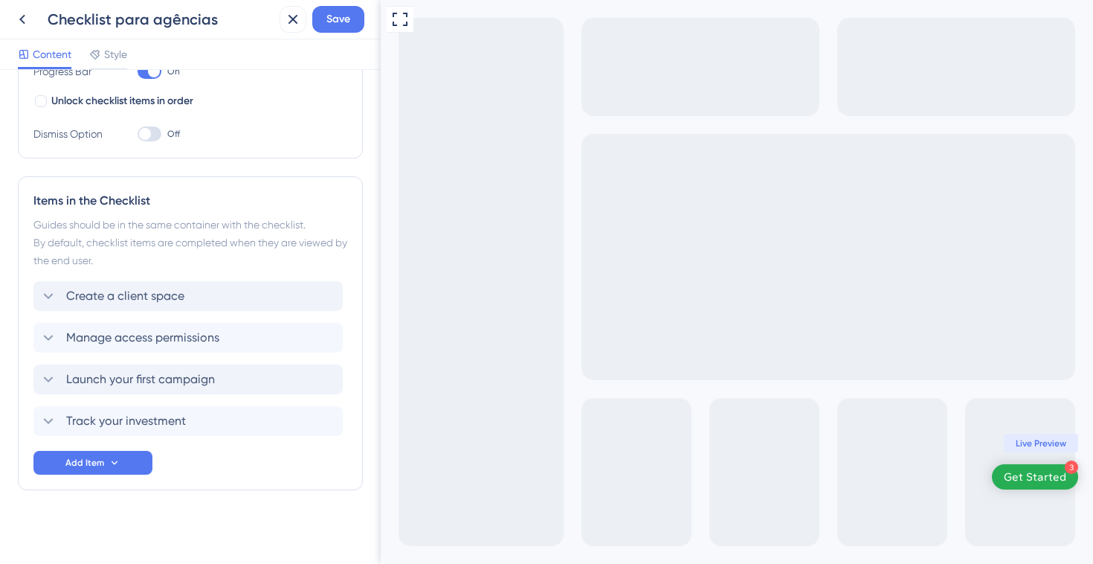
scroll to position [275, 0]
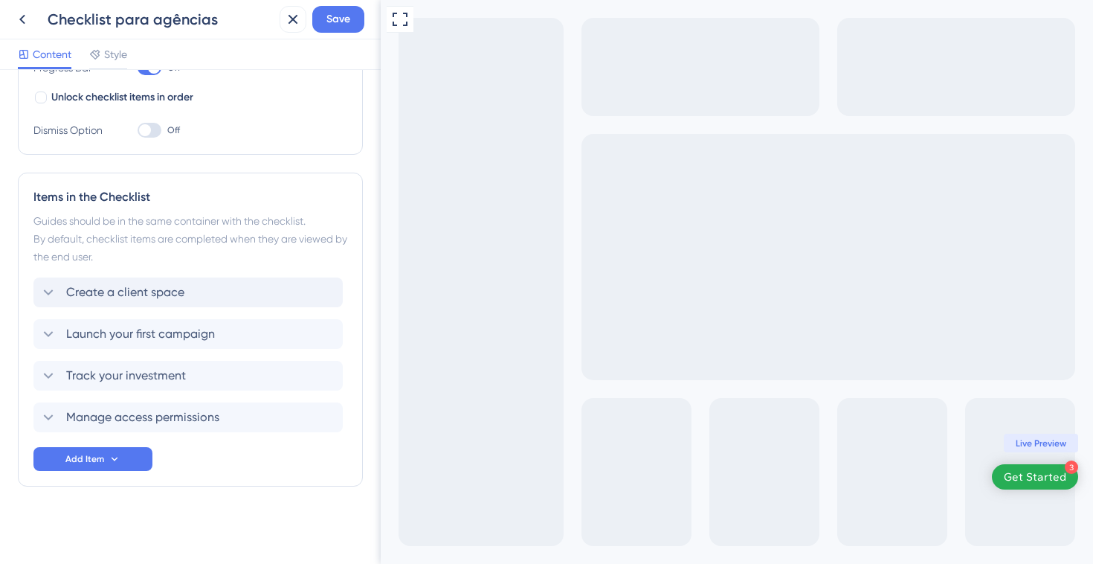
click at [220, 506] on div "Checklist Header Title Welcome to BMS! Subtitle Let’s set up your first steps t…" at bounding box center [190, 179] width 345 height 733
click at [1054, 478] on div "Get Started" at bounding box center [1035, 476] width 62 height 15
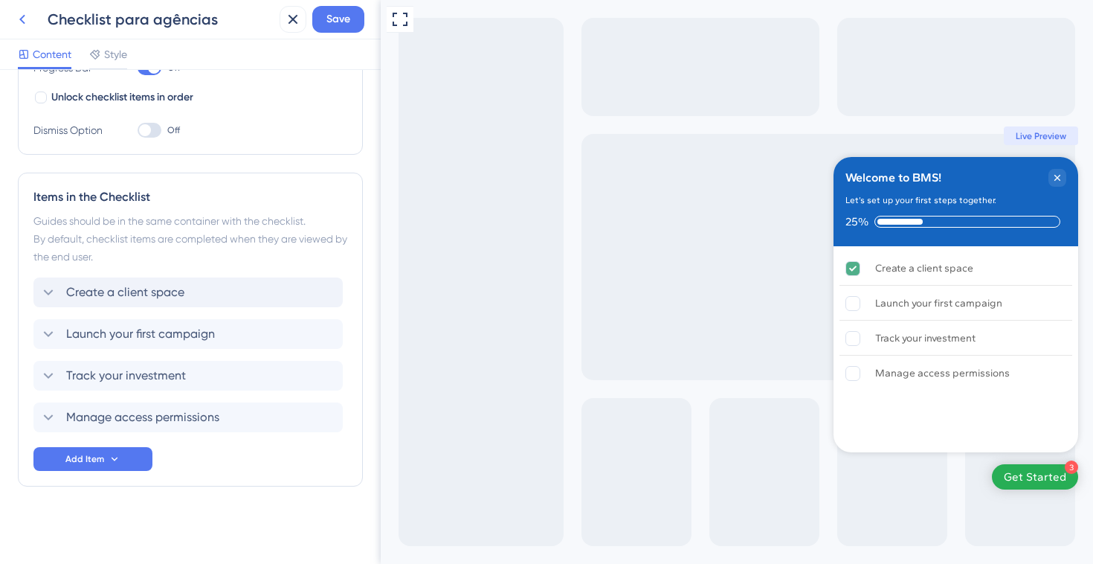
click at [16, 24] on icon at bounding box center [22, 19] width 18 height 18
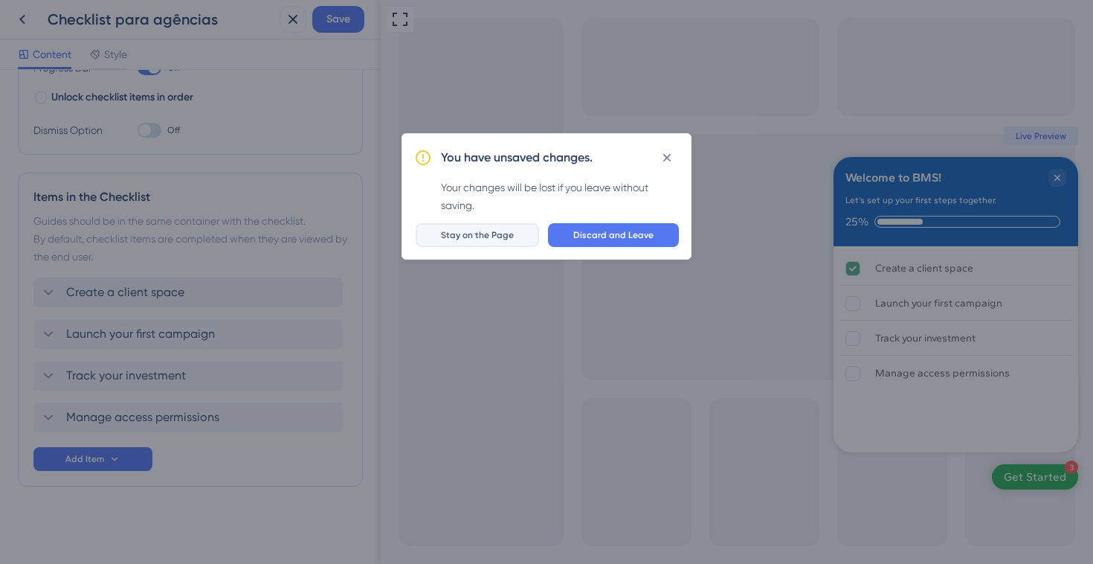
click at [494, 236] on span "Stay on the Page" at bounding box center [477, 235] width 73 height 12
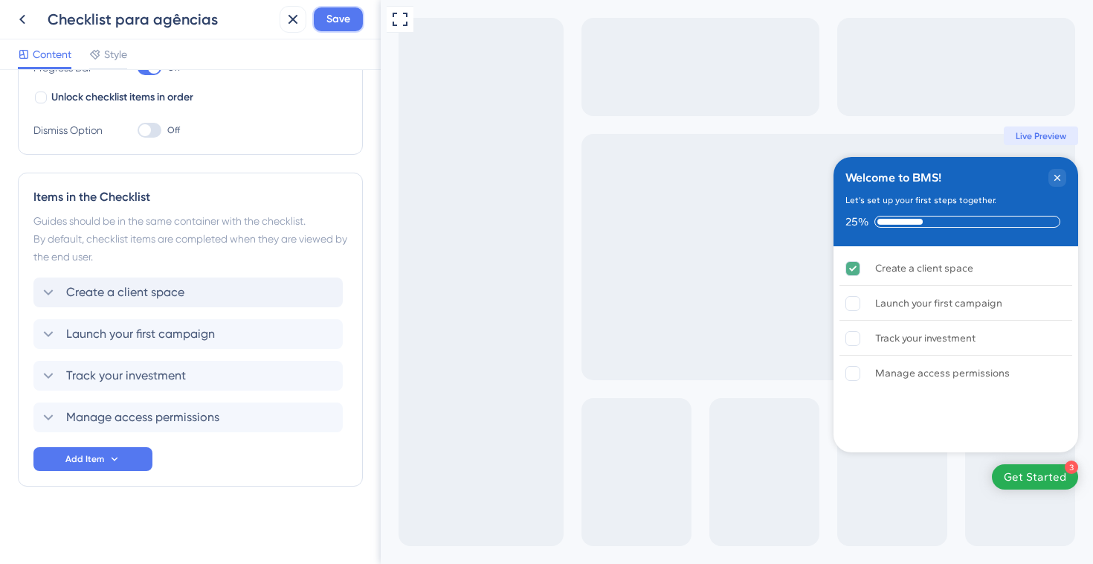
click at [351, 25] on button "Save" at bounding box center [338, 19] width 52 height 27
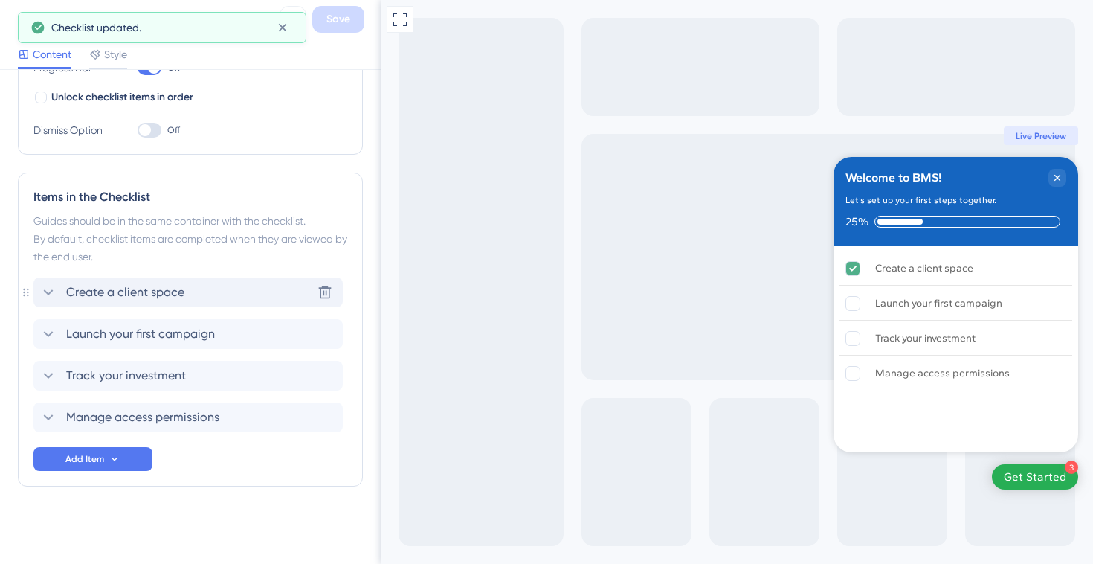
click at [40, 296] on icon at bounding box center [48, 292] width 18 height 18
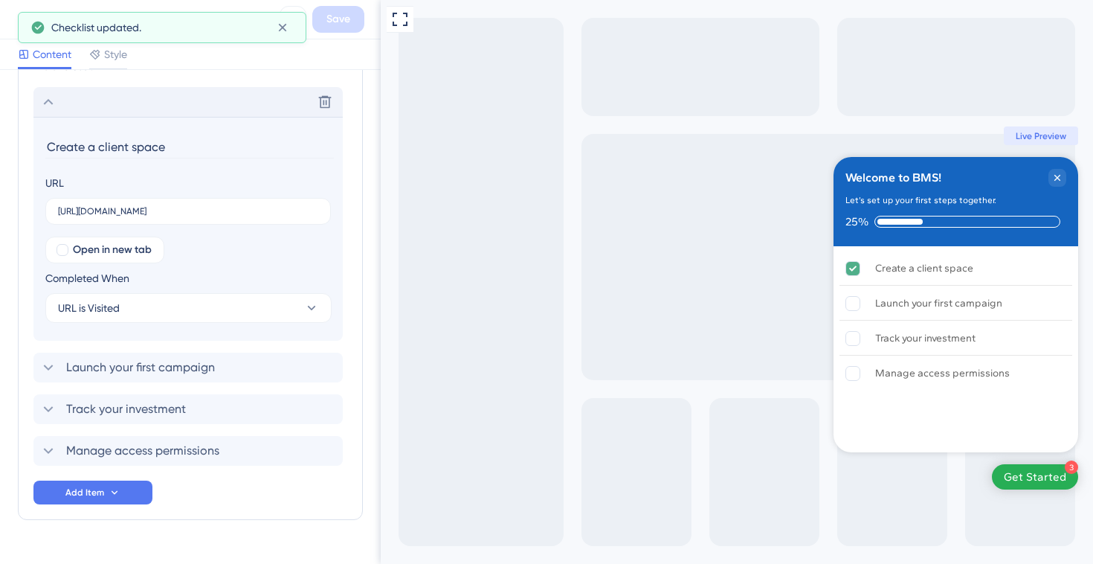
scroll to position [483, 0]
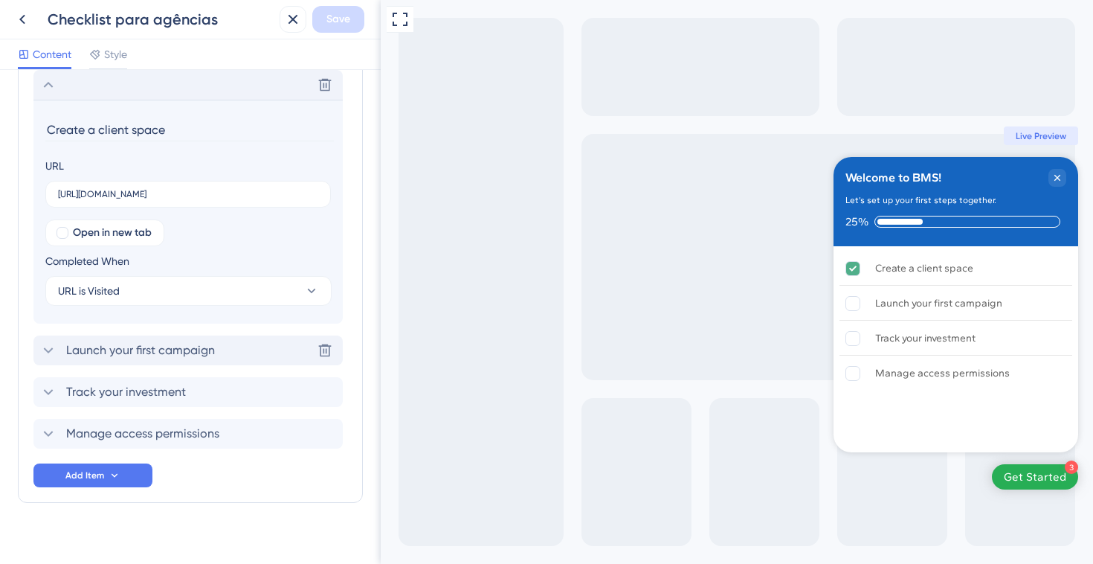
click at [45, 354] on icon at bounding box center [48, 350] width 18 height 18
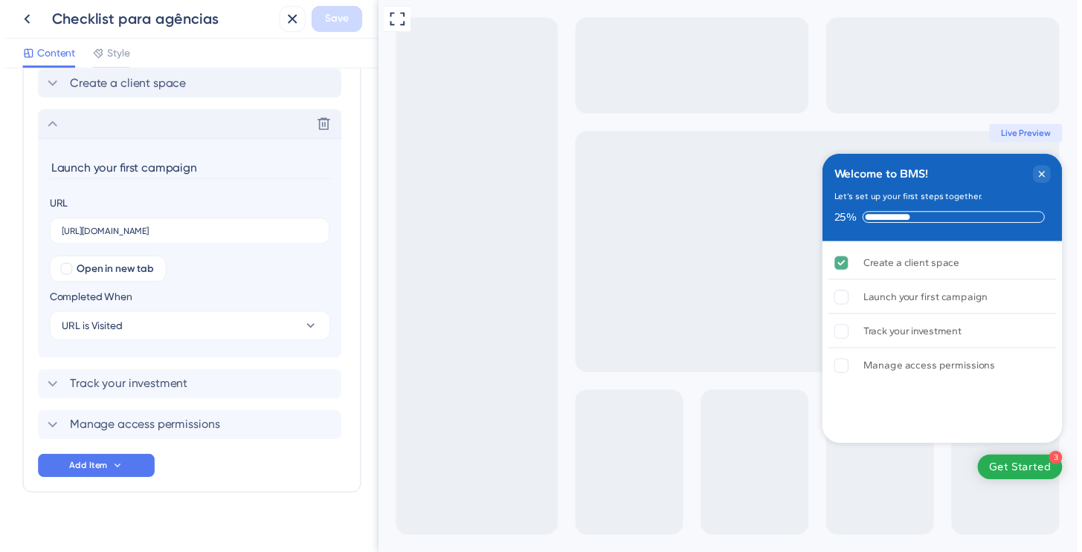
scroll to position [499, 0]
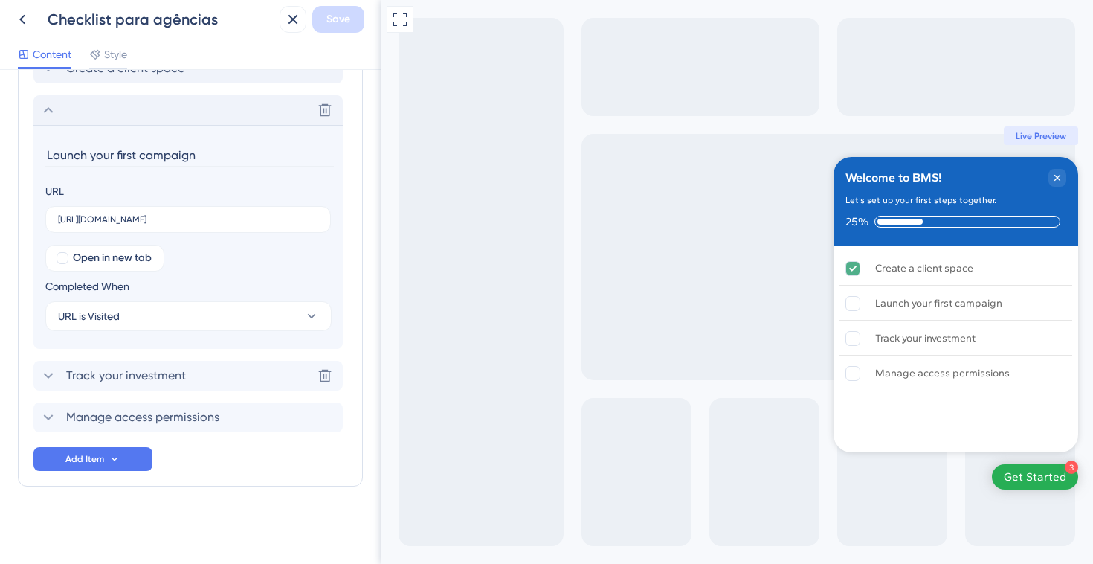
click at [45, 373] on icon at bounding box center [49, 376] width 10 height 6
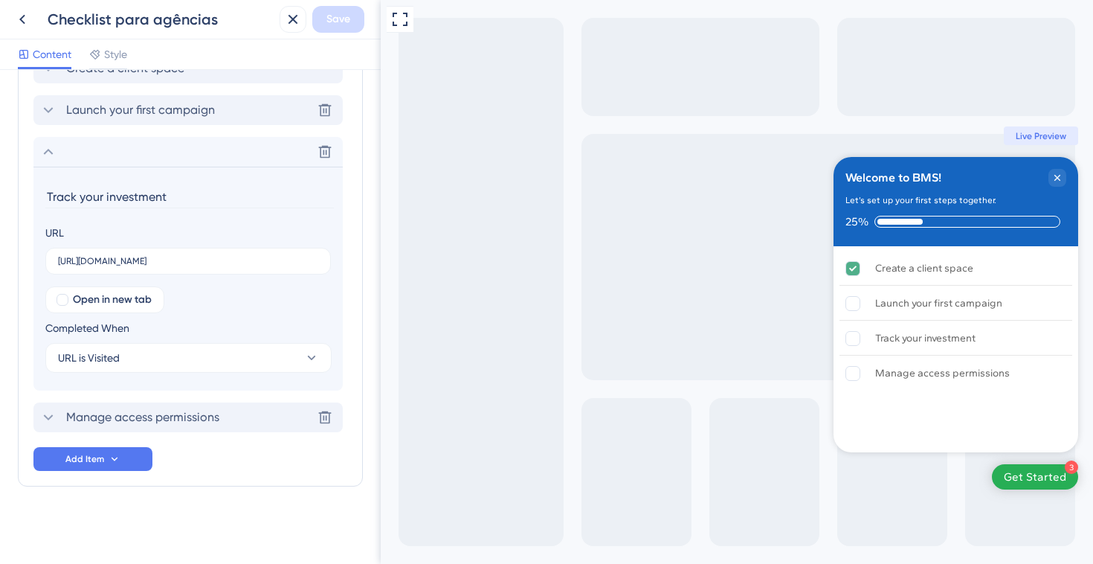
click at [47, 415] on icon at bounding box center [48, 417] width 18 height 18
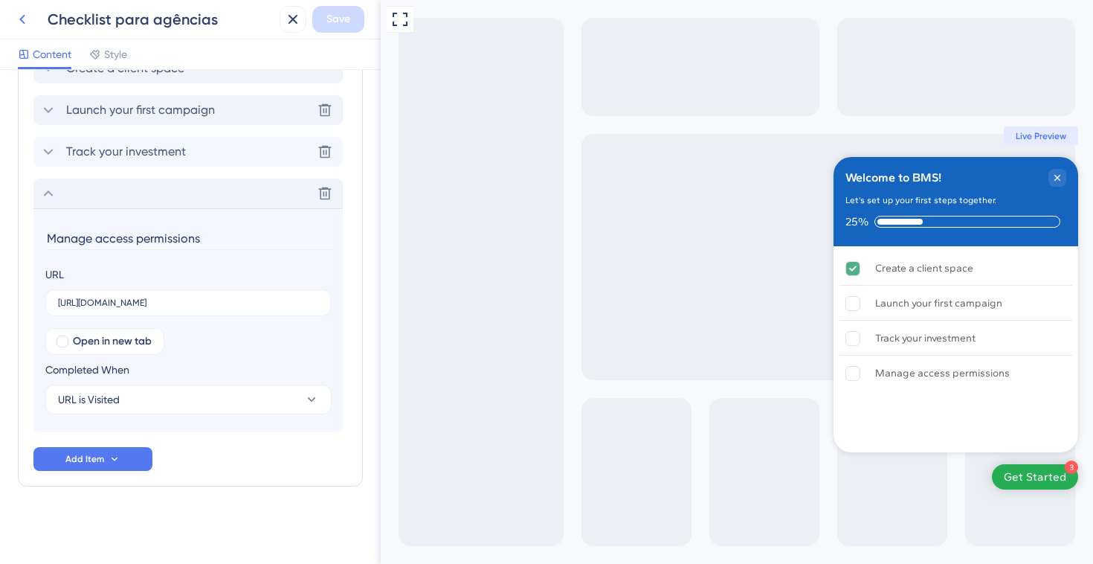
click at [19, 22] on icon at bounding box center [22, 19] width 18 height 18
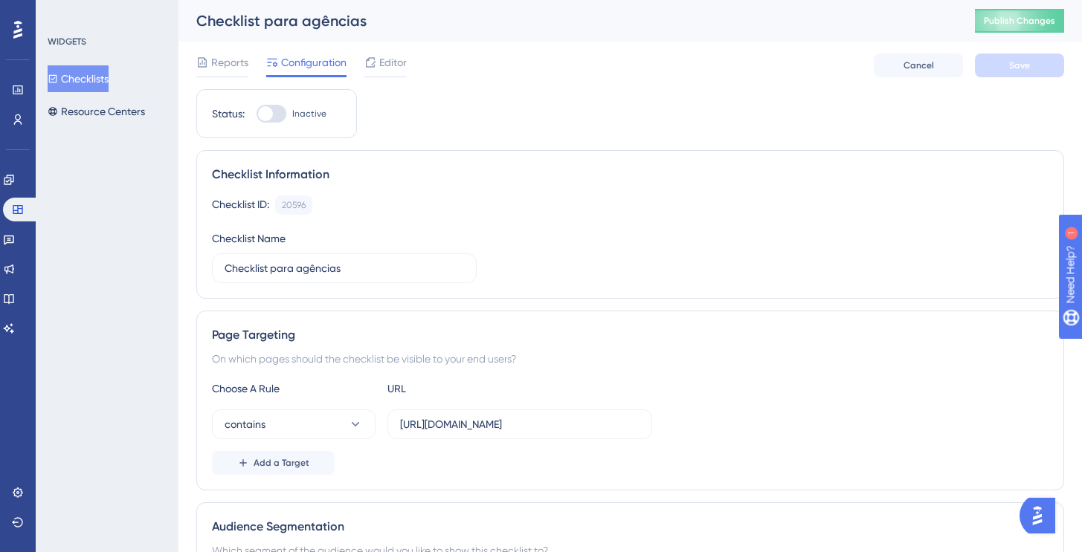
click at [93, 86] on button "Checklists" at bounding box center [78, 78] width 61 height 27
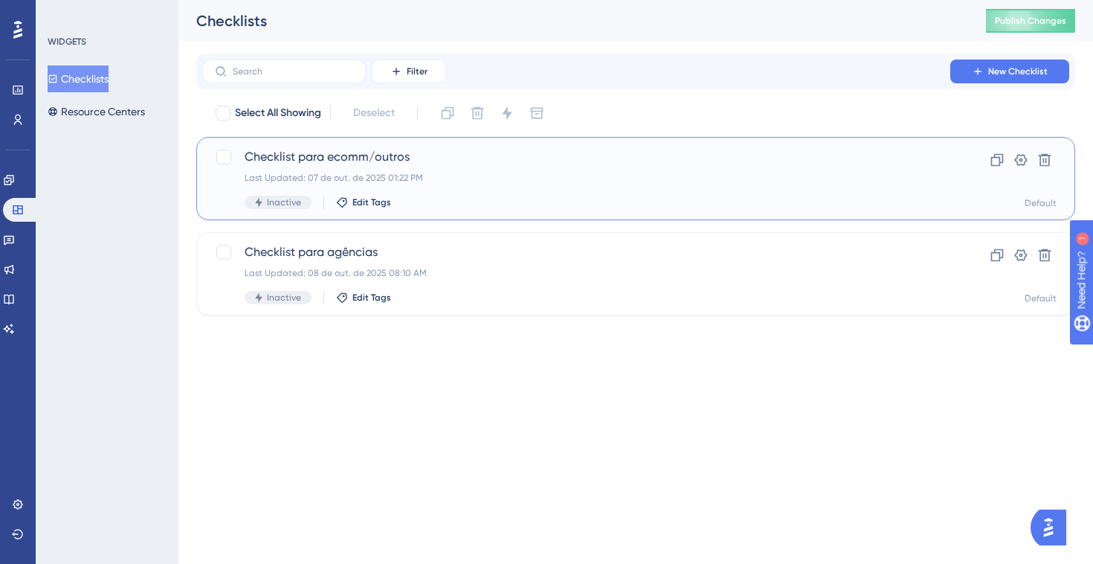
click at [445, 164] on span "Checklist para ecomm/outros" at bounding box center [576, 157] width 663 height 18
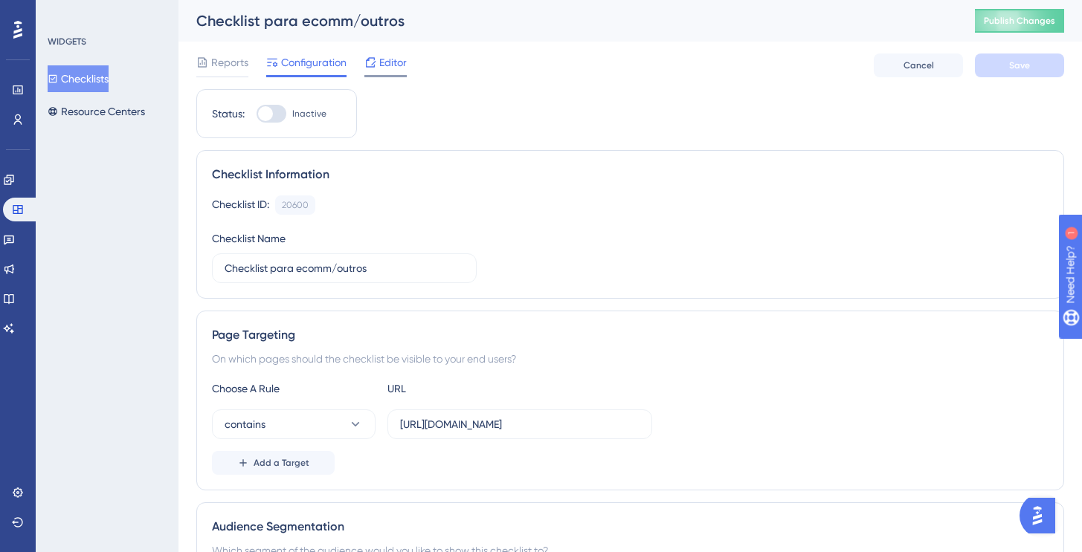
click at [384, 58] on span "Editor" at bounding box center [393, 63] width 28 height 18
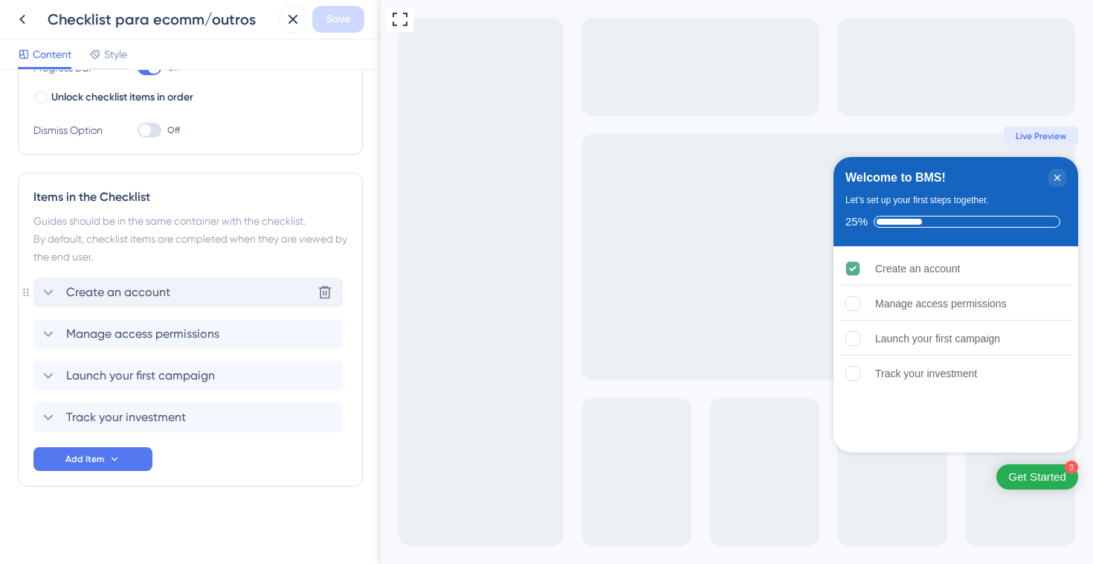
click at [177, 290] on div "Create an account Delete" at bounding box center [187, 292] width 309 height 30
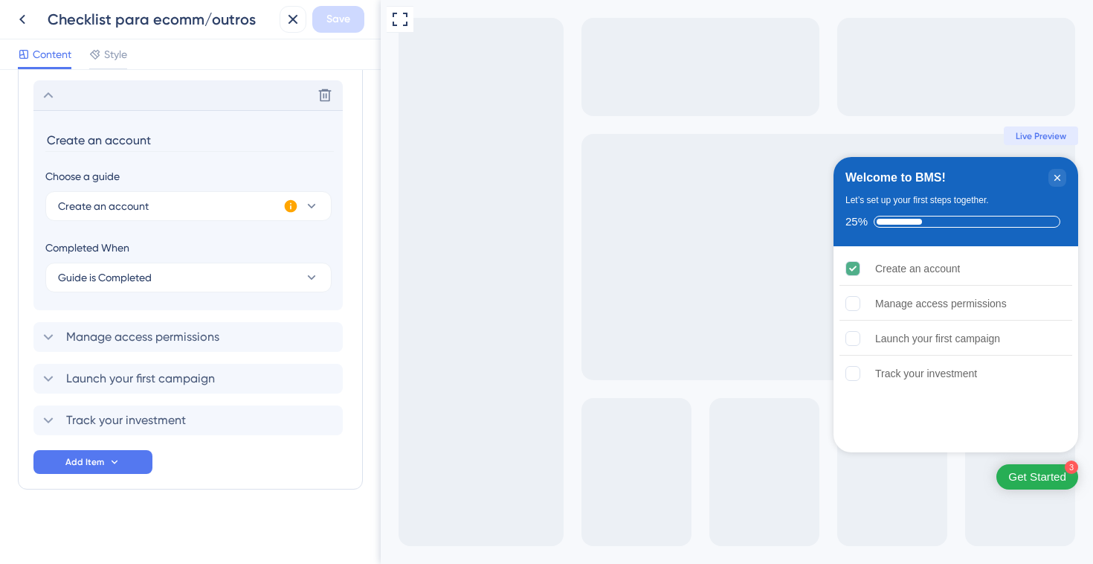
scroll to position [475, 0]
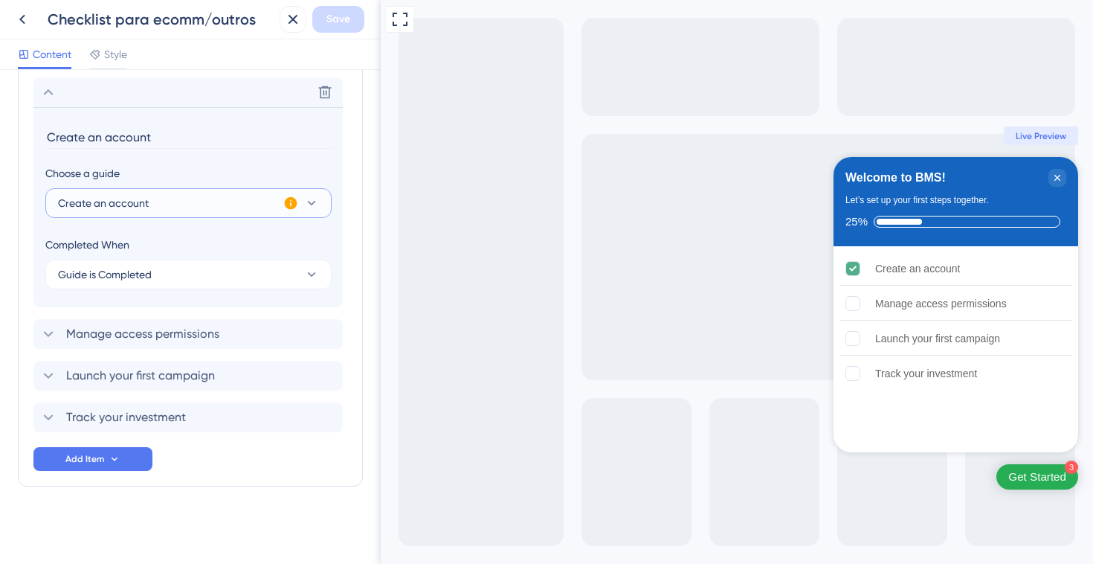
click at [159, 207] on button "Create an account" at bounding box center [188, 203] width 286 height 30
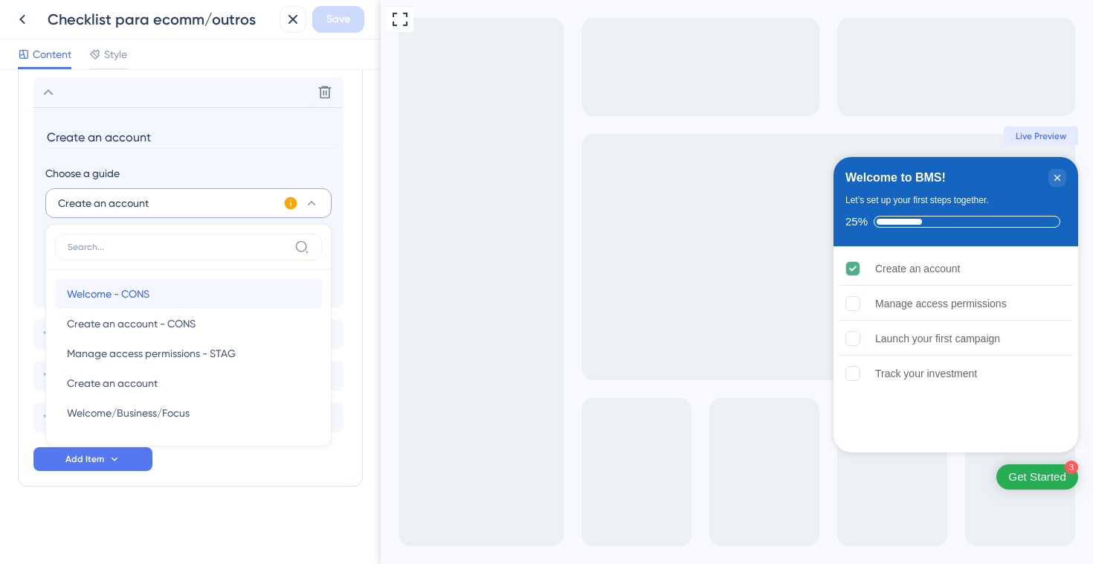
click at [149, 293] on span "Welcome - CONS" at bounding box center [108, 294] width 83 height 18
type input "Welcome - CONS"
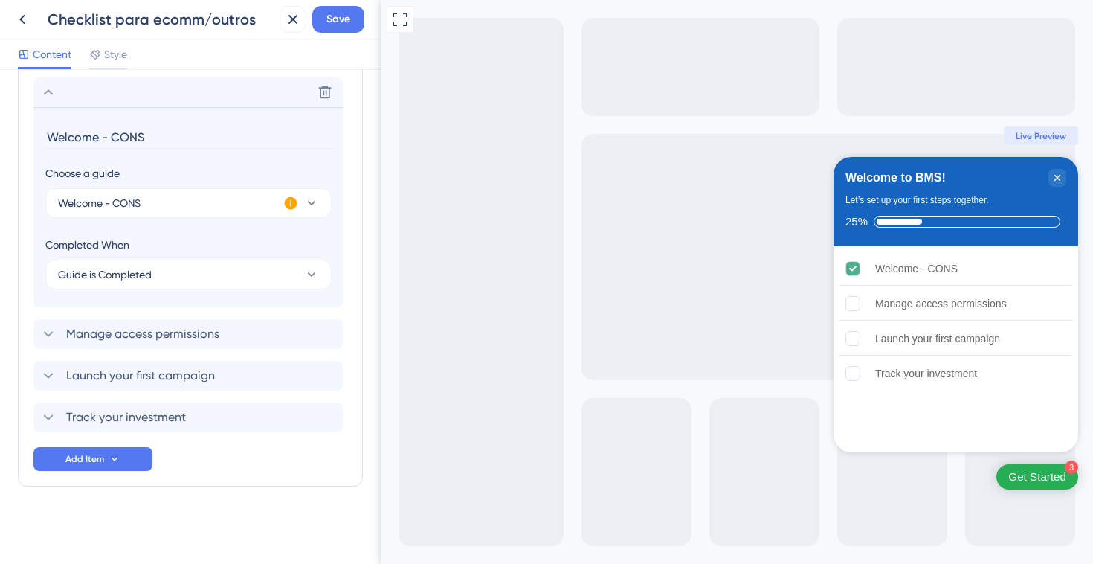
click at [291, 201] on icon at bounding box center [291, 203] width 13 height 13
click at [343, 325] on div "Items in the Checklist Guides should be in the same container with the checklis…" at bounding box center [190, 229] width 345 height 514
click at [109, 205] on span "Welcome - CONS" at bounding box center [99, 203] width 83 height 18
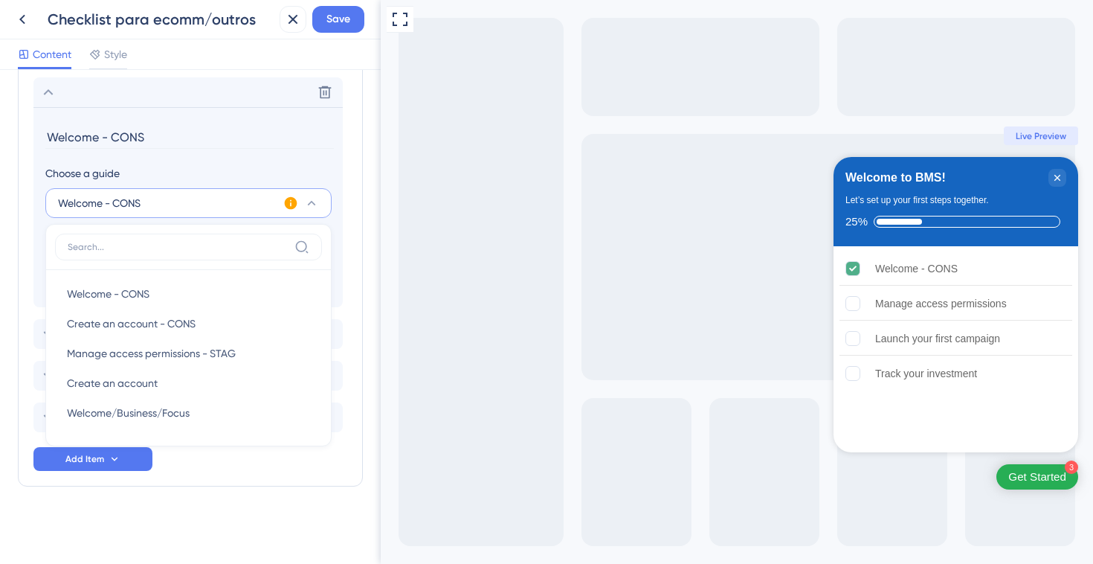
click at [109, 205] on span "Welcome - CONS" at bounding box center [99, 203] width 83 height 18
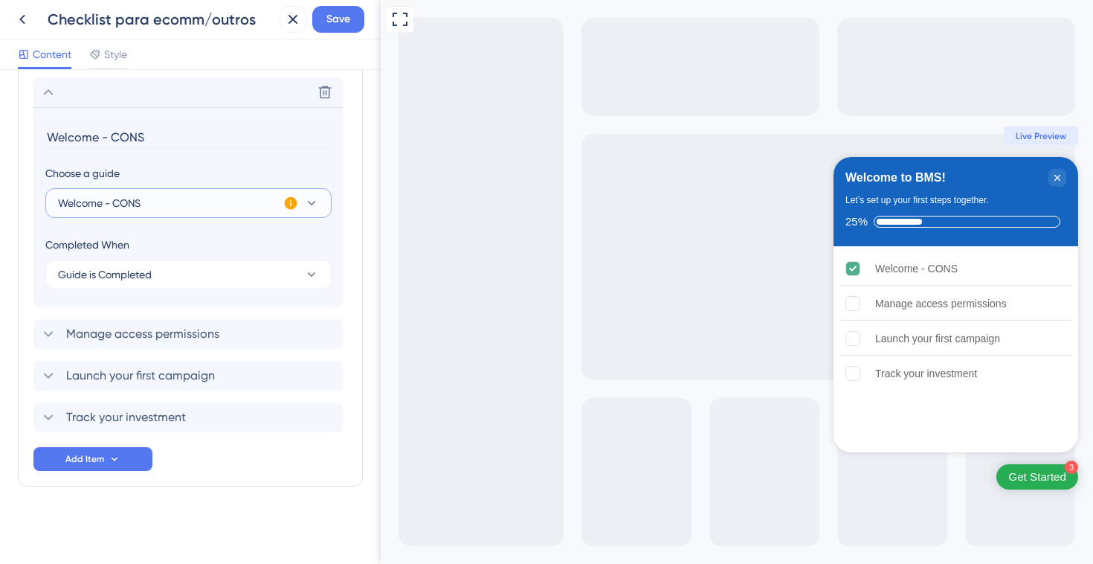
click at [123, 205] on span "Welcome - CONS" at bounding box center [99, 203] width 83 height 18
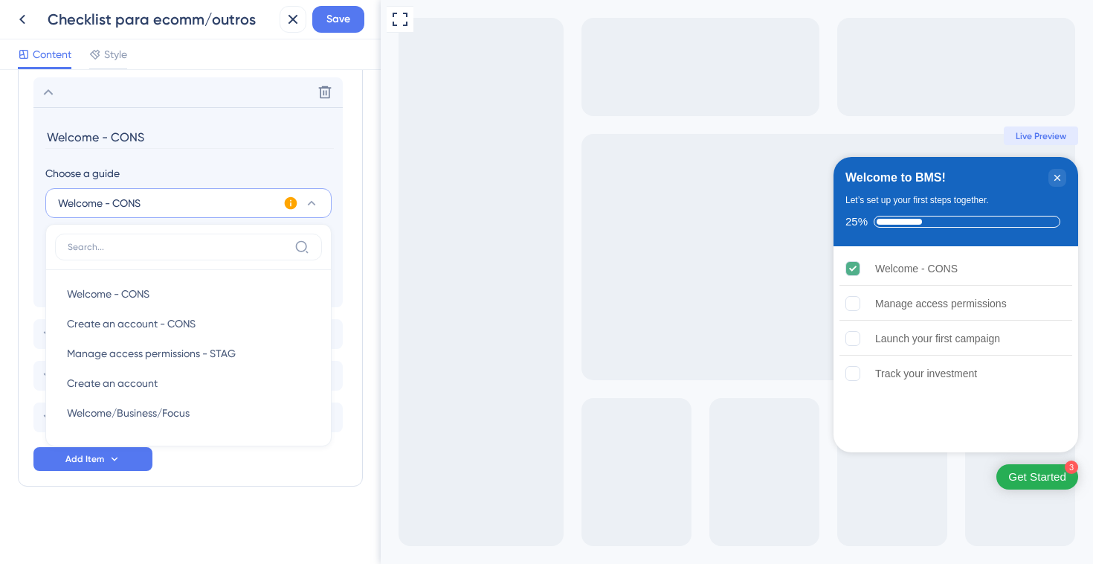
click at [206, 500] on div "Checklist Header Title Welcome to BMS! Subtitle Let’s set up your first steps t…" at bounding box center [190, 79] width 345 height 933
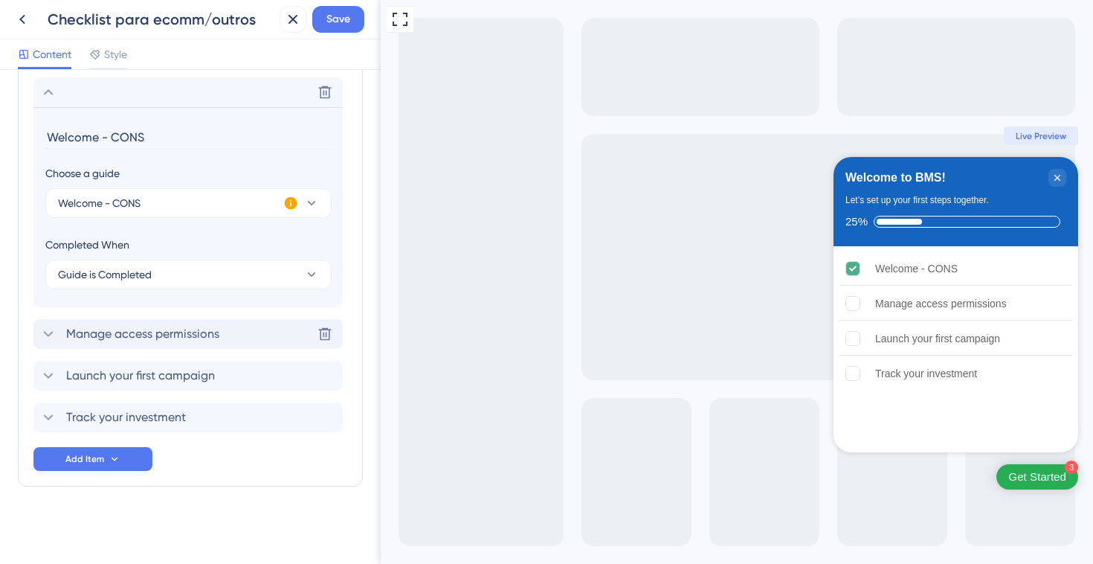
click at [149, 338] on span "Manage access permissions" at bounding box center [142, 334] width 153 height 18
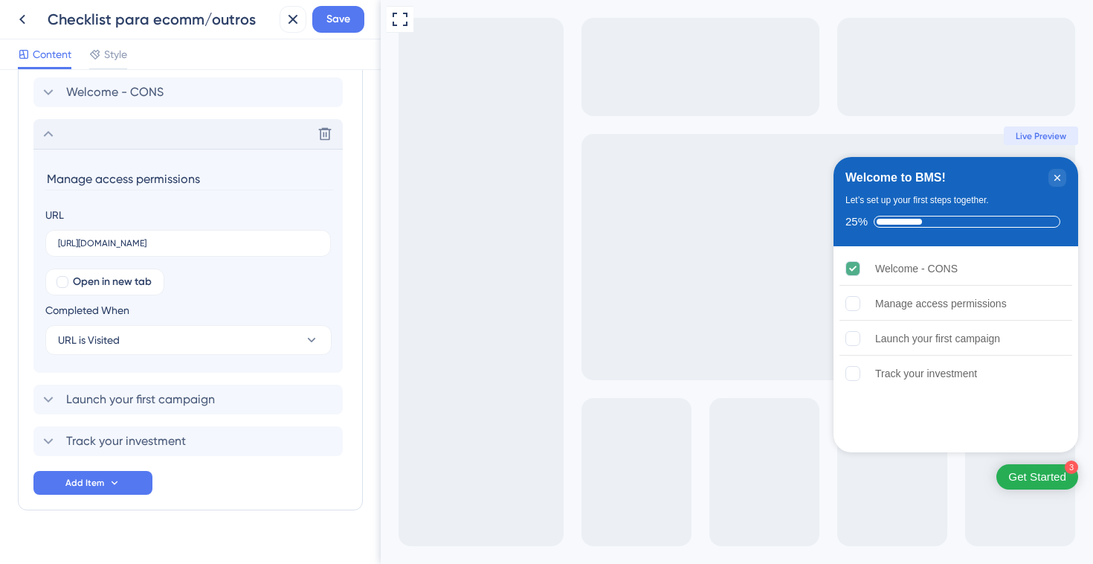
scroll to position [499, 0]
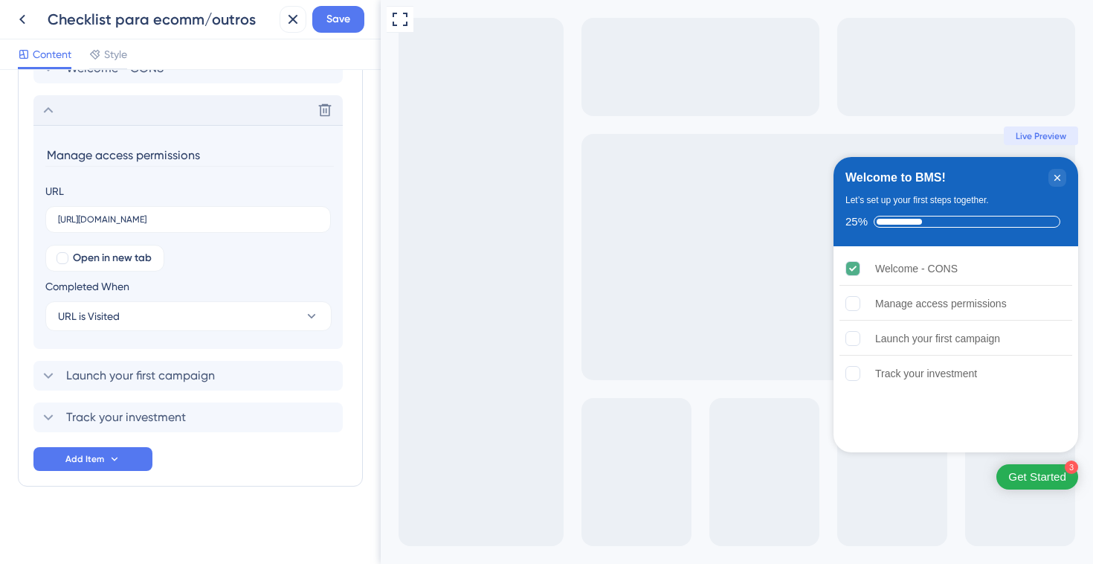
click at [49, 112] on icon at bounding box center [48, 110] width 18 height 18
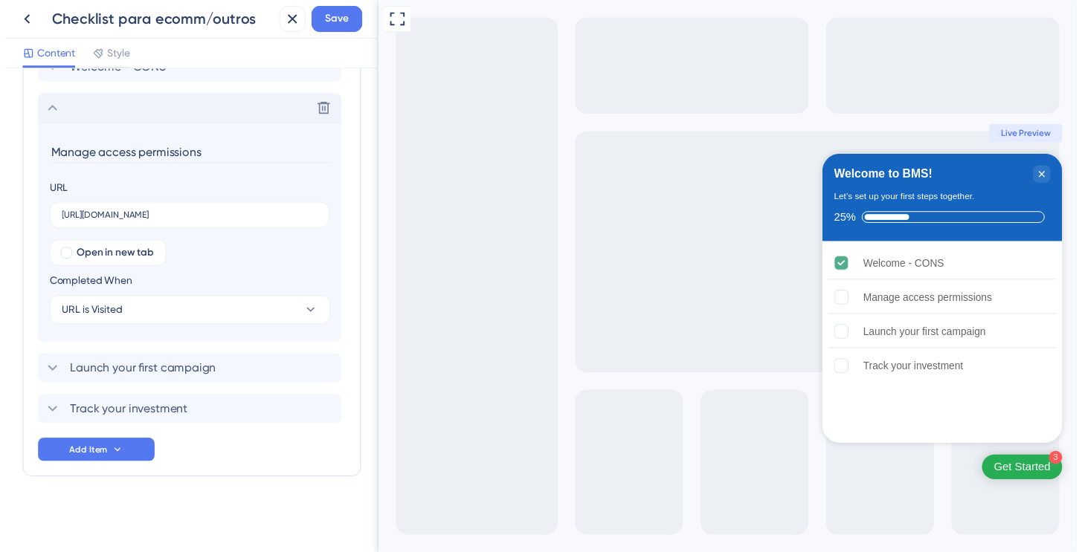
scroll to position [275, 0]
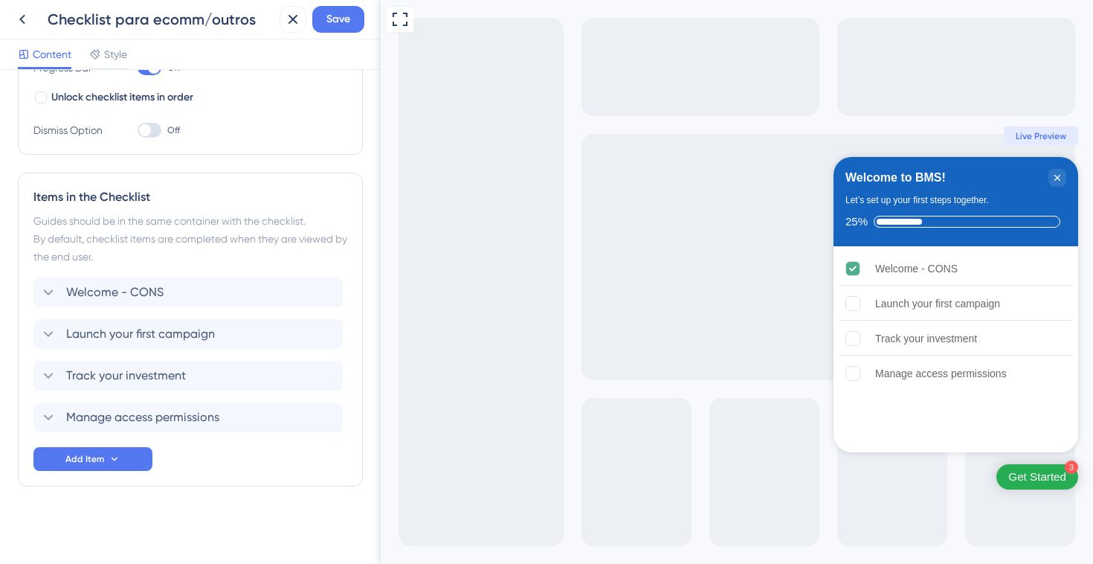
click at [216, 499] on div "Checklist Header Title Welcome to BMS! Subtitle Let’s set up your first steps t…" at bounding box center [190, 179] width 345 height 733
click at [342, 16] on span "Save" at bounding box center [338, 19] width 24 height 18
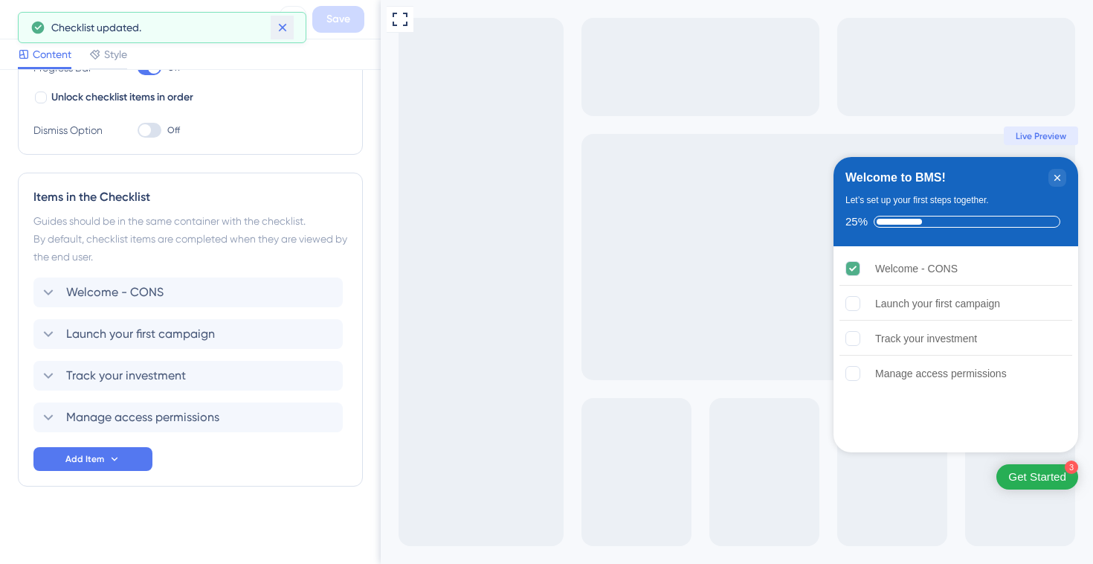
click at [288, 26] on icon at bounding box center [282, 27] width 15 height 15
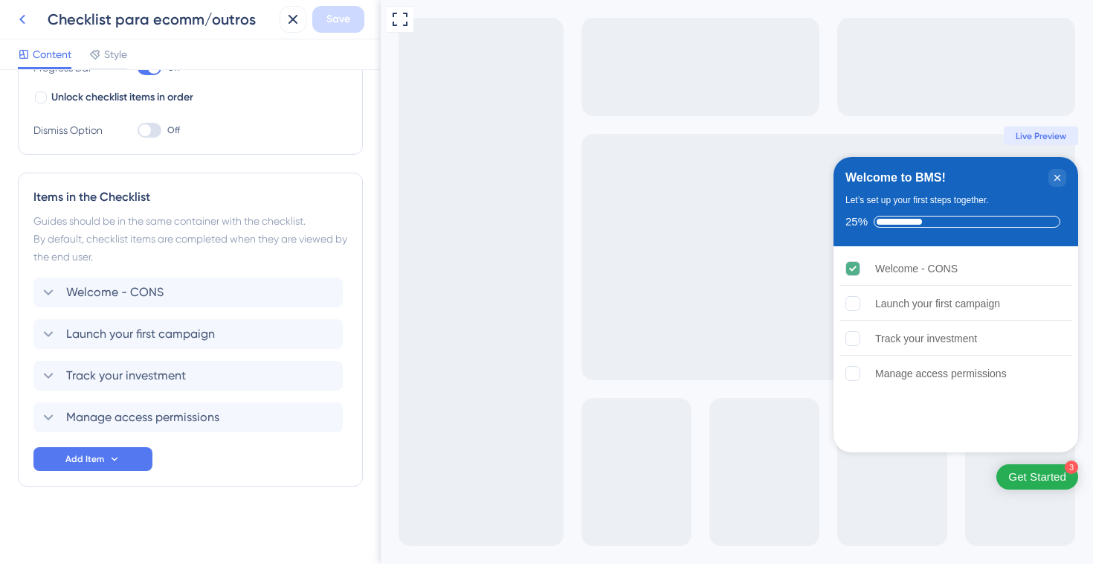
click at [21, 24] on icon at bounding box center [22, 19] width 18 height 18
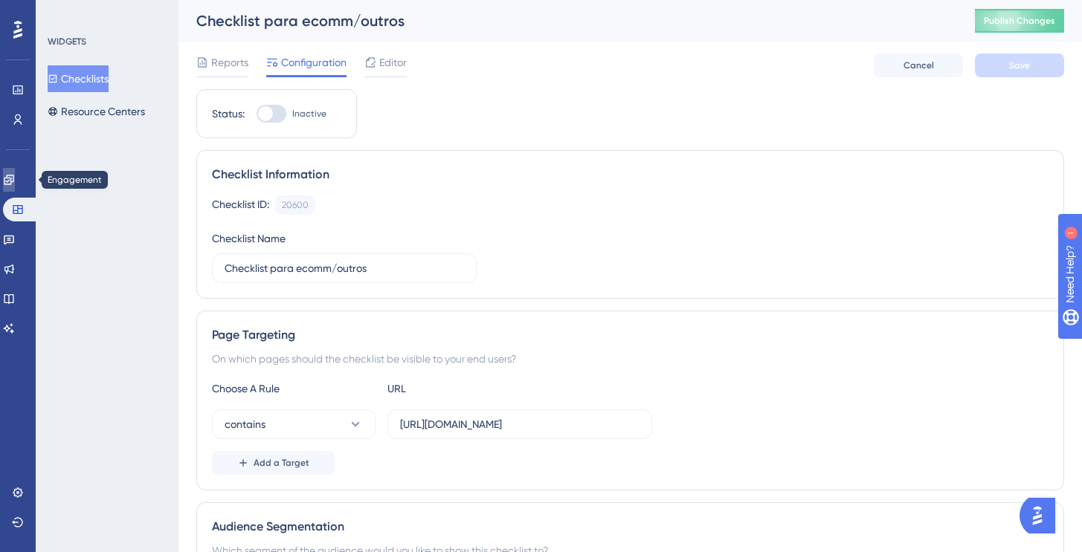
click at [13, 184] on icon at bounding box center [9, 180] width 10 height 10
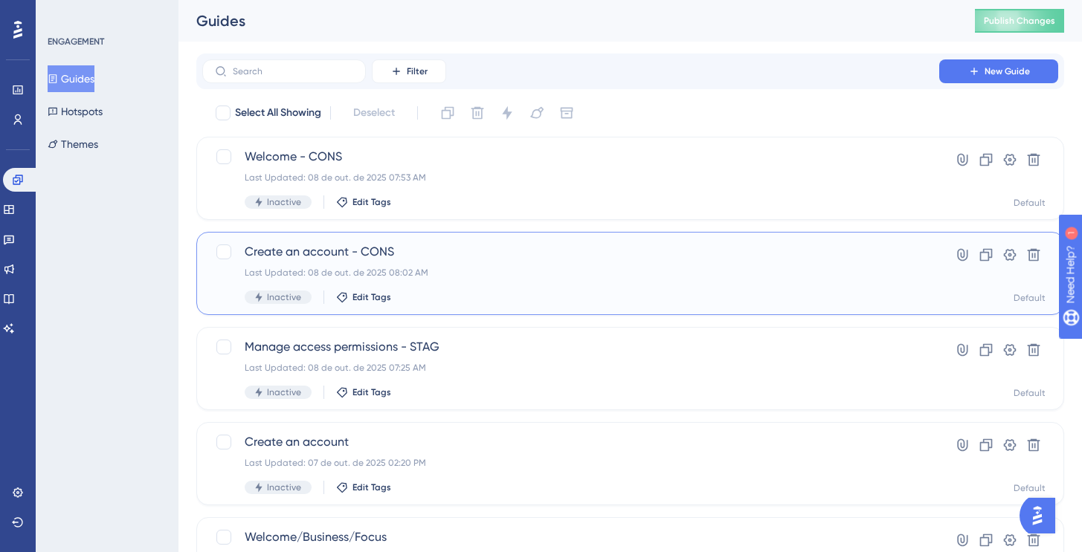
click at [511, 268] on div "Last Updated: 08 de out. de 2025 08:02 AM" at bounding box center [571, 273] width 652 height 12
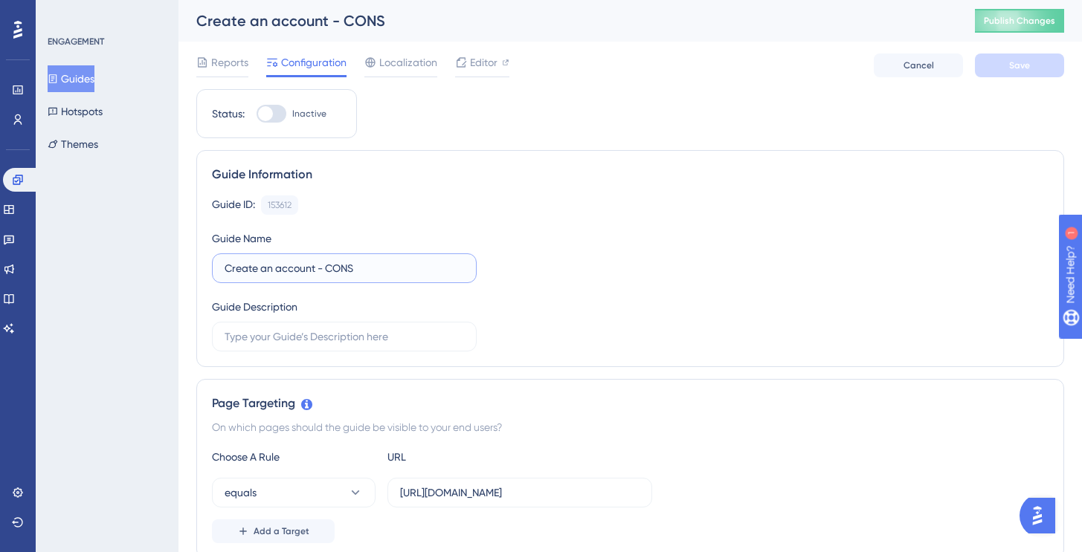
drag, startPoint x: 320, startPoint y: 273, endPoint x: 413, endPoint y: 272, distance: 92.9
click at [413, 272] on input "Create an account - CONS" at bounding box center [344, 268] width 239 height 16
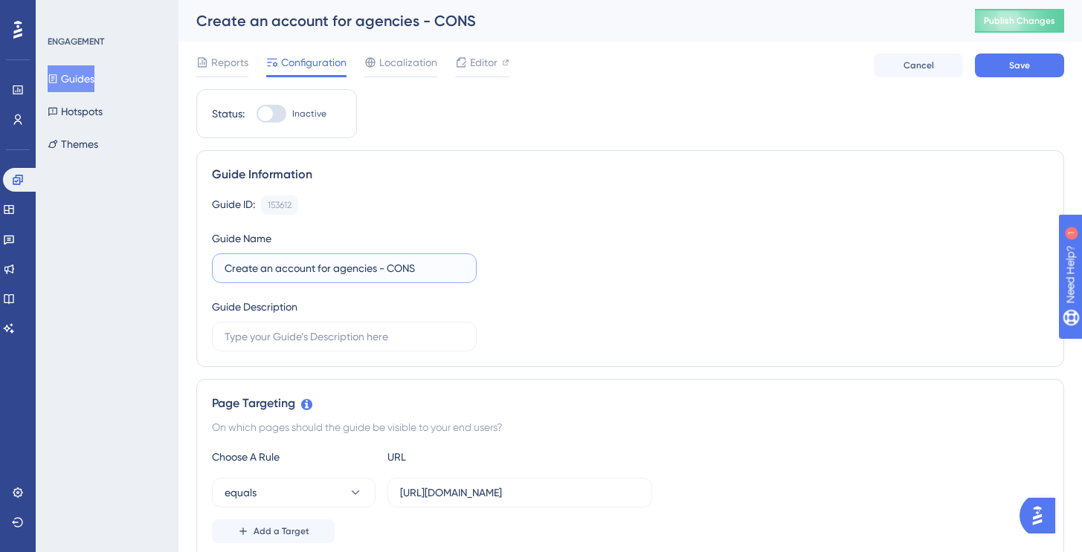
type input "Create an account for agencies - CONS"
click at [616, 288] on div "Guide ID: 153612 Copy Guide Name Create an account for agencies - CONS Guide De…" at bounding box center [630, 274] width 836 height 156
click at [1020, 70] on span "Save" at bounding box center [1019, 65] width 21 height 12
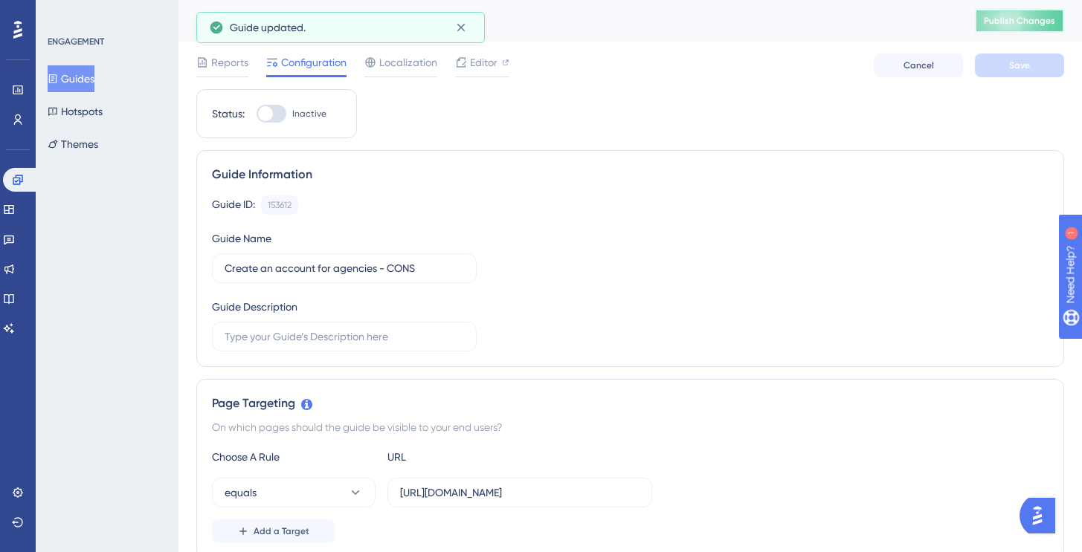
click at [1003, 25] on span "Publish Changes" at bounding box center [1019, 21] width 71 height 12
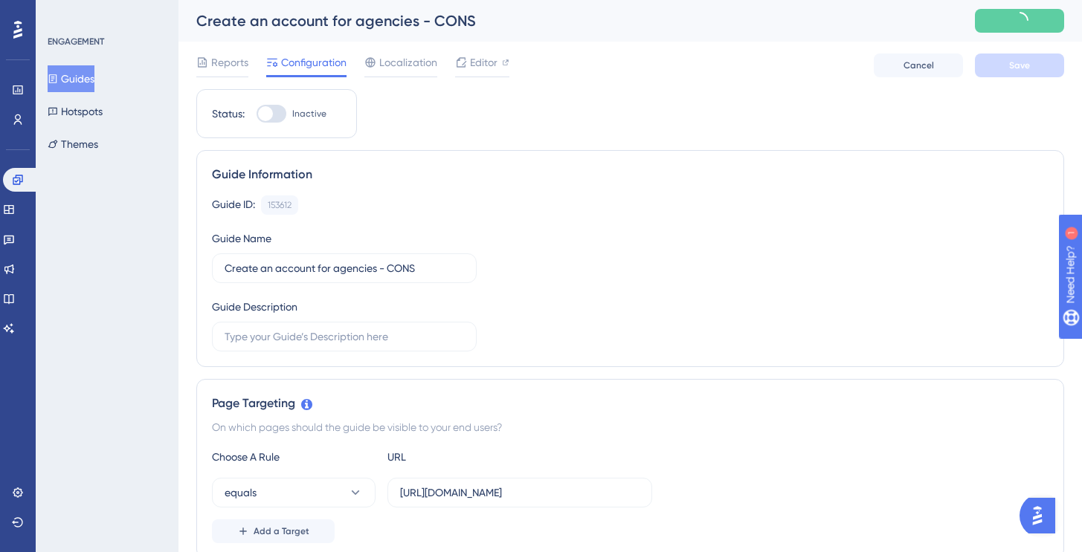
click at [77, 74] on button "Guides" at bounding box center [71, 78] width 47 height 27
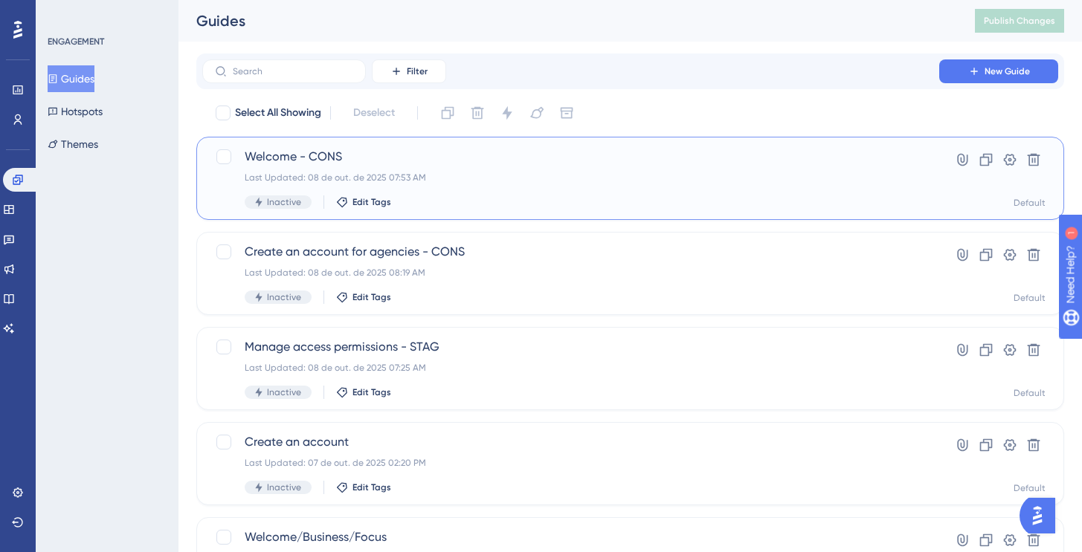
click at [519, 176] on div "Last Updated: 08 de out. de 2025 07:53 AM" at bounding box center [571, 178] width 652 height 12
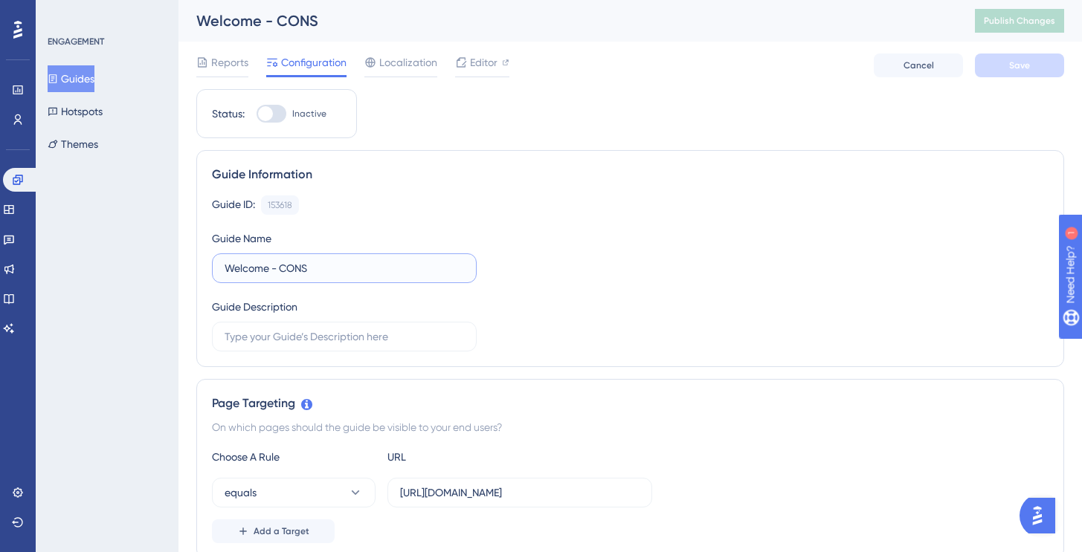
drag, startPoint x: 252, startPoint y: 271, endPoint x: 206, endPoint y: 271, distance: 46.1
click at [206, 271] on div "Guide Information Guide ID: 153618 Copy Guide Name Welcome - CONS Guide Descrip…" at bounding box center [630, 258] width 868 height 217
click at [361, 269] on input "Welcome - CONS" at bounding box center [344, 268] width 239 height 16
drag, startPoint x: 361, startPoint y: 270, endPoint x: 133, endPoint y: 269, distance: 227.5
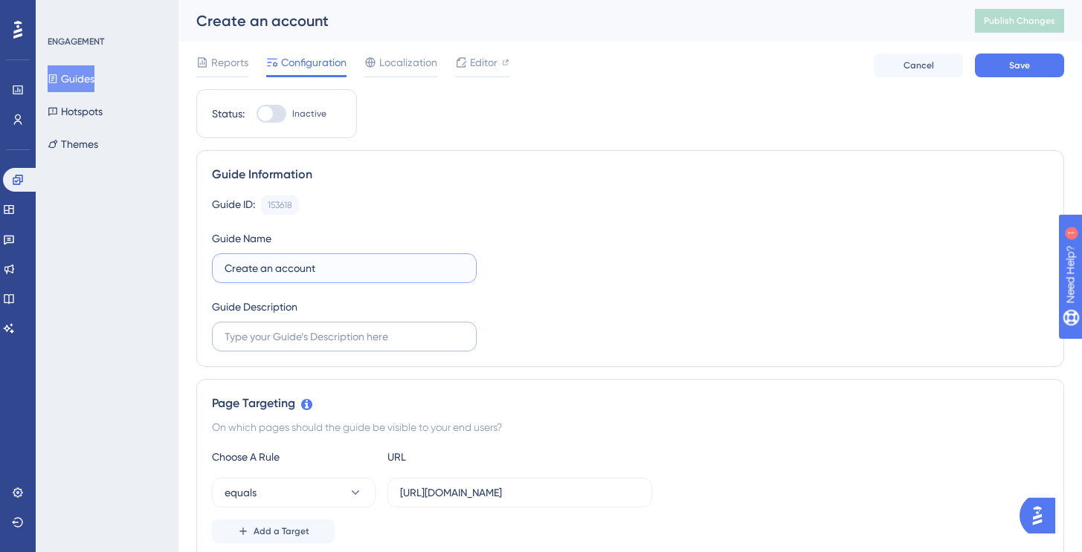
type input "Create an account"
click at [286, 344] on input "text" at bounding box center [344, 337] width 239 height 16
click at [251, 338] on input "Welcome Guide - Create an account for ecommerce checklists" at bounding box center [344, 337] width 239 height 16
click at [344, 338] on input "Welcome Guide - ˜Create an account for ecommerce checklists" at bounding box center [344, 337] width 239 height 16
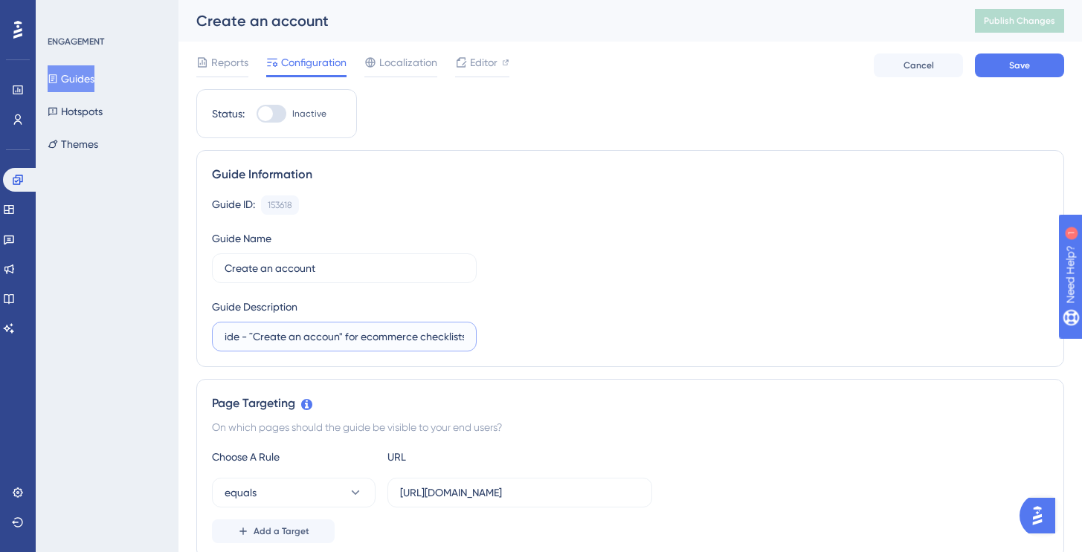
click at [256, 339] on input "Welcome Guide - ˜Create an accoun" for ecommerce checklists" at bounding box center [344, 337] width 239 height 16
click at [651, 327] on div "Guide ID: 153618 Copy Guide Name Create an account Guide Description Welcome Gu…" at bounding box center [630, 274] width 836 height 156
click at [309, 341] on input "Welcome Guide - "Create an accoun" for ecommerce checklists" at bounding box center [344, 337] width 239 height 16
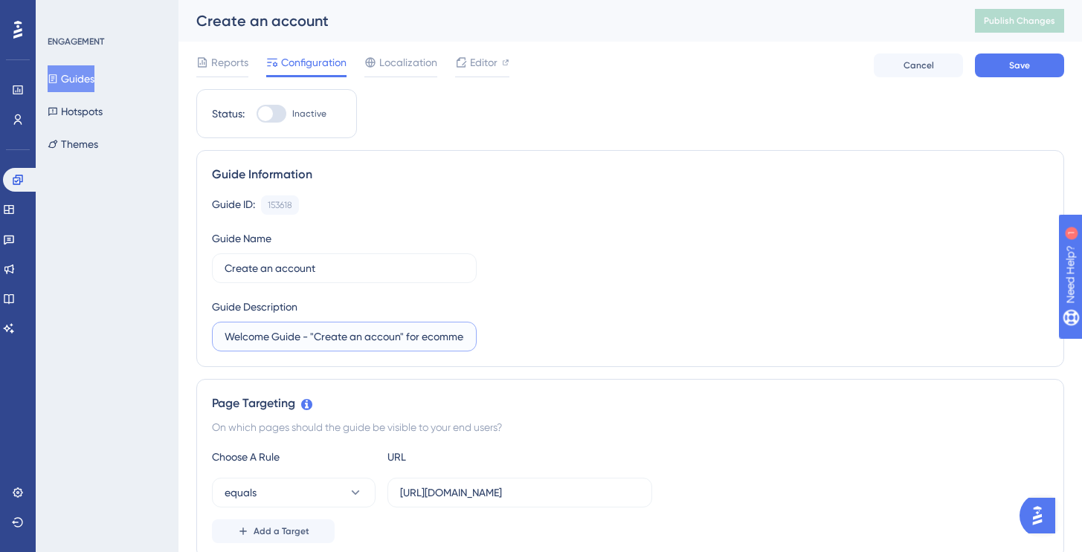
click at [401, 338] on input "Welcome Guide - "Create an accoun" for ecommerce checklists" at bounding box center [344, 337] width 239 height 16
click at [315, 339] on input "Welcome Guide - "Create an account" for ecommerce checklists" at bounding box center [344, 337] width 239 height 16
click at [309, 340] on input "Welcome Guide - "Create an account" for ecommerce checklists" at bounding box center [344, 337] width 239 height 16
type input "Welcome Guide = "Create an account" for ecommerce checklists"
click at [673, 325] on div "Guide ID: 153618 Copy Guide Name Create an account Guide Description Welcome Gu…" at bounding box center [630, 274] width 836 height 156
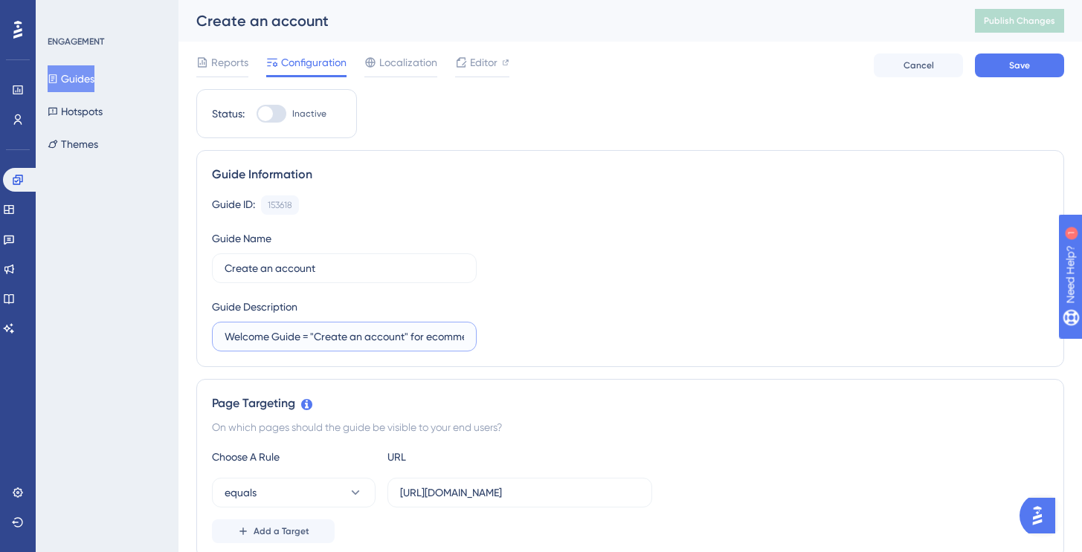
click at [301, 339] on input "Welcome Guide = "Create an account" for ecommerce checklists" at bounding box center [344, 337] width 239 height 16
click at [227, 336] on input "Welcome Guide = "Create an account" for ecommerce checklists" at bounding box center [344, 337] width 239 height 16
click at [1025, 65] on span "Save" at bounding box center [1019, 65] width 21 height 12
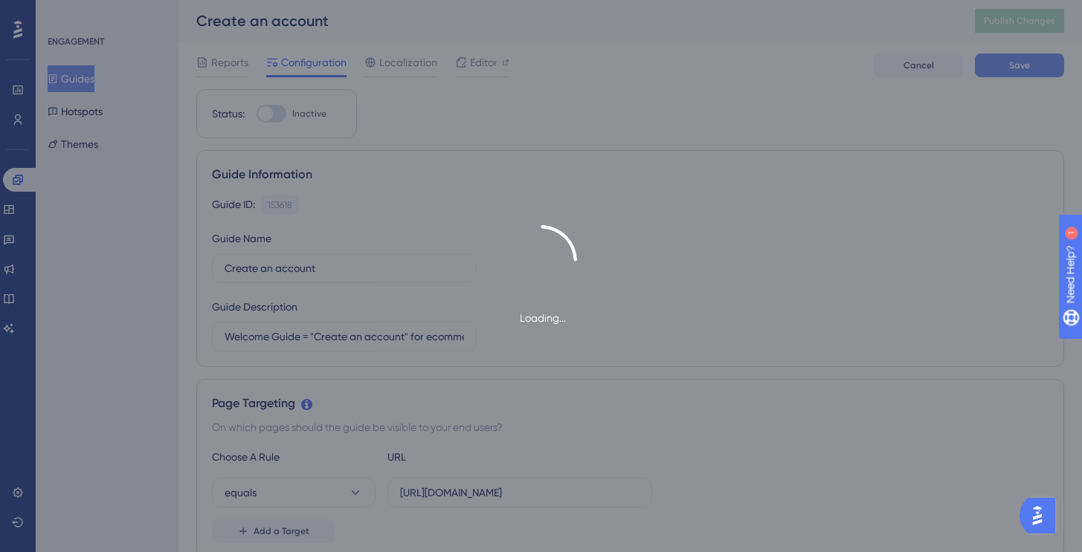
type input "Create an account-1"
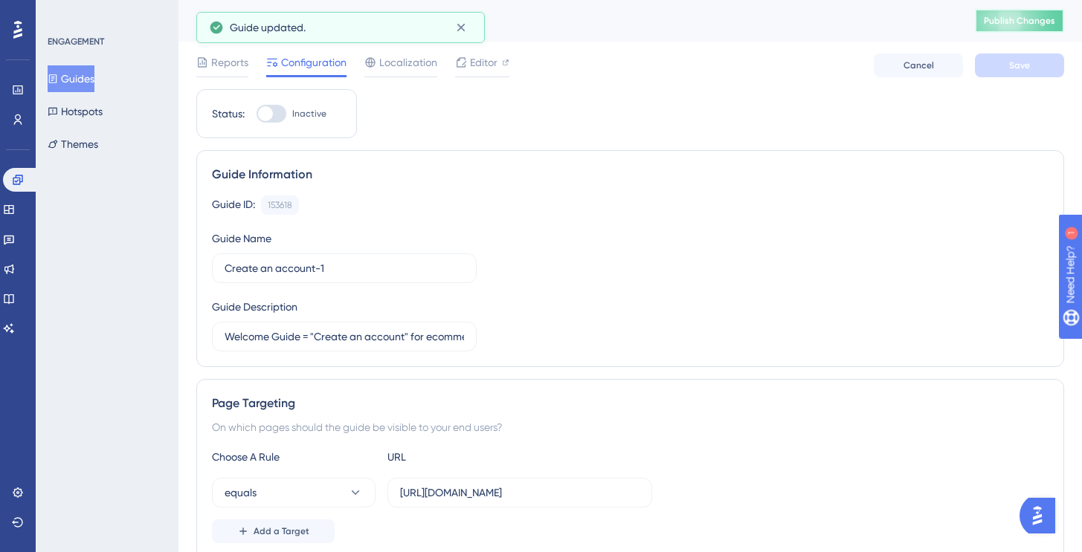
click at [1031, 22] on span "Publish Changes" at bounding box center [1019, 21] width 71 height 12
click at [84, 81] on button "Guides" at bounding box center [71, 78] width 47 height 27
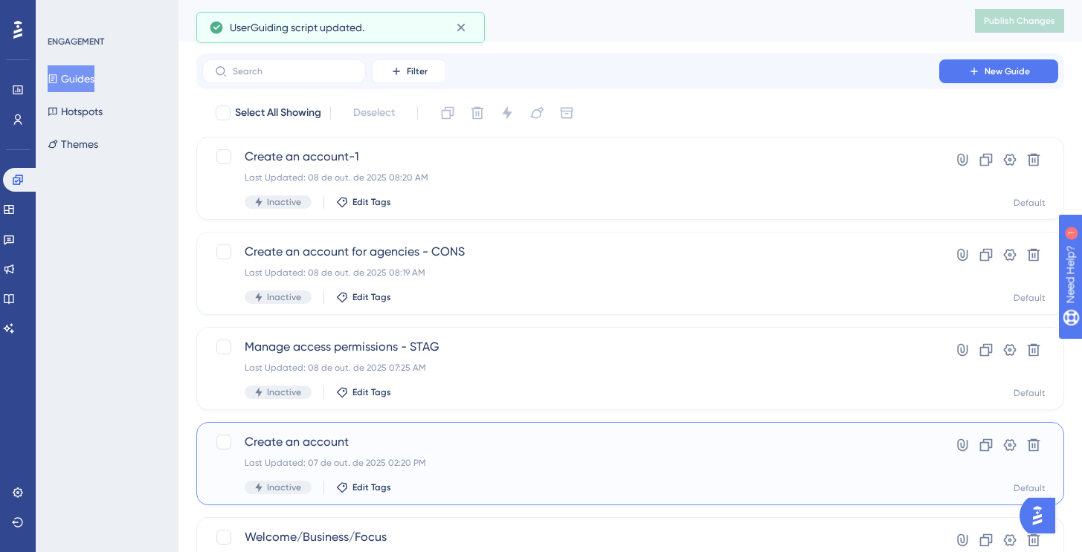
click at [468, 462] on div "Last Updated: 07 de out. de 2025 02:20 PM" at bounding box center [571, 463] width 652 height 12
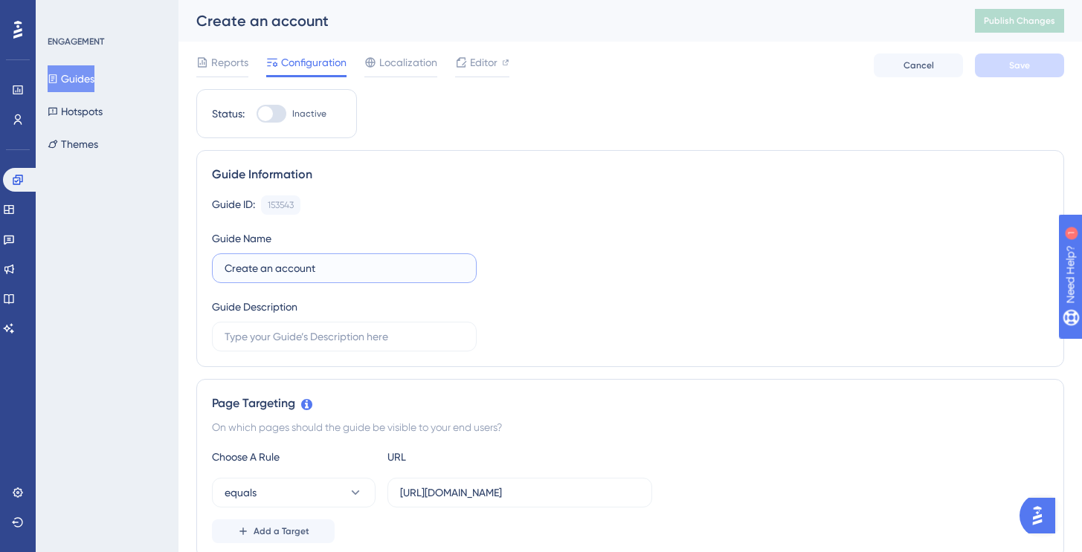
click at [352, 271] on input "Create an account" at bounding box center [344, 268] width 239 height 16
type input "Create an account rascunho"
click at [1021, 57] on button "Save" at bounding box center [1019, 66] width 89 height 24
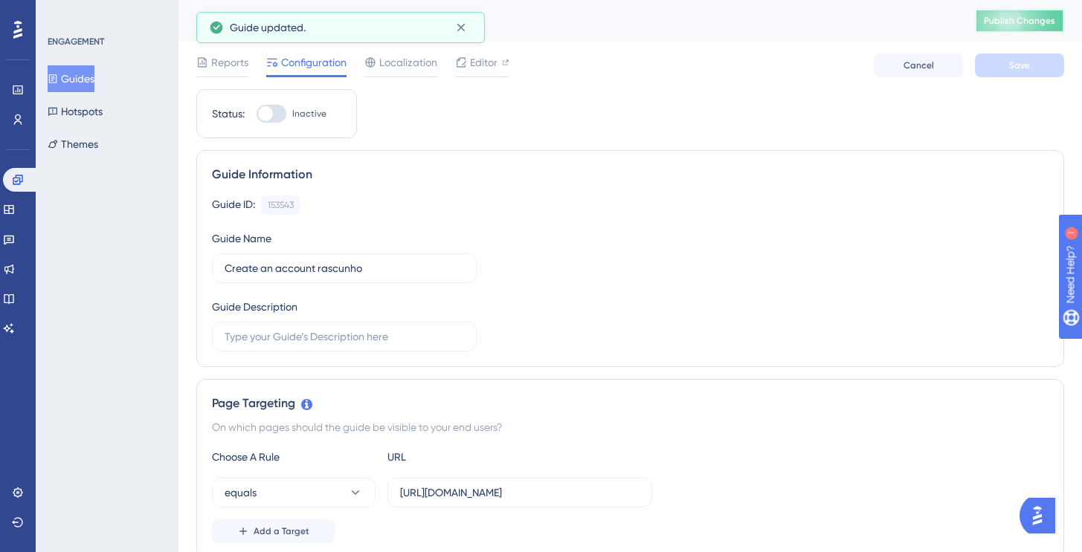
click at [1021, 27] on button "Publish Changes" at bounding box center [1019, 21] width 89 height 24
click at [72, 88] on button "Guides" at bounding box center [71, 78] width 47 height 27
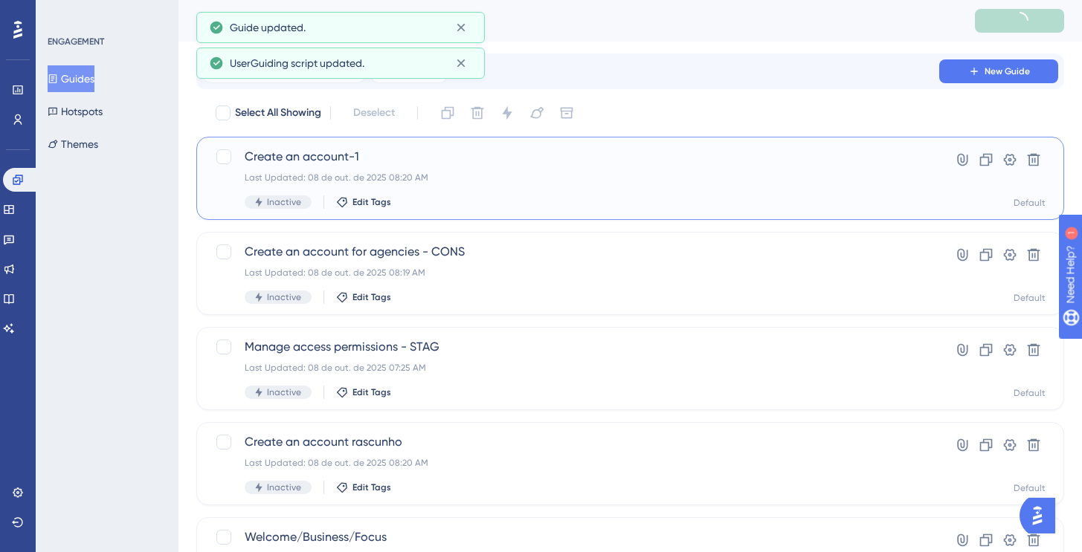
click at [364, 167] on div "Create an account-1 Last Updated: 08 de out. de 2025 08:20 AM Inactive Edit Tags" at bounding box center [571, 178] width 652 height 61
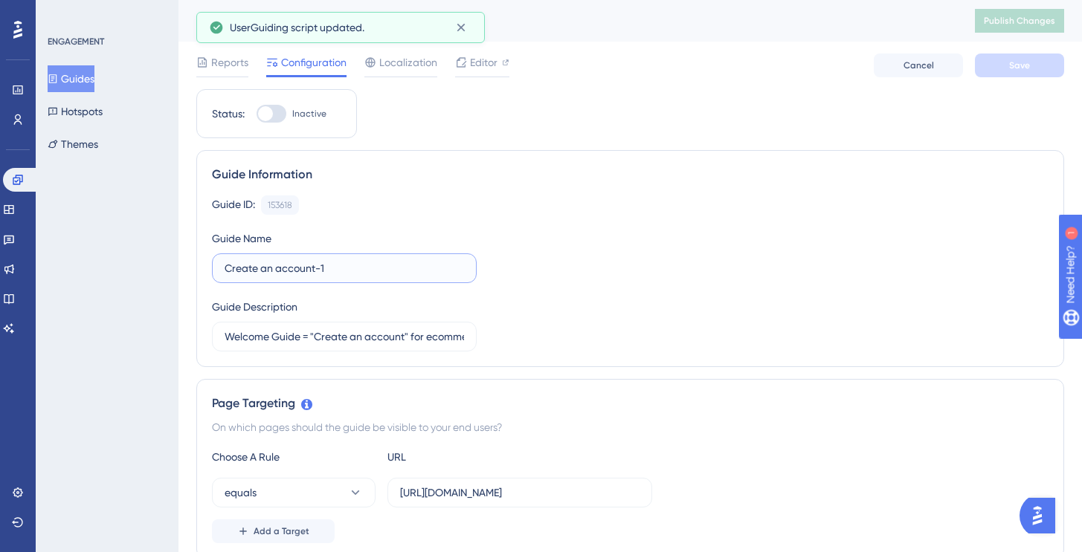
click at [315, 266] on input "Create an account-1" at bounding box center [344, 268] width 239 height 16
click at [320, 267] on input "Create an account-1" at bounding box center [344, 268] width 239 height 16
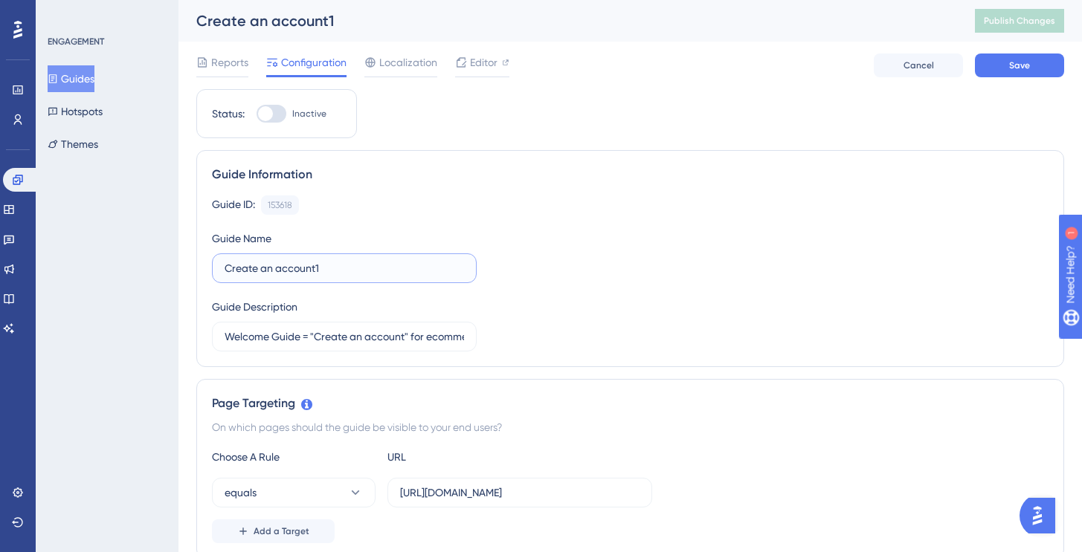
click at [338, 269] on input "Create an account1" at bounding box center [344, 268] width 239 height 16
type input "Create an account"
click at [1017, 62] on span "Save" at bounding box center [1019, 65] width 21 height 12
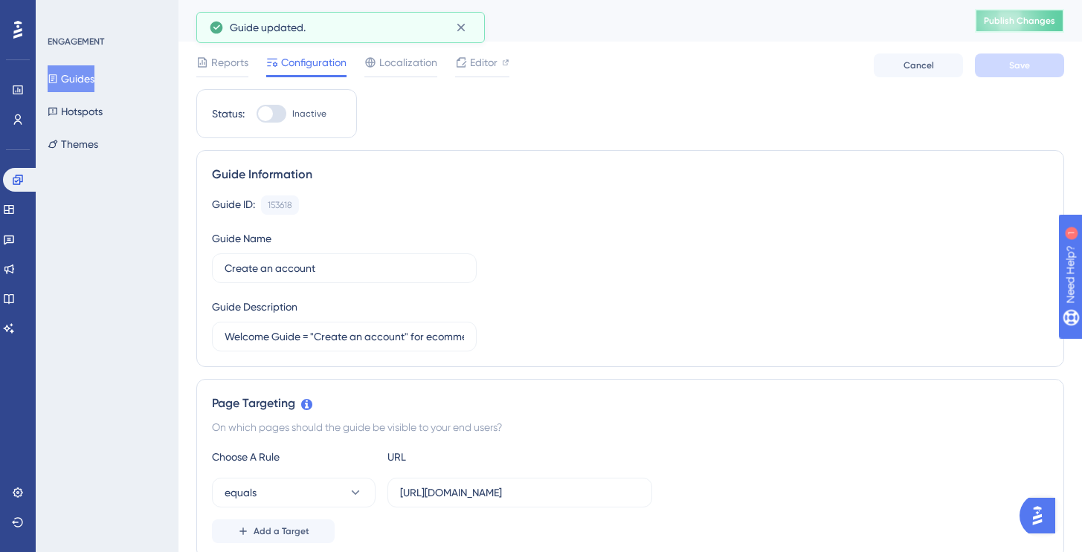
click at [1019, 31] on button "Publish Changes" at bounding box center [1019, 21] width 89 height 24
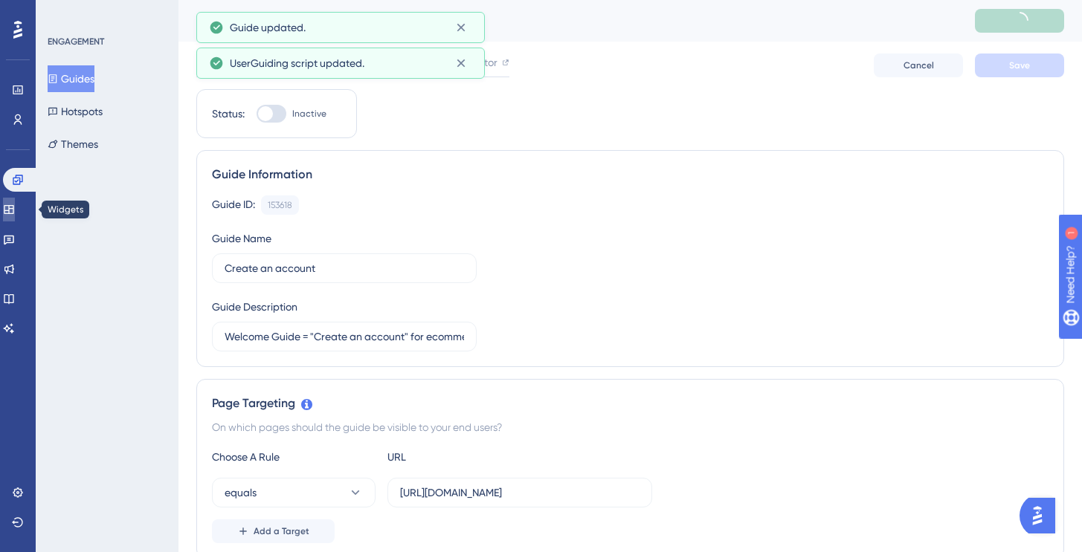
click at [13, 208] on icon at bounding box center [9, 209] width 10 height 9
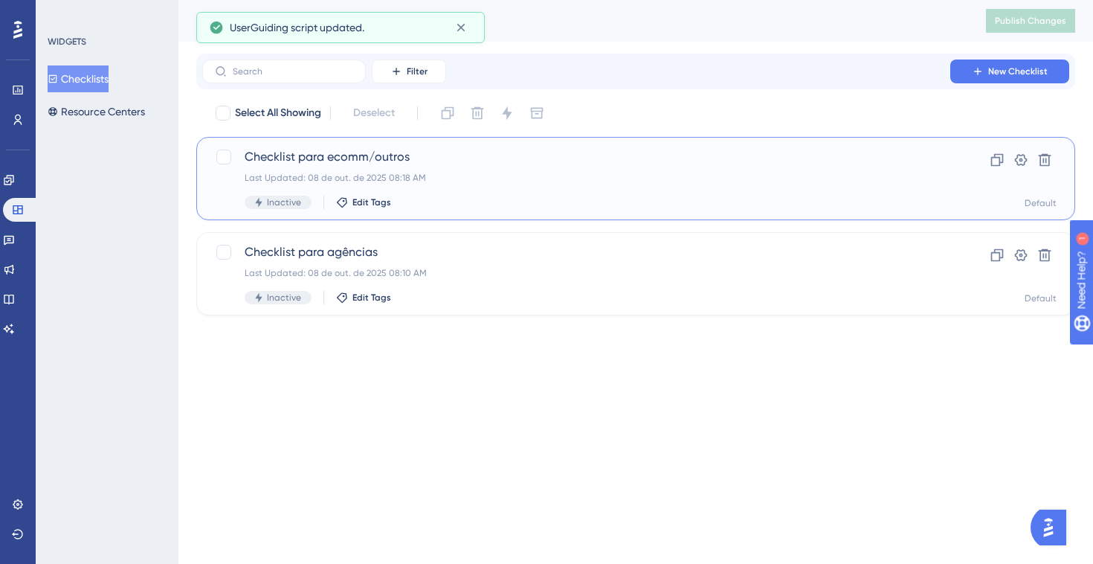
click at [451, 156] on span "Checklist para ecomm/outros" at bounding box center [576, 157] width 663 height 18
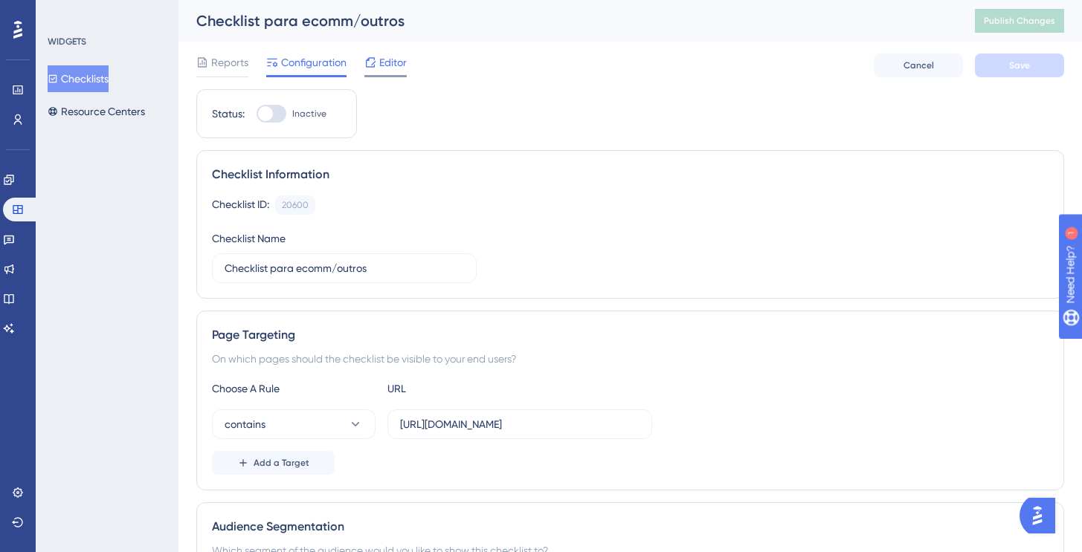
click at [399, 60] on span "Editor" at bounding box center [393, 63] width 28 height 18
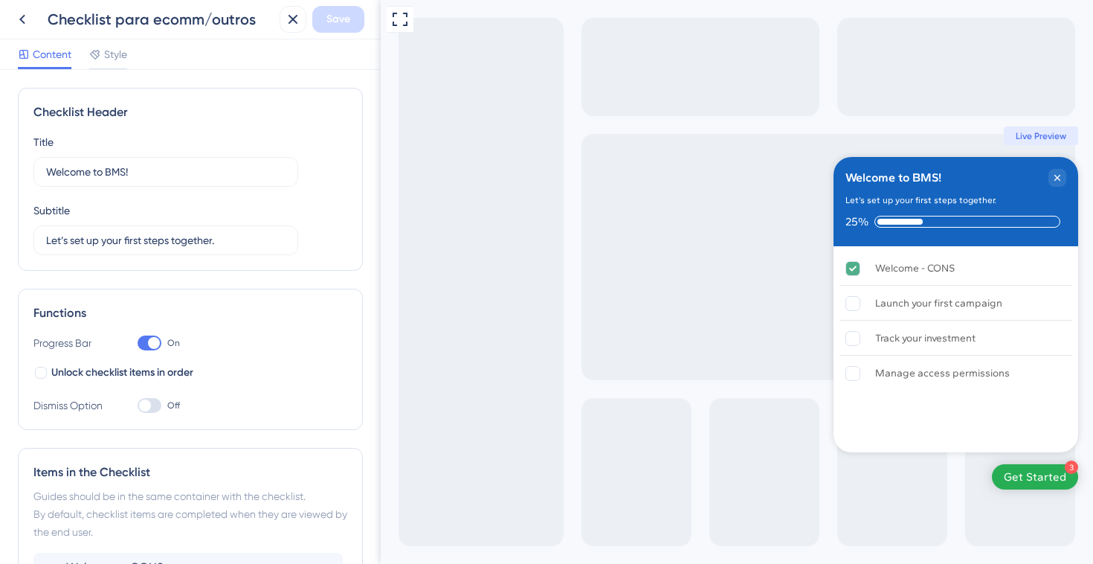
scroll to position [275, 0]
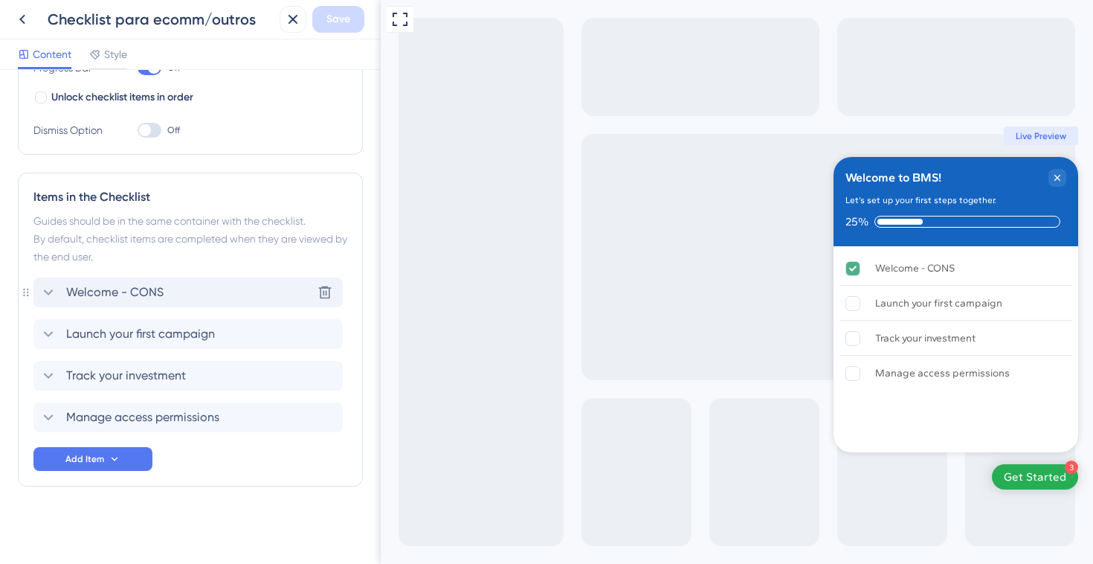
click at [181, 295] on div "Welcome - CONS Delete" at bounding box center [187, 292] width 309 height 30
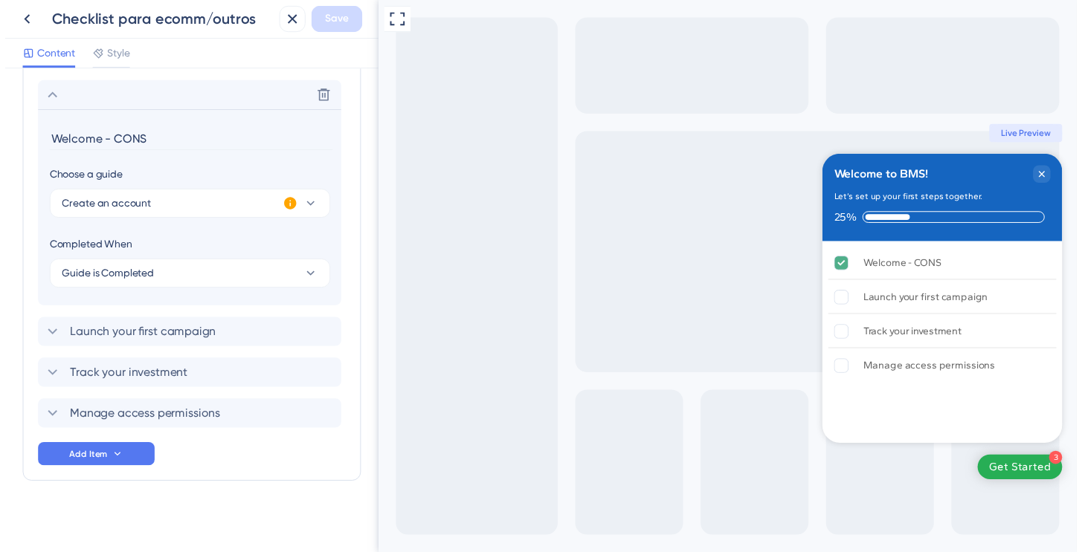
scroll to position [475, 0]
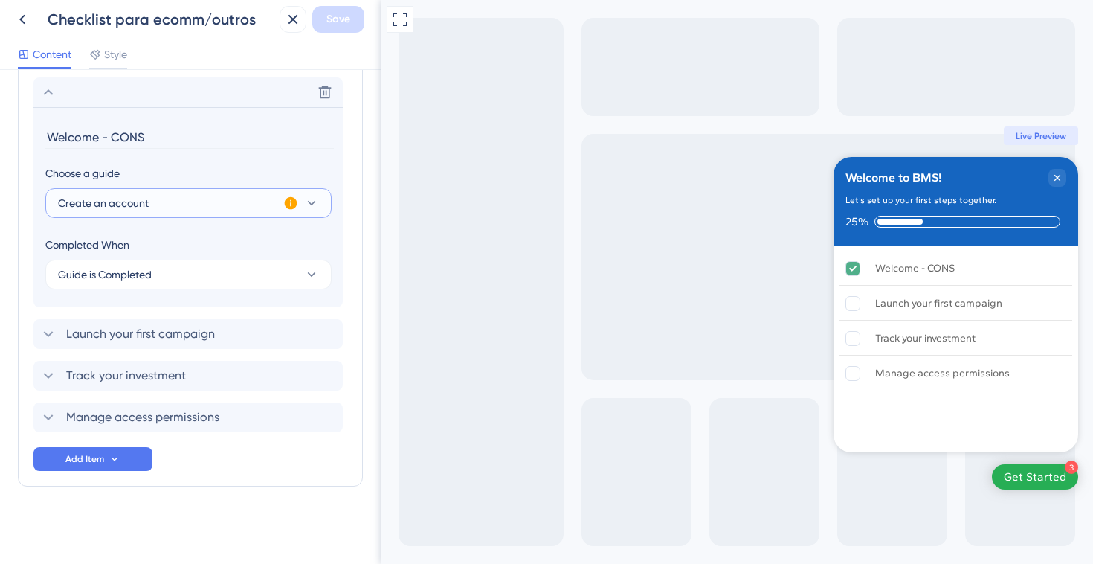
click at [175, 192] on button "Create an account" at bounding box center [188, 203] width 286 height 30
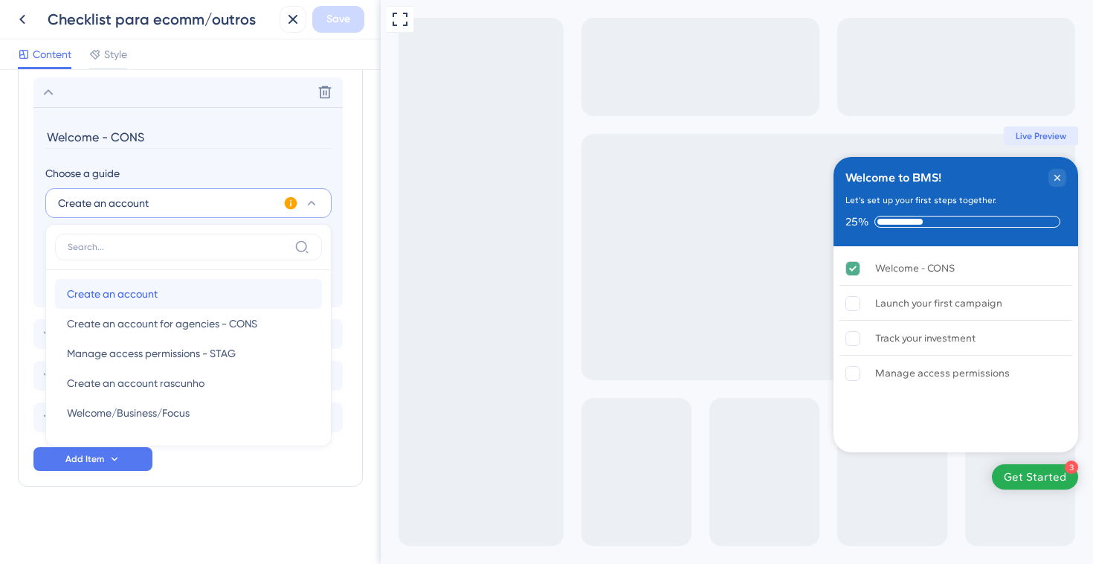
click at [145, 291] on span "Create an account" at bounding box center [112, 294] width 91 height 18
type input "Create an account"
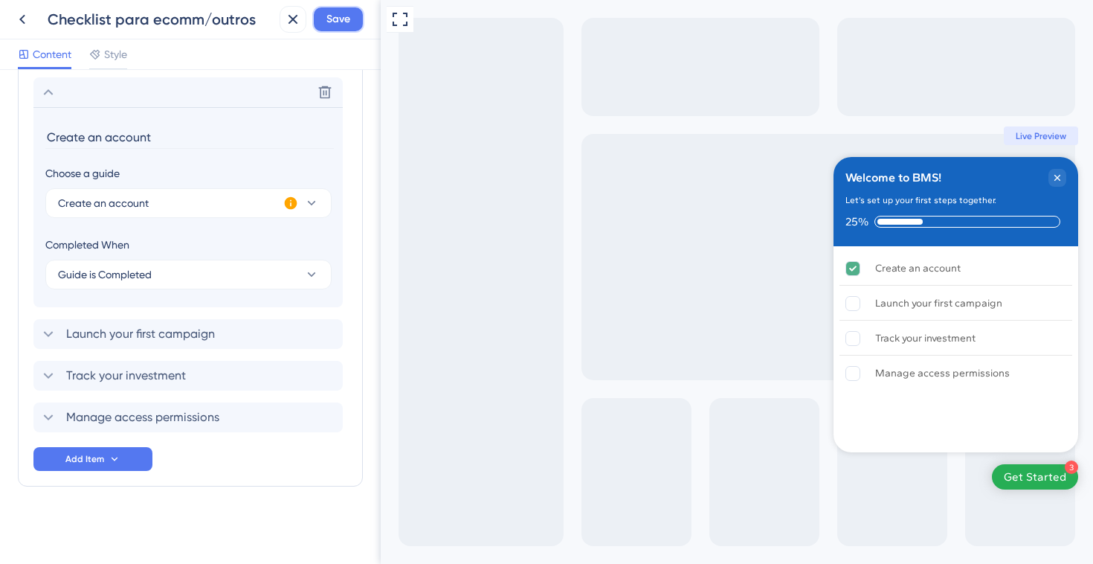
click at [332, 28] on button "Save" at bounding box center [338, 19] width 52 height 27
click at [20, 22] on icon at bounding box center [22, 19] width 18 height 18
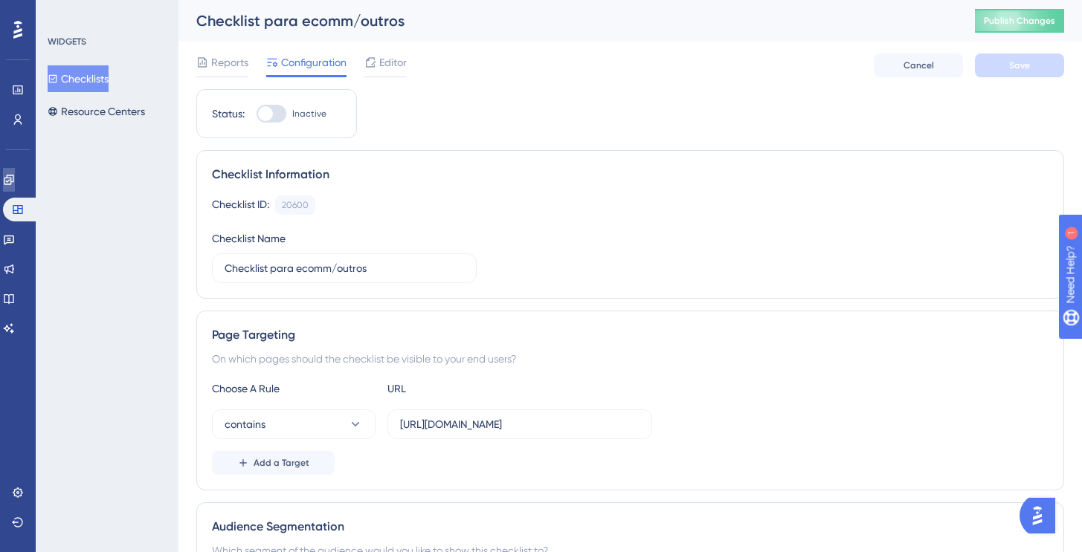
click at [13, 182] on icon at bounding box center [9, 180] width 10 height 10
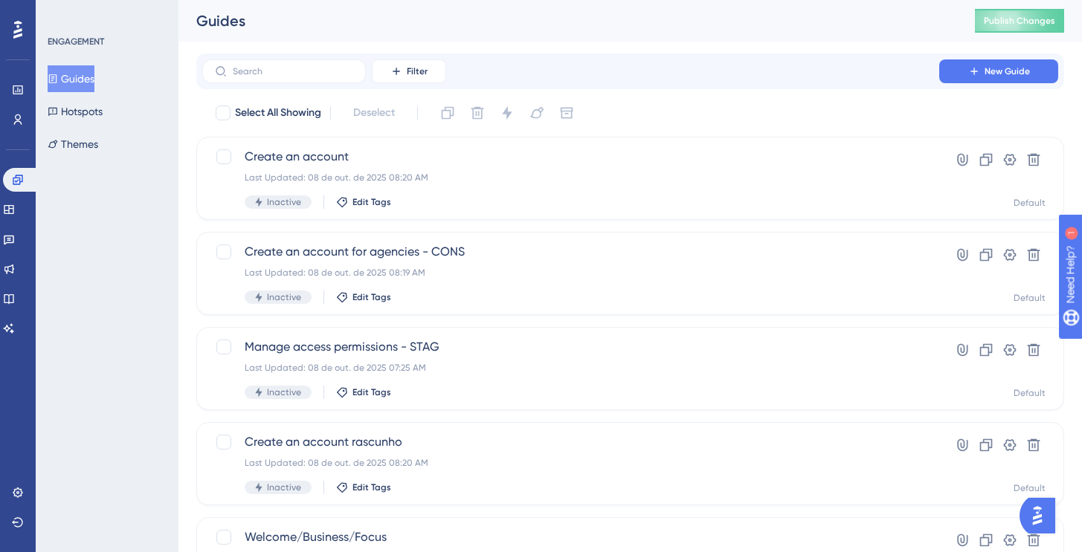
click at [94, 81] on button "Guides" at bounding box center [71, 78] width 47 height 27
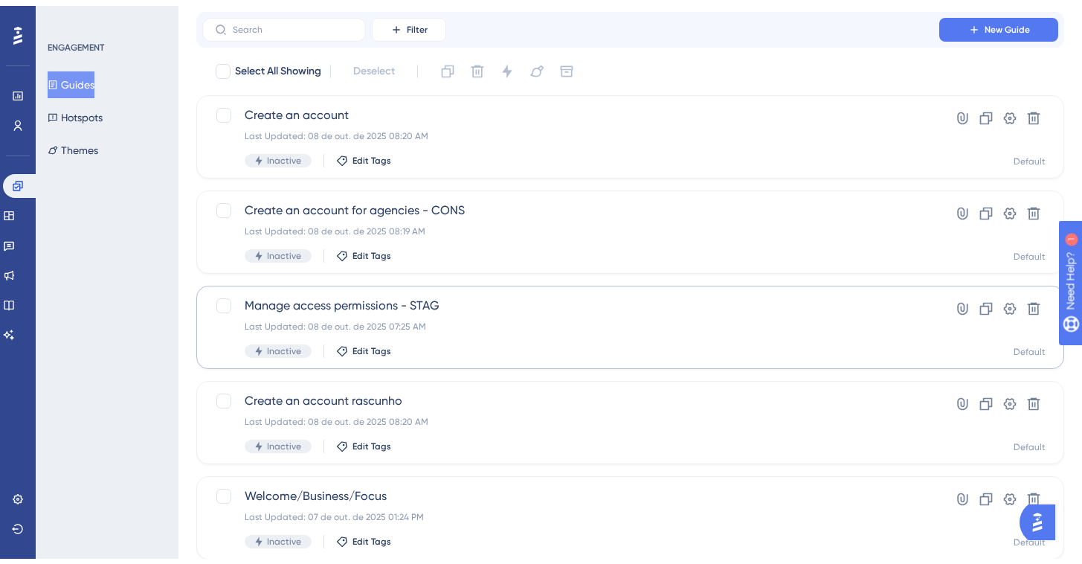
scroll to position [85, 0]
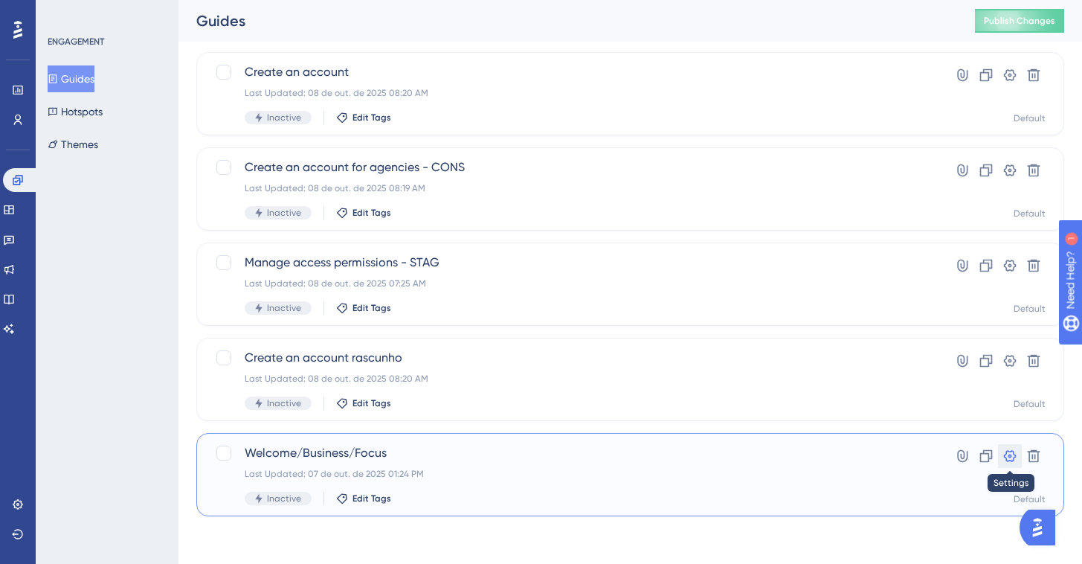
click at [1010, 463] on button at bounding box center [1010, 456] width 24 height 24
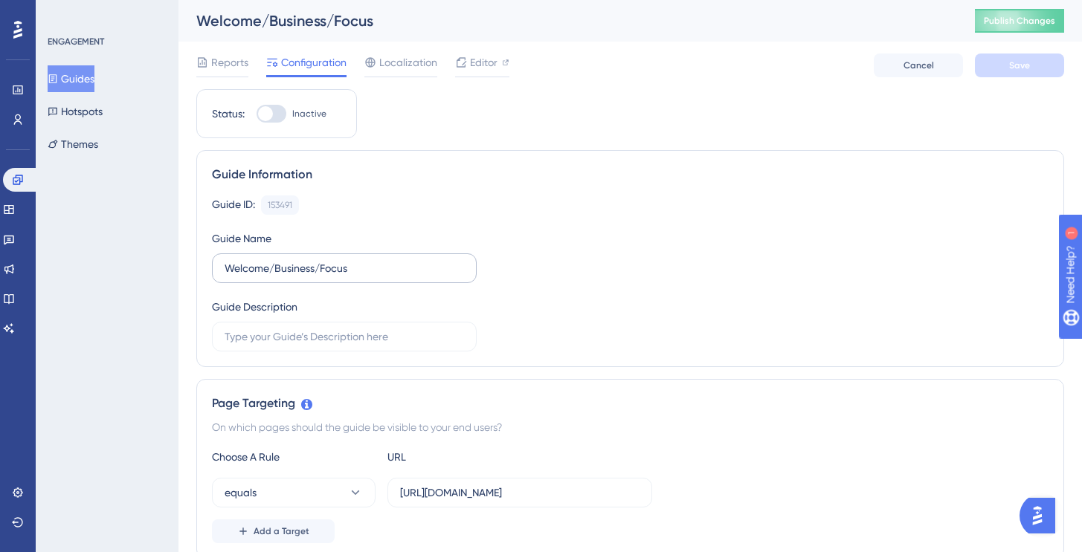
click at [427, 277] on label "Welcome/Business/Focus" at bounding box center [344, 269] width 265 height 30
click at [427, 277] on input "Welcome/Business/Focus" at bounding box center [344, 268] width 239 height 16
type input "RASCUNHO Welcome/Business/Focus"
click at [1019, 66] on span "Save" at bounding box center [1019, 65] width 21 height 12
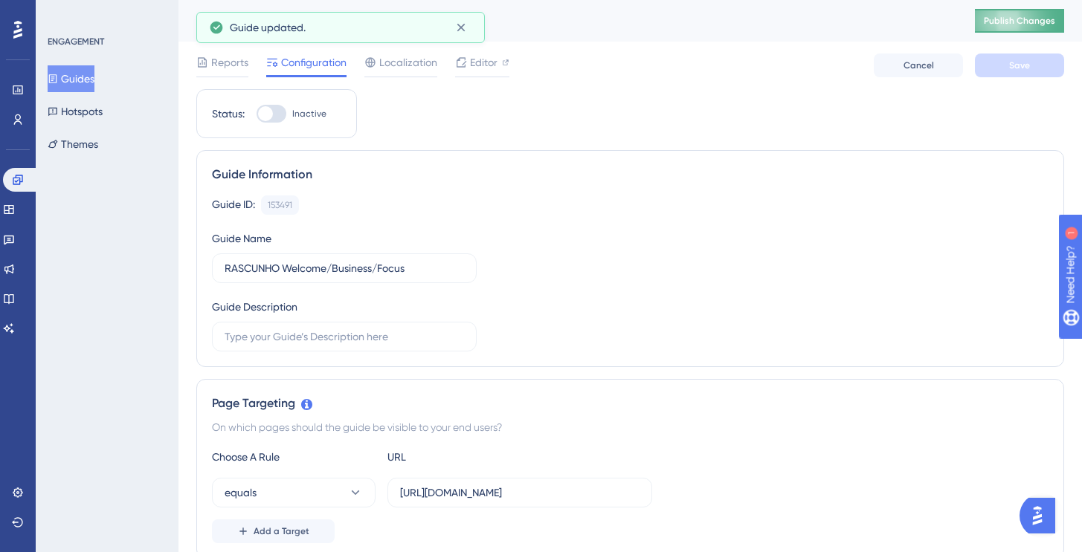
click at [1016, 22] on button "Publish Changes" at bounding box center [1019, 21] width 89 height 24
click at [90, 83] on button "Guides" at bounding box center [71, 78] width 47 height 27
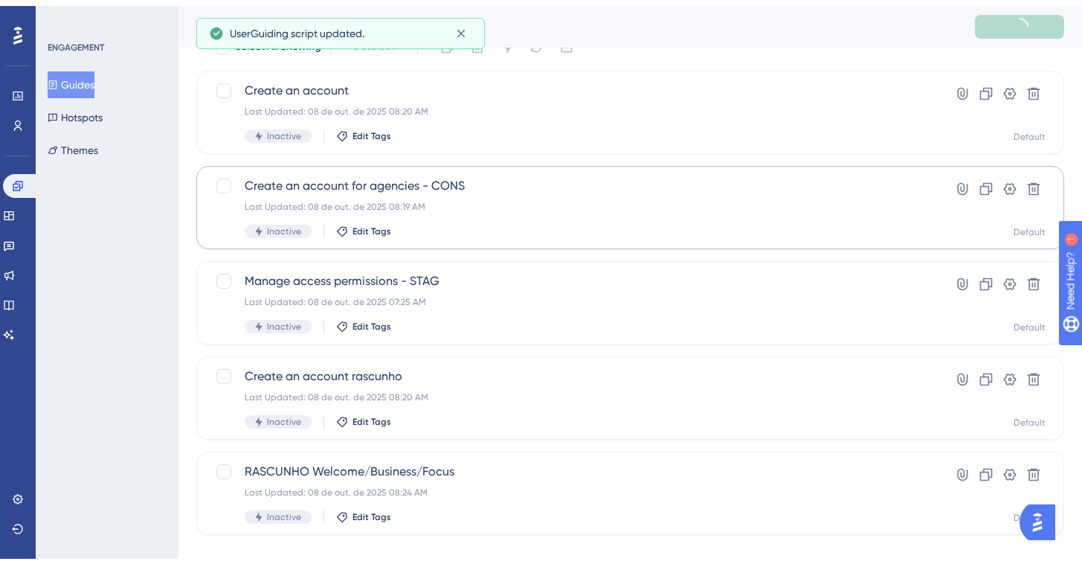
scroll to position [85, 0]
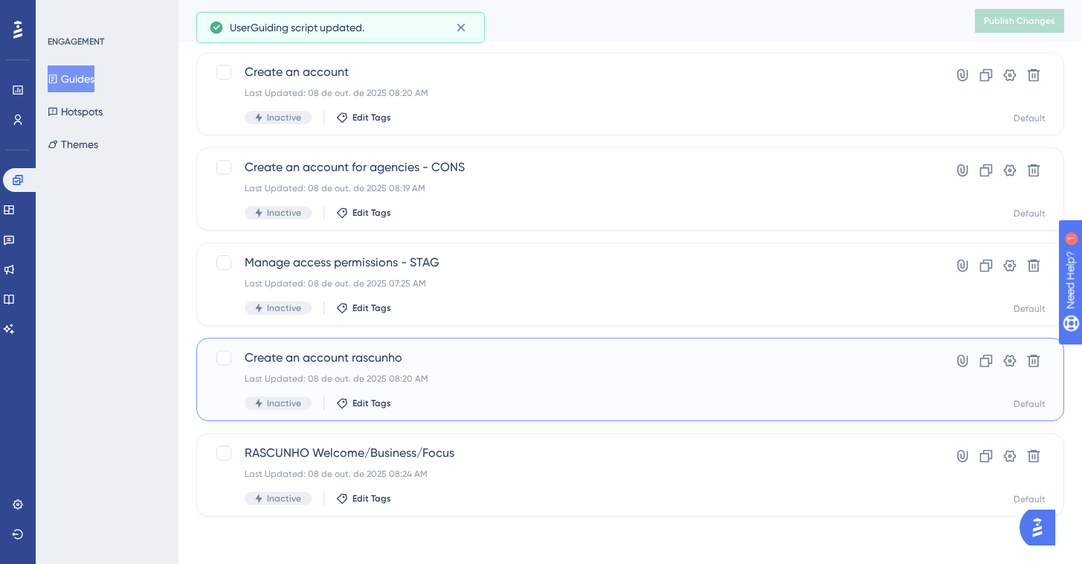
click at [323, 361] on span "Create an account rascunho" at bounding box center [571, 358] width 652 height 18
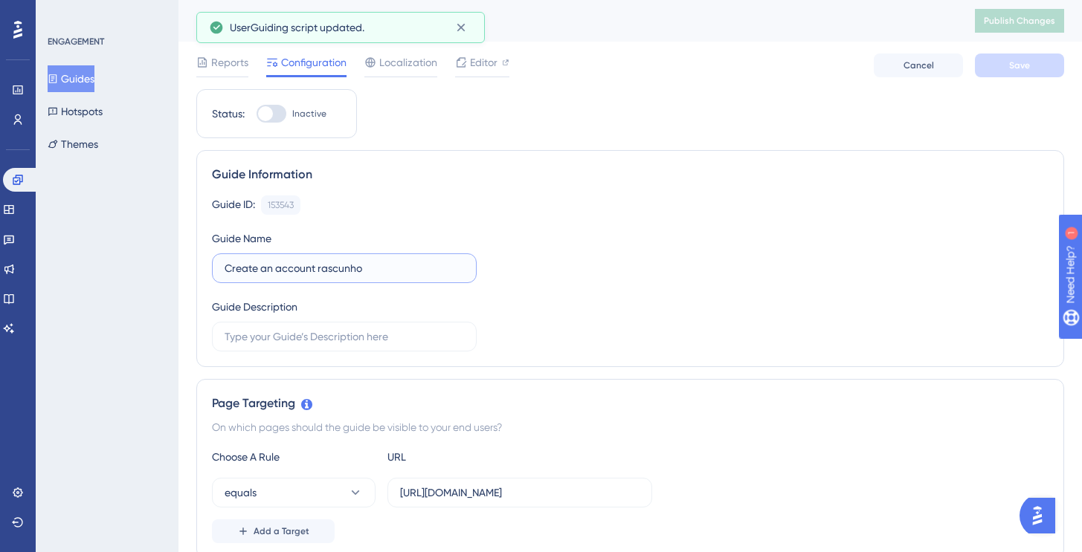
click at [225, 272] on input "Create an account rascunho" at bounding box center [344, 268] width 239 height 16
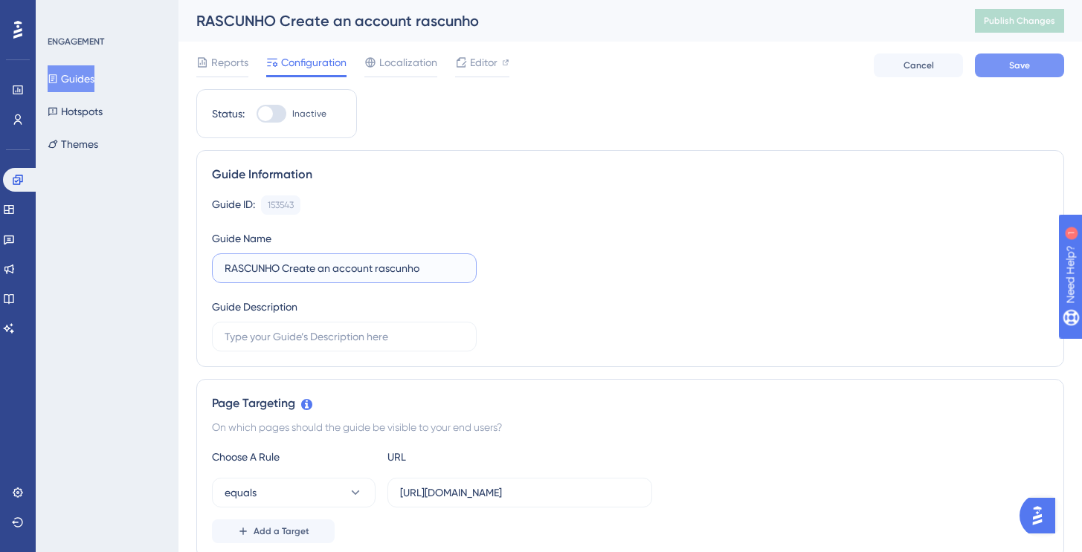
type input "RASCUNHO Create an account rascunho"
click at [991, 69] on button "Save" at bounding box center [1019, 66] width 89 height 24
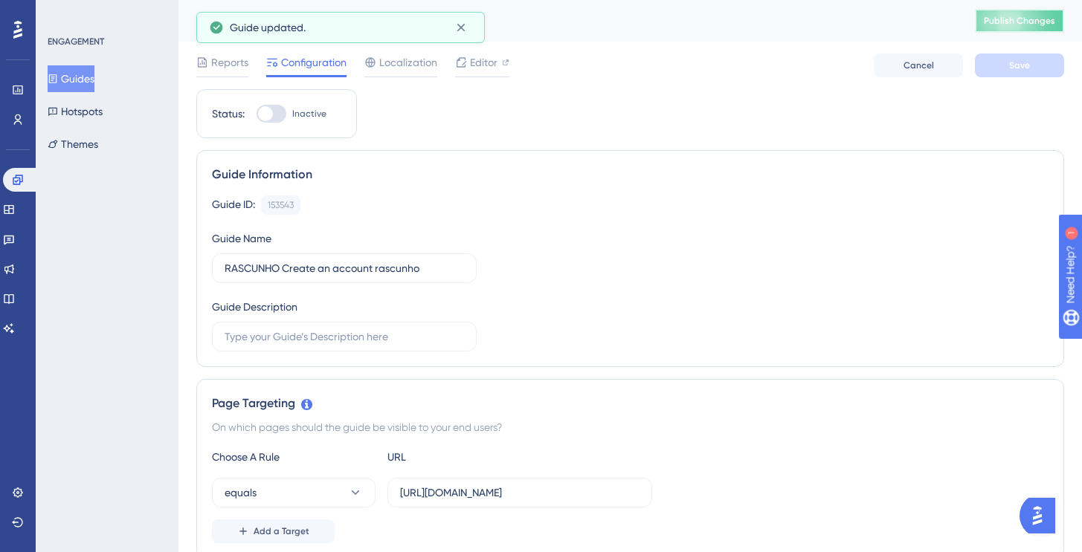
click at [1004, 27] on button "Publish Changes" at bounding box center [1019, 21] width 89 height 24
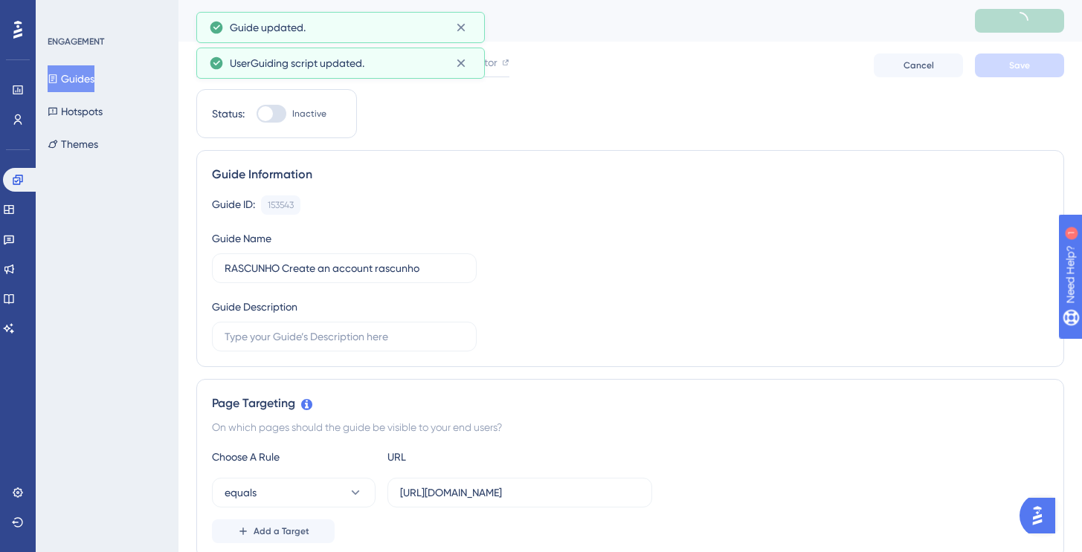
click at [87, 78] on button "Guides" at bounding box center [71, 78] width 47 height 27
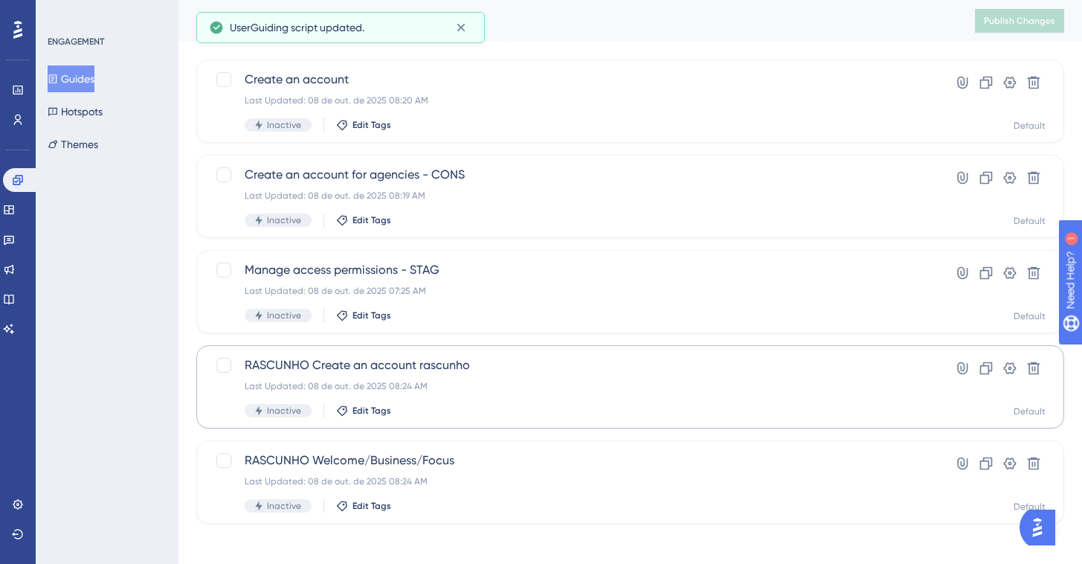
scroll to position [85, 0]
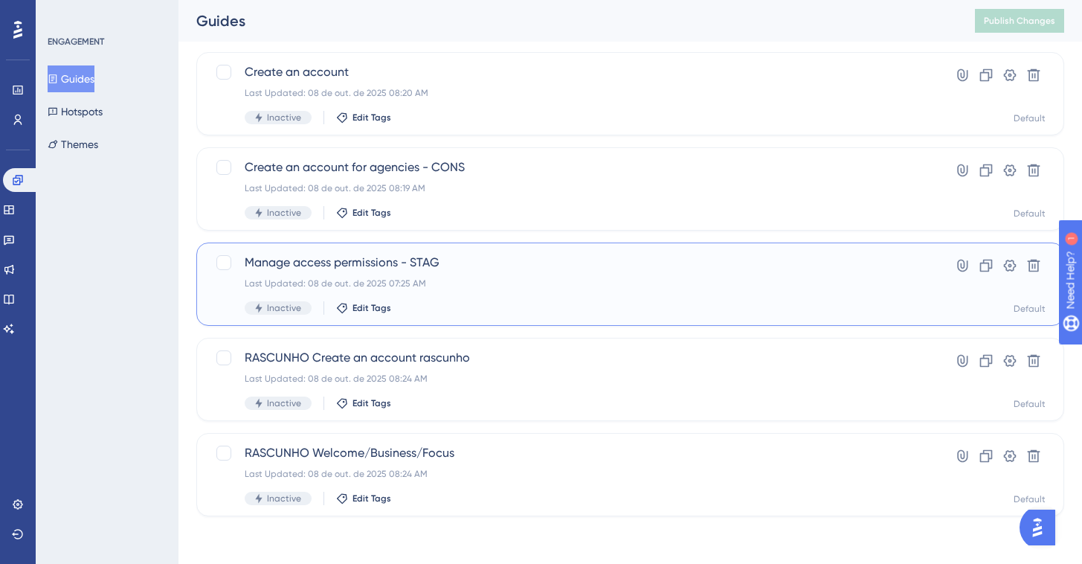
click at [482, 294] on div "Manage access permissions - STAG Last Updated: 08 de out. de 2025 07:25 AM Inac…" at bounding box center [571, 284] width 652 height 61
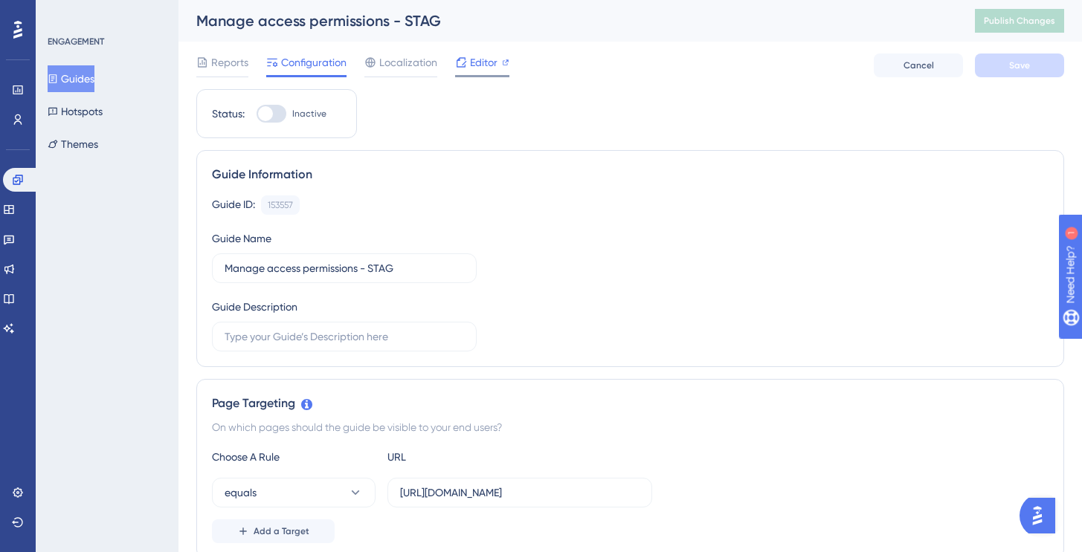
click at [483, 64] on span "Editor" at bounding box center [484, 63] width 28 height 18
click at [477, 497] on input "https://console.bluems.com/iam/users" at bounding box center [519, 493] width 239 height 16
type input "https://console.staging.bluems.com/iam/users"
click at [1002, 67] on button "Save" at bounding box center [1019, 66] width 89 height 24
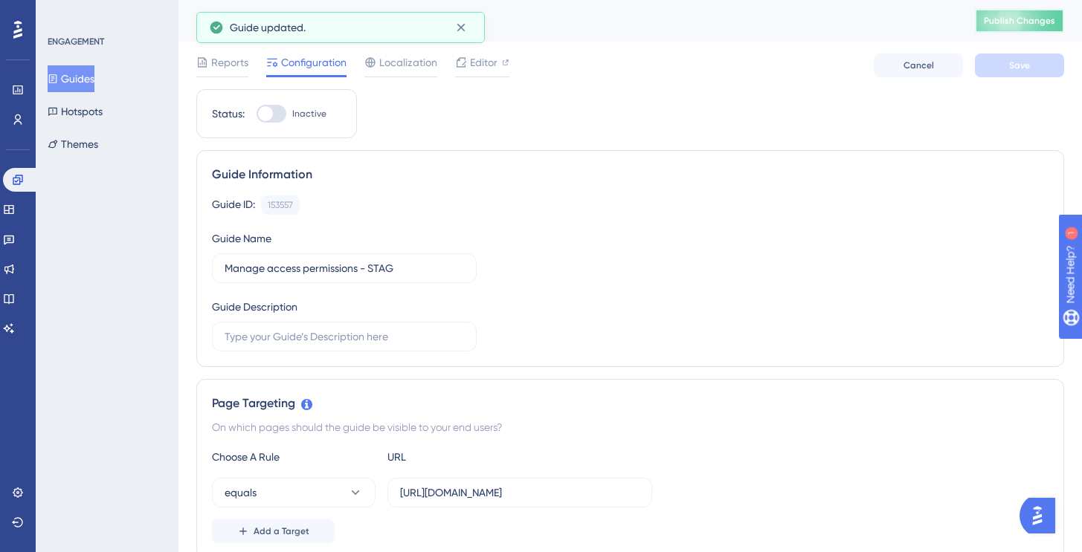
click at [1021, 24] on span "Publish Changes" at bounding box center [1019, 21] width 71 height 12
click at [474, 69] on span "Editor" at bounding box center [484, 63] width 28 height 18
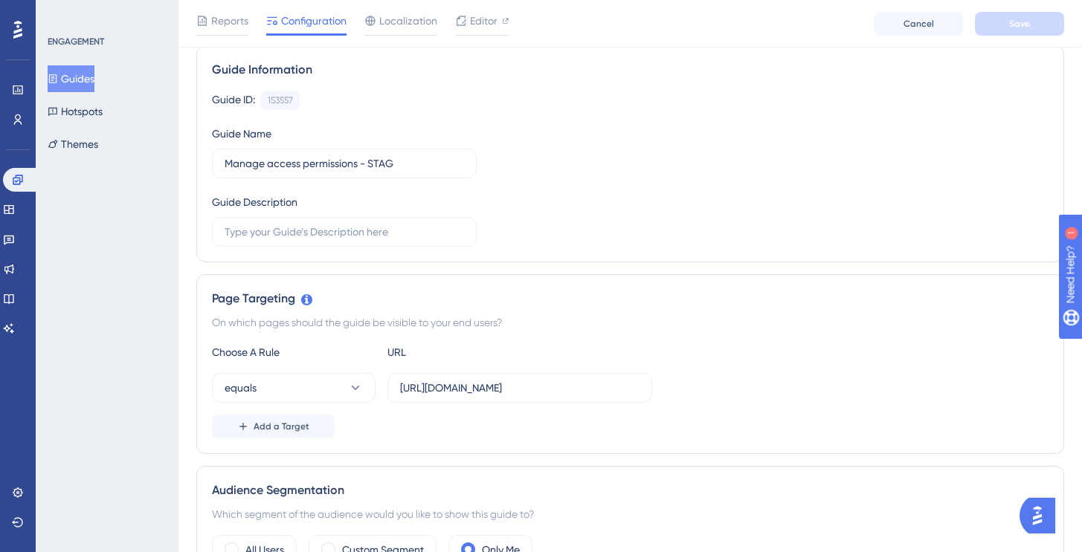
scroll to position [117, 0]
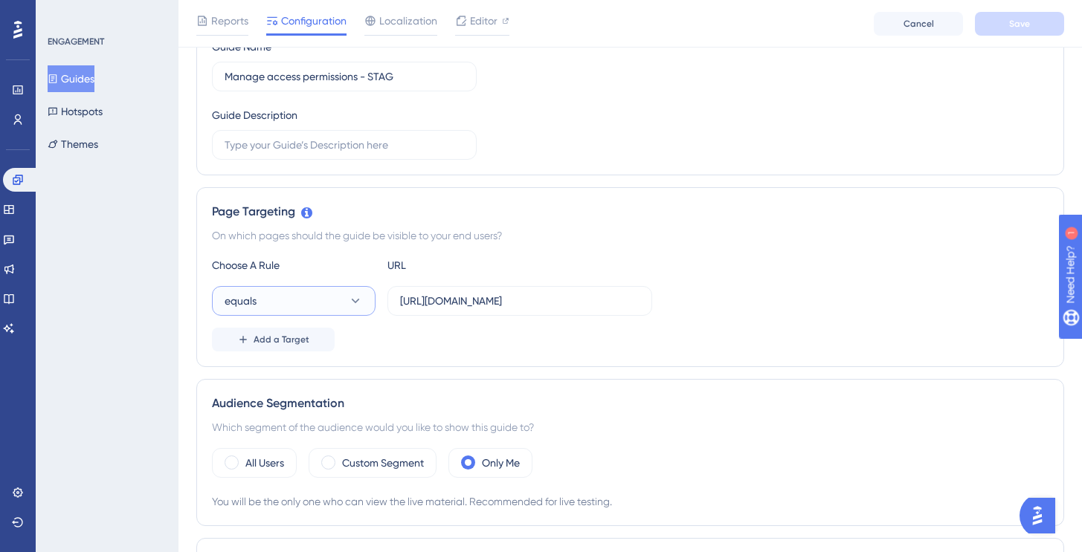
click at [365, 296] on button "equals" at bounding box center [294, 301] width 164 height 30
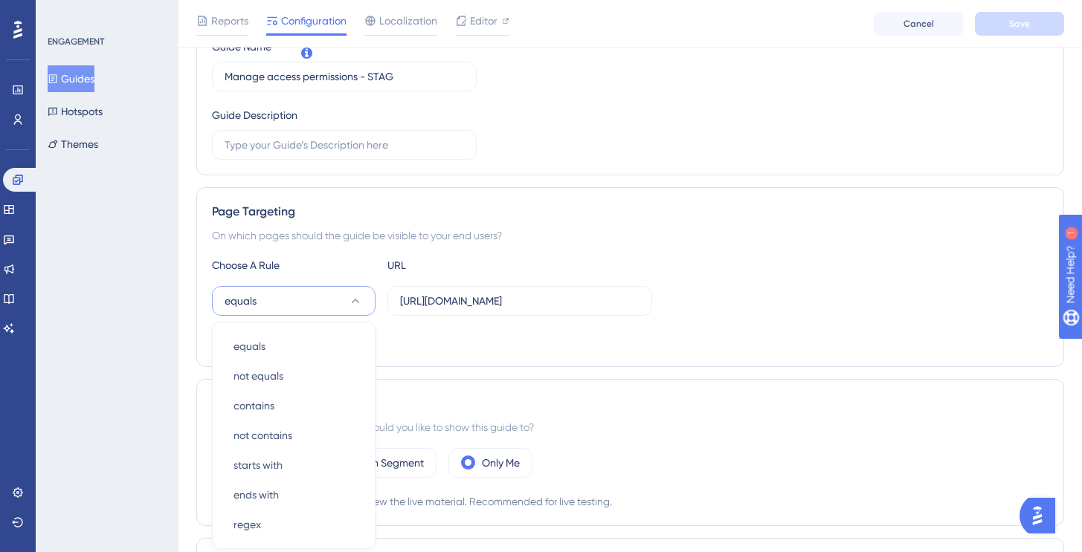
scroll to position [357, 0]
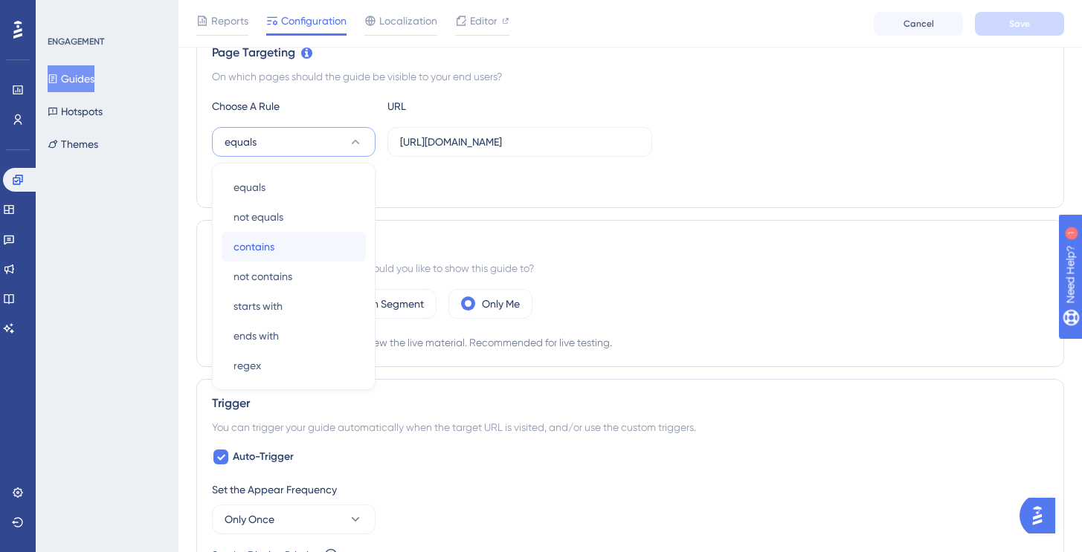
click at [294, 252] on div "contains contains" at bounding box center [293, 247] width 120 height 30
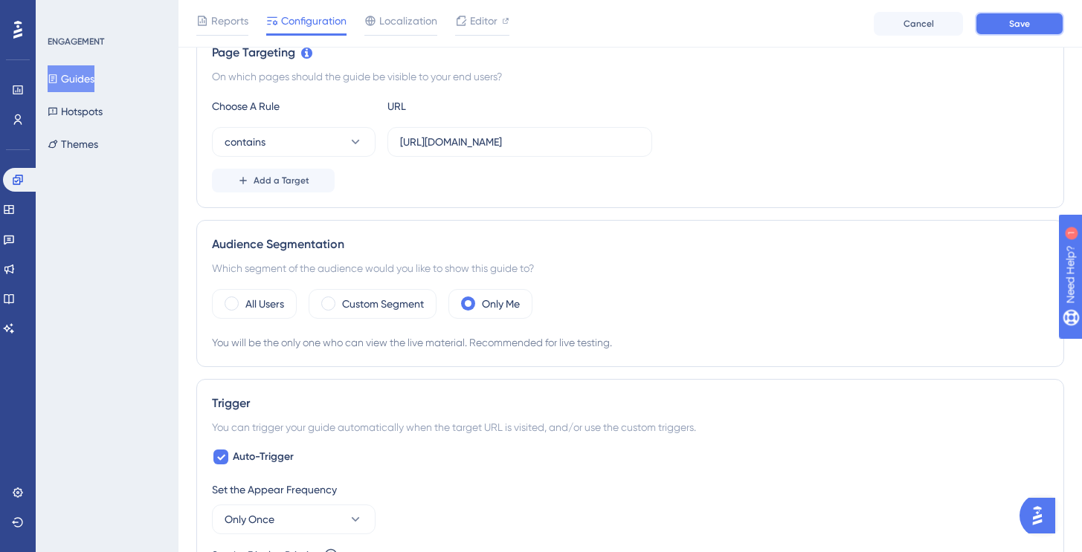
click at [1024, 28] on span "Save" at bounding box center [1019, 24] width 21 height 12
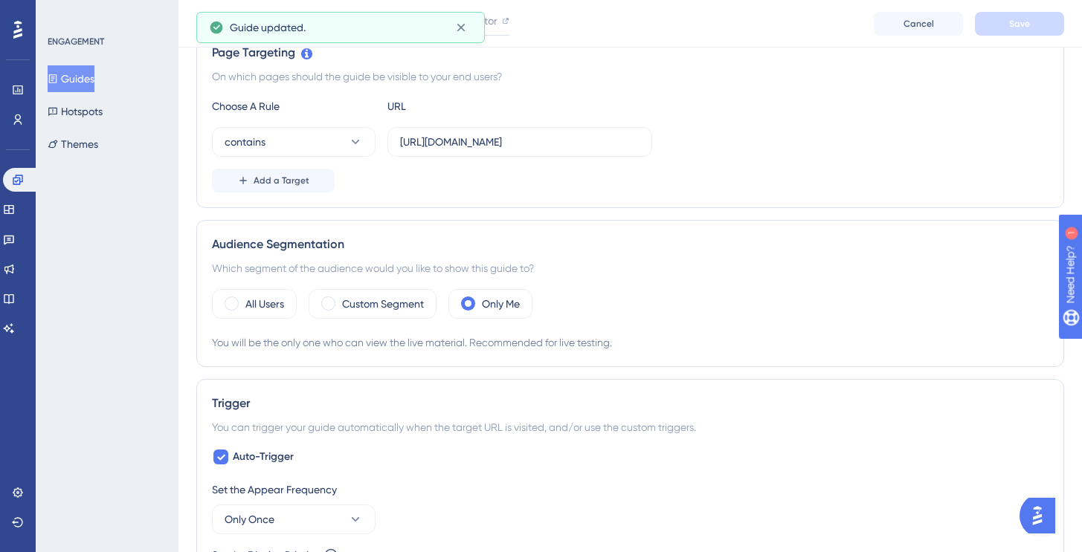
scroll to position [0, 0]
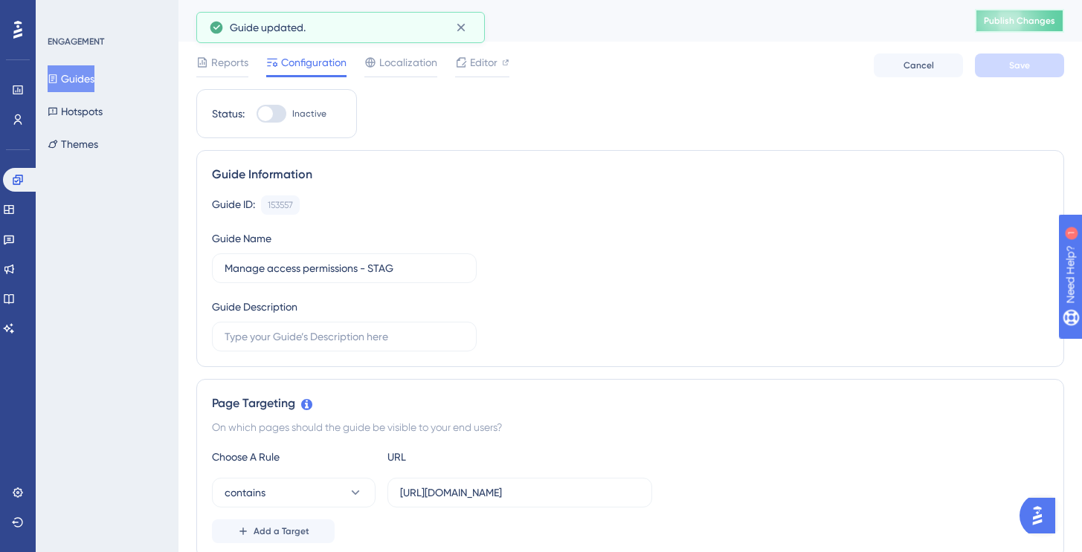
click at [1004, 30] on button "Publish Changes" at bounding box center [1019, 21] width 89 height 24
click at [472, 64] on span "Editor" at bounding box center [484, 63] width 28 height 18
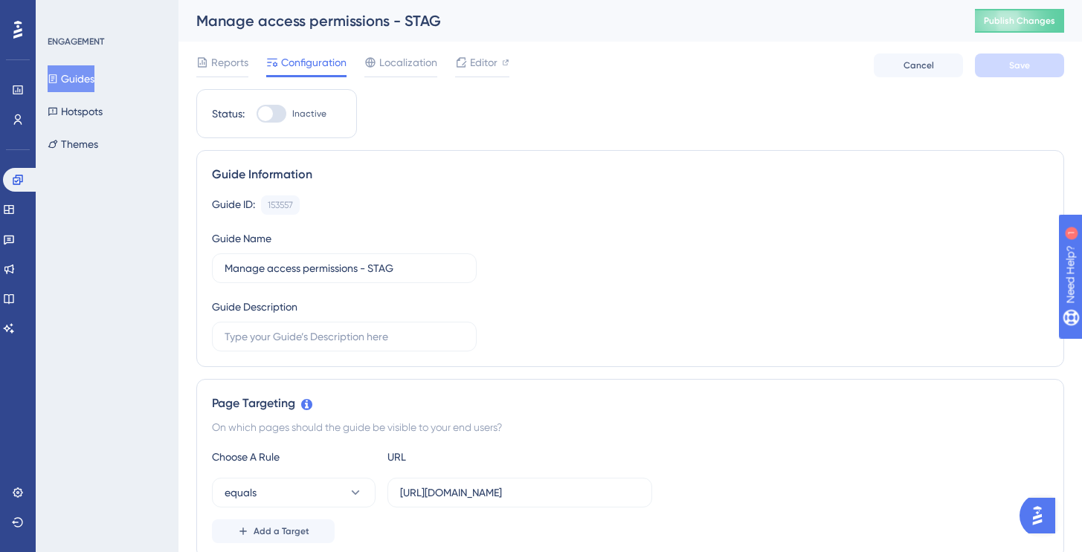
click at [94, 83] on button "Guides" at bounding box center [71, 78] width 47 height 27
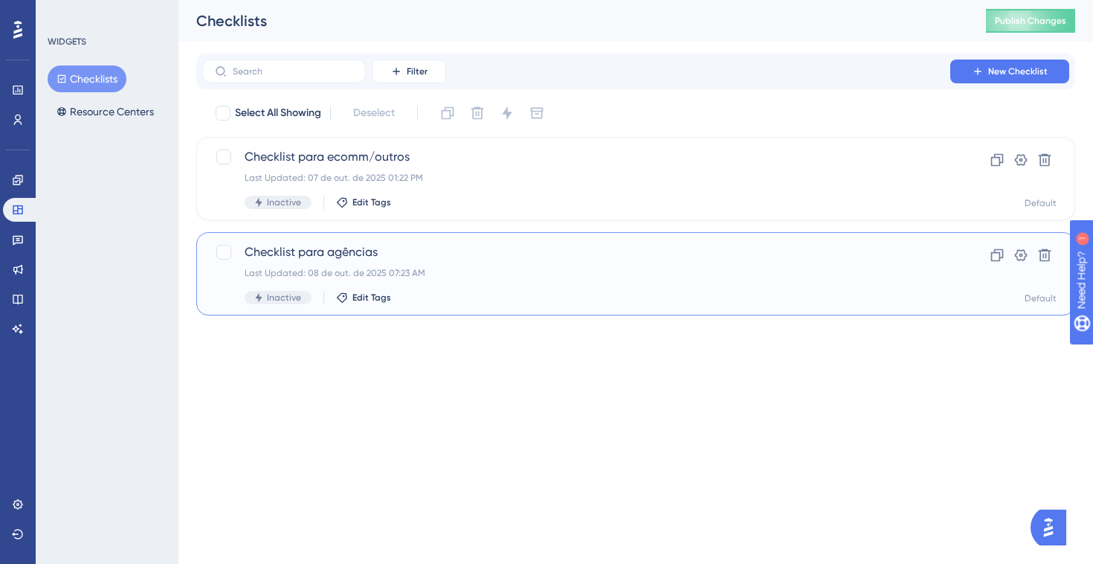
click at [474, 271] on div "Last Updated: 08 de out. de 2025 07:23 AM" at bounding box center [576, 273] width 663 height 12
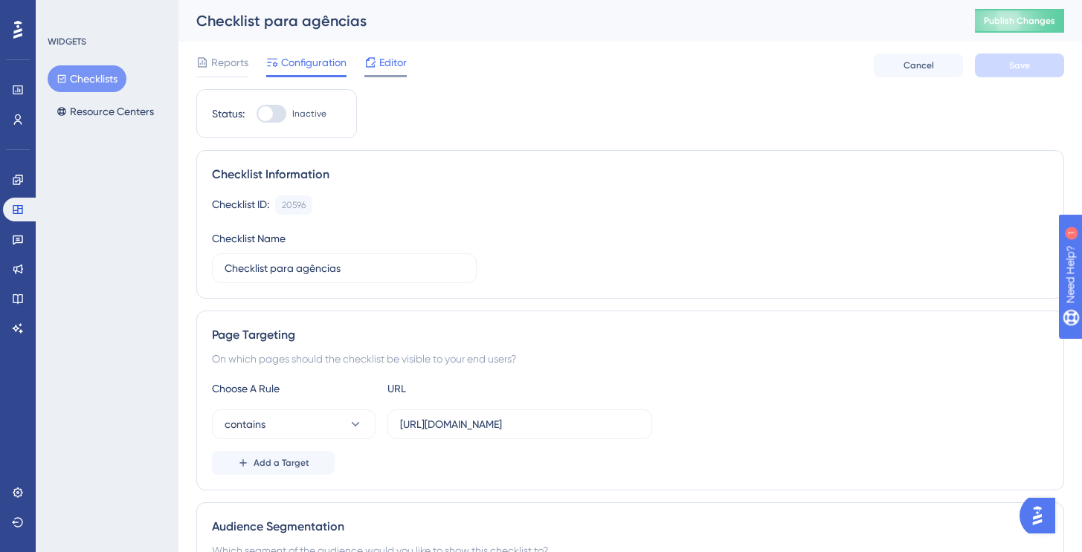
click at [378, 66] on div "Editor" at bounding box center [385, 63] width 42 height 18
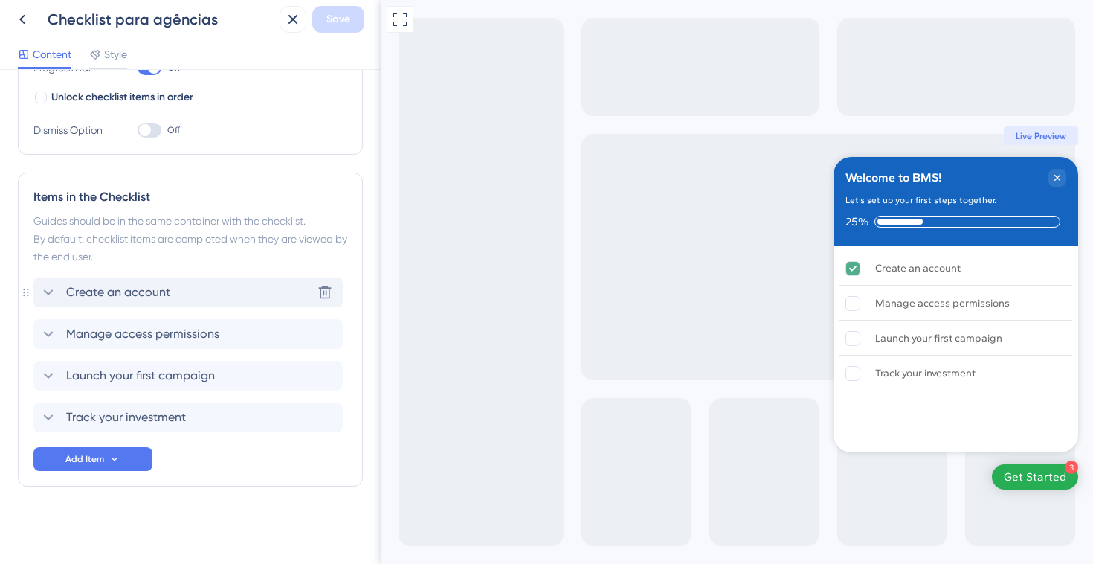
click at [192, 300] on div "Create an account Delete" at bounding box center [187, 292] width 309 height 30
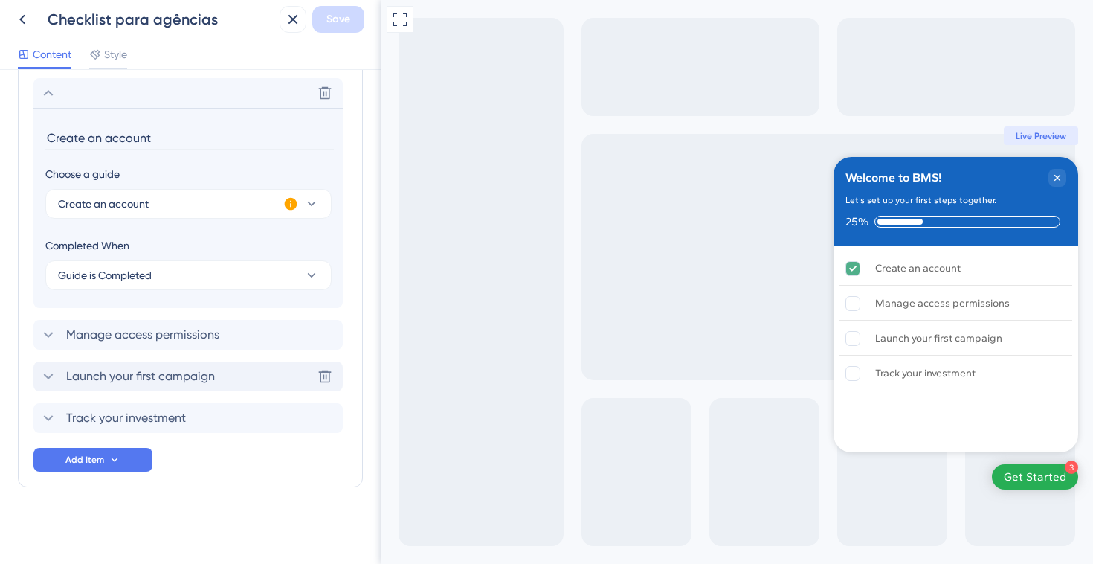
scroll to position [475, 0]
click at [145, 207] on span "Create an account" at bounding box center [103, 203] width 91 height 18
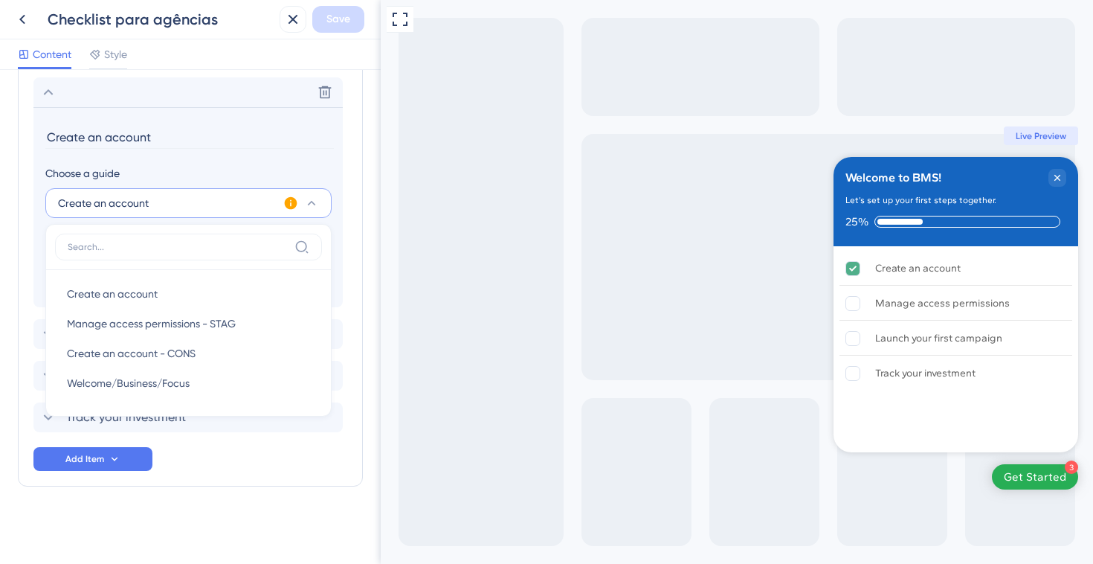
click at [145, 207] on span "Create an account" at bounding box center [103, 203] width 91 height 18
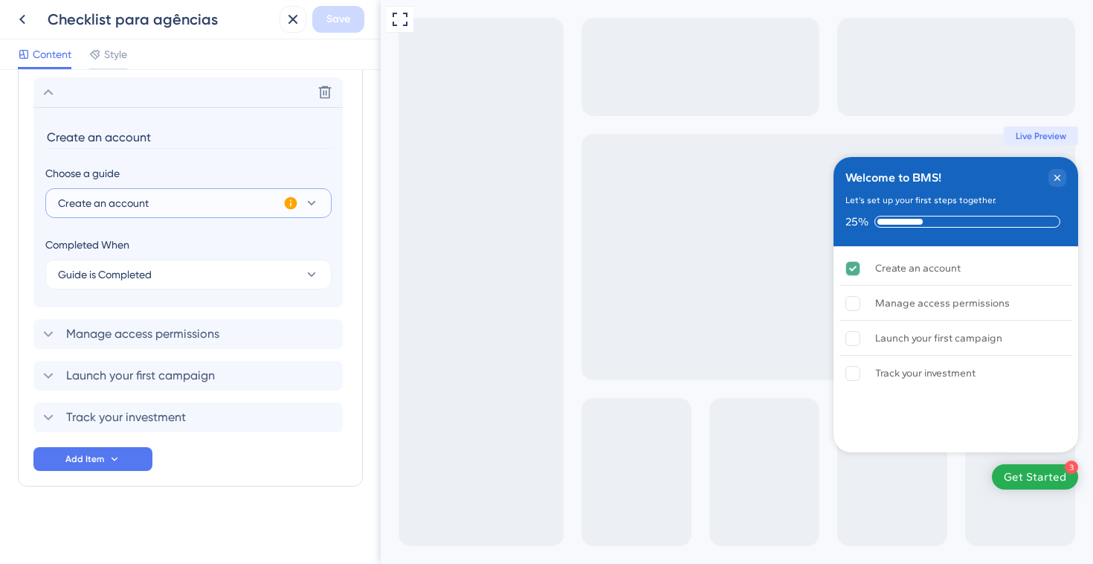
click at [161, 213] on button "Create an account" at bounding box center [188, 203] width 286 height 30
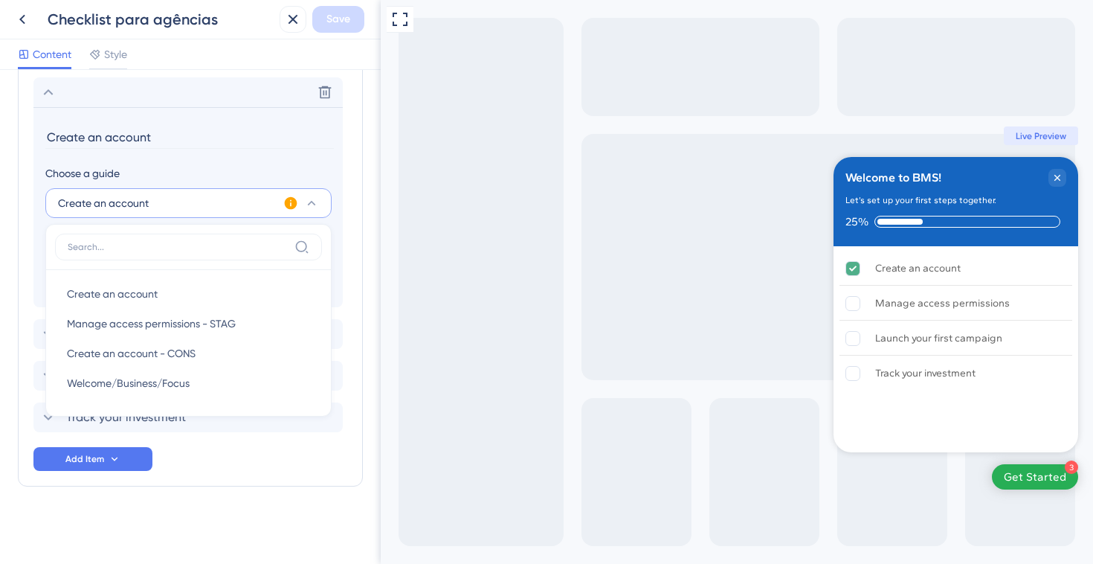
click at [162, 207] on button "Create an account" at bounding box center [188, 203] width 286 height 30
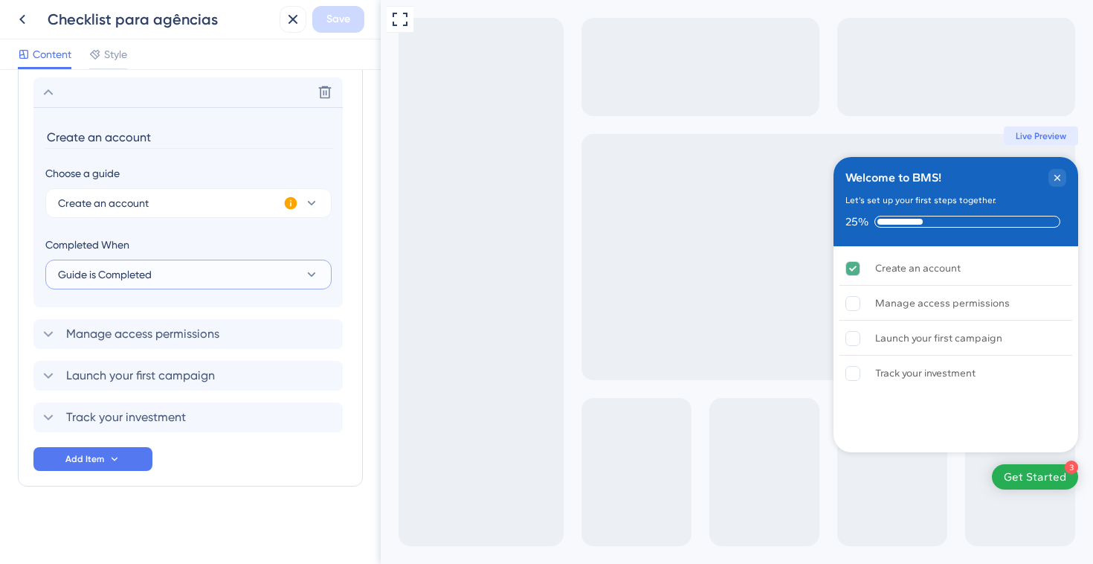
click at [156, 271] on button "Guide is Completed" at bounding box center [188, 274] width 286 height 30
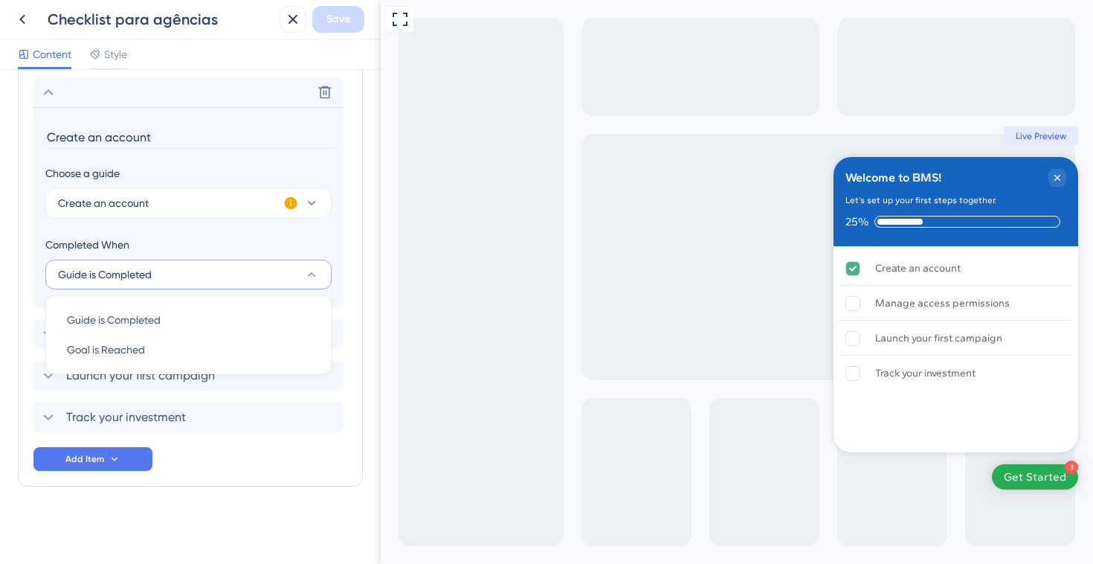
click at [156, 271] on button "Guide is Completed" at bounding box center [188, 274] width 286 height 30
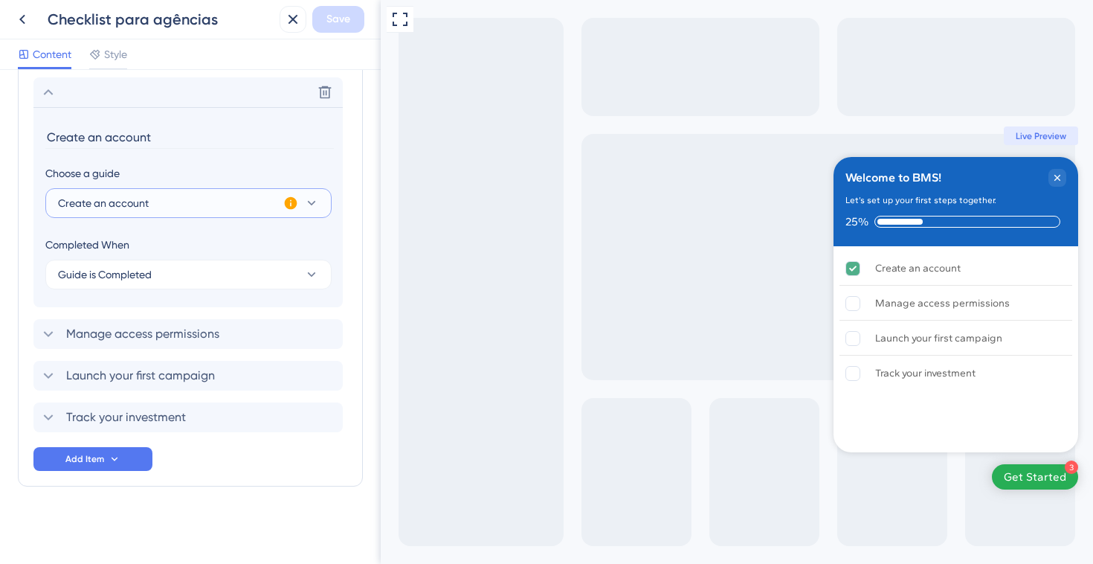
click at [161, 197] on button "Create an account" at bounding box center [188, 203] width 286 height 30
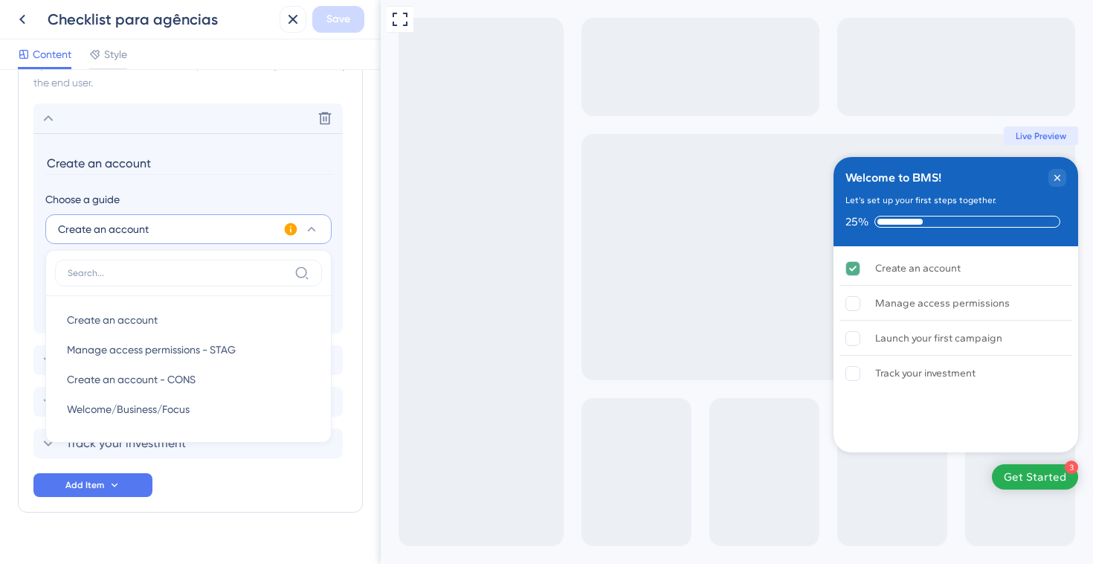
scroll to position [446, 0]
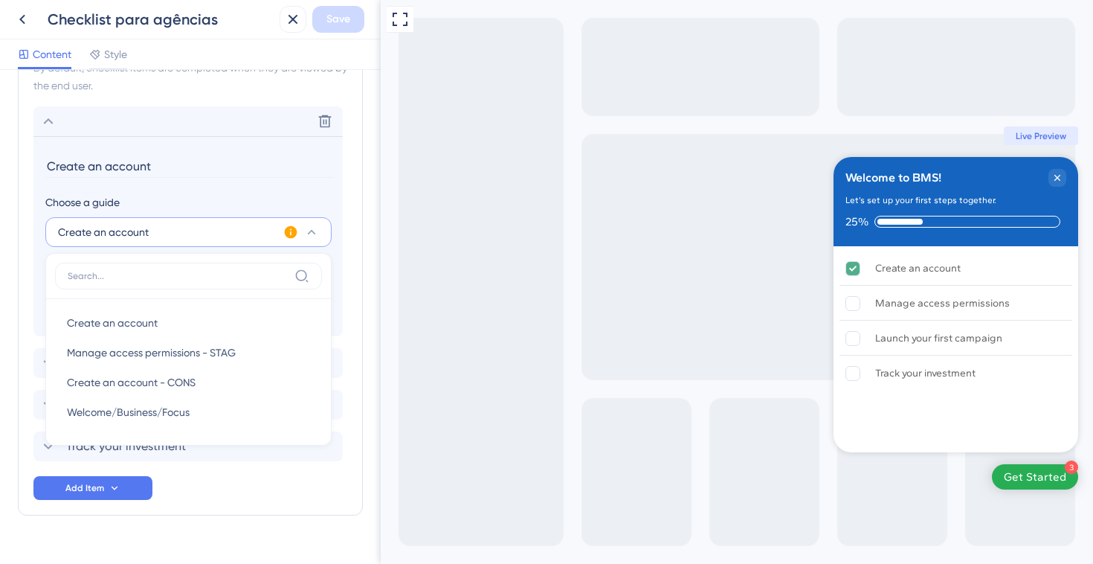
click at [206, 225] on button "Create an account" at bounding box center [188, 232] width 286 height 30
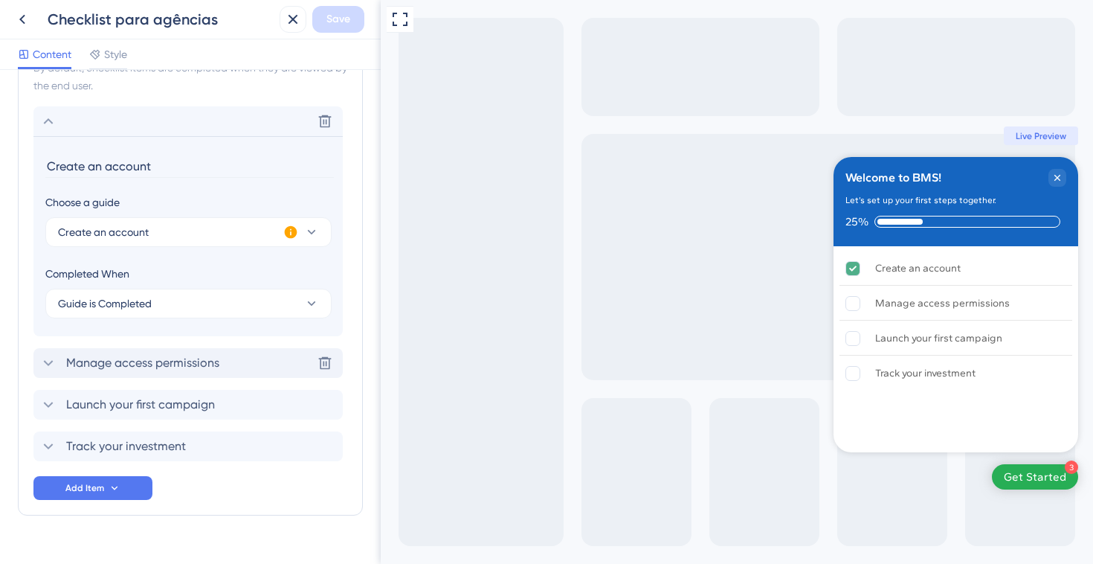
click at [188, 362] on span "Manage access permissions" at bounding box center [142, 363] width 153 height 18
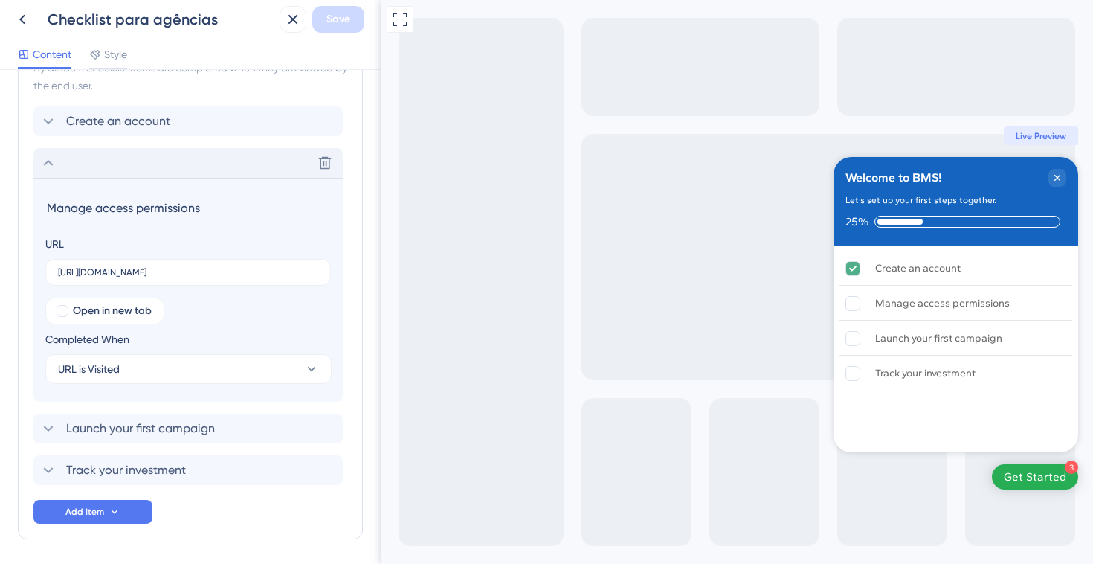
scroll to position [499, 0]
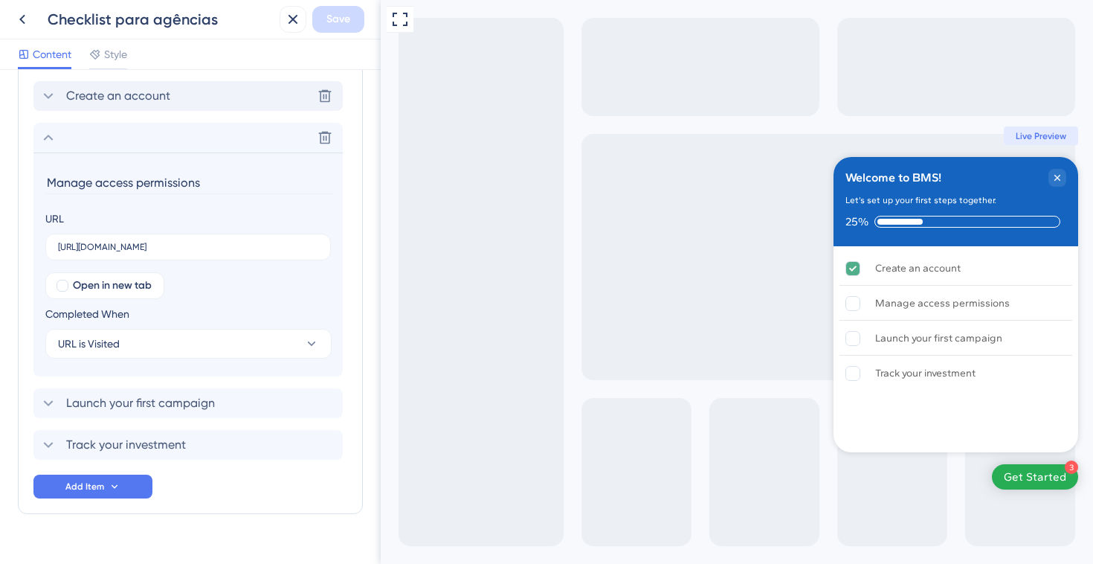
click at [139, 109] on div "Create an account Delete" at bounding box center [187, 96] width 309 height 30
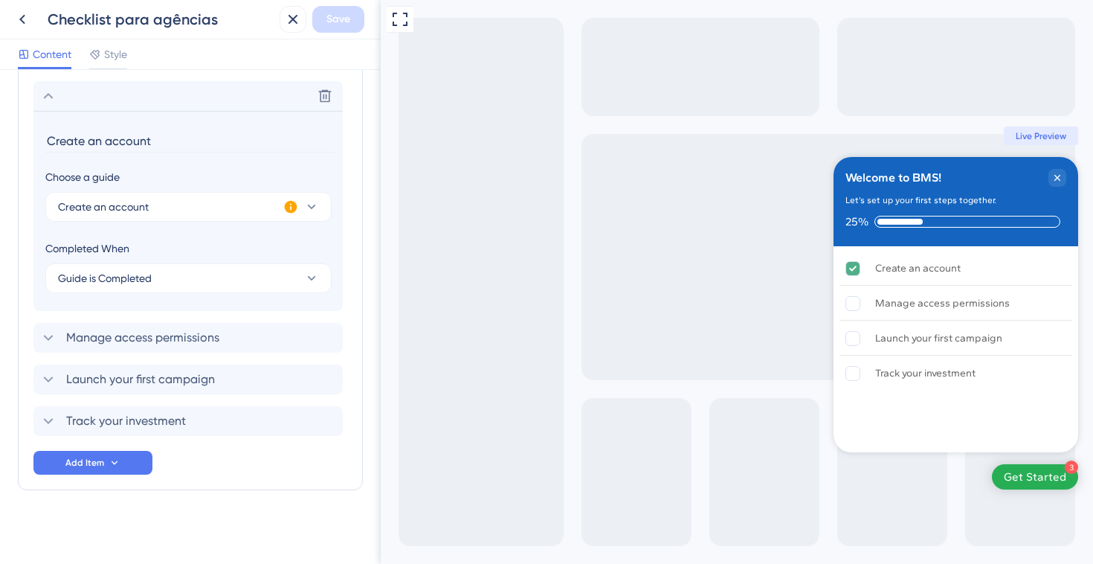
scroll to position [475, 0]
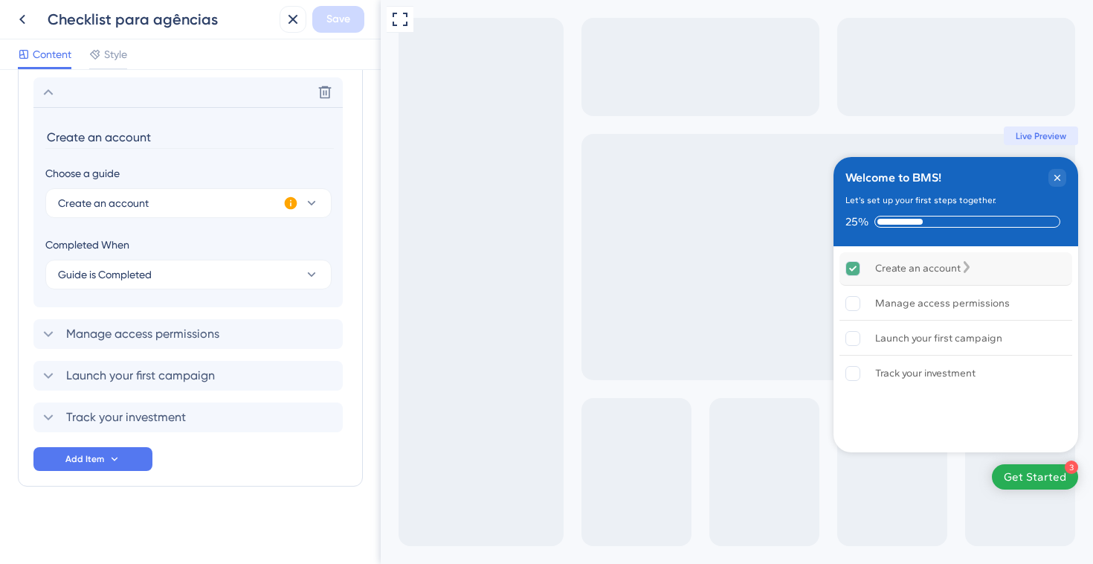
click at [1048, 274] on div "Create an account" at bounding box center [955, 268] width 233 height 33
click at [970, 269] on icon "Create an account is complete." at bounding box center [967, 267] width 6 height 12
click at [978, 309] on div "Manage access permissions" at bounding box center [942, 303] width 135 height 18
click at [976, 278] on div "Create an account" at bounding box center [955, 268] width 233 height 33
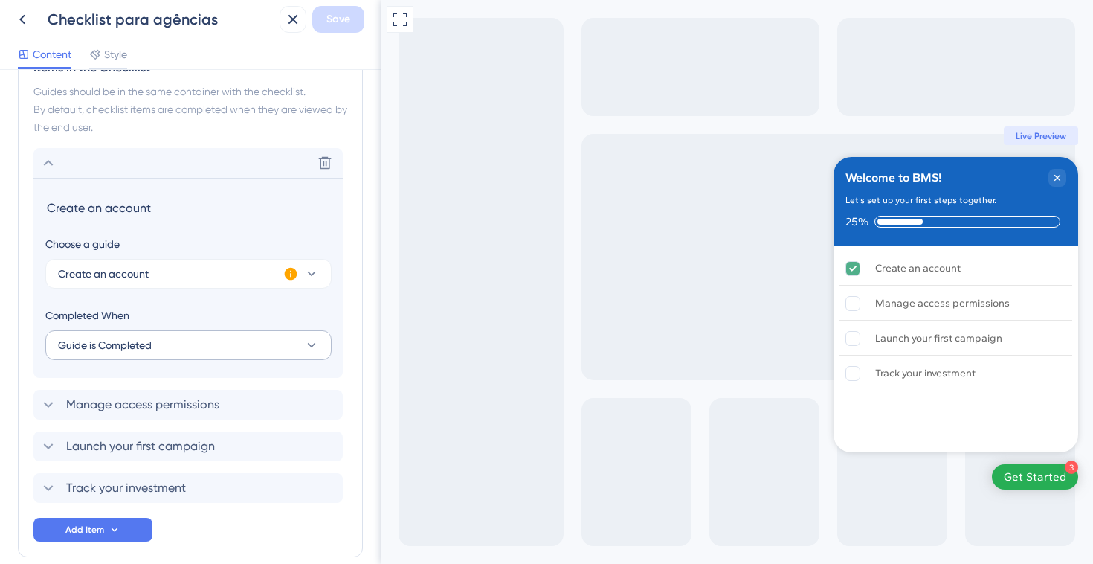
scroll to position [381, 0]
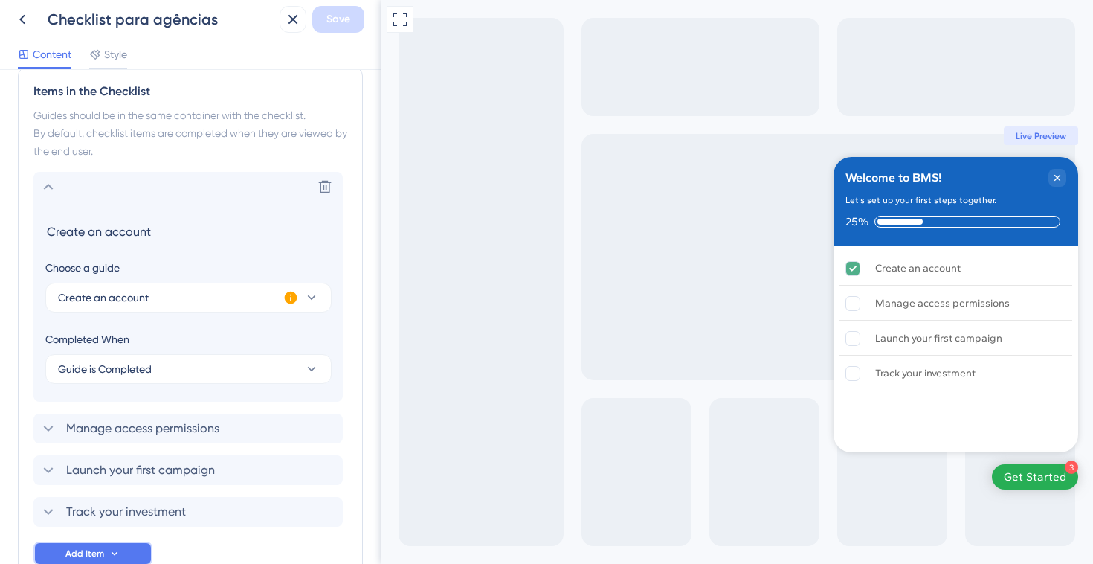
click at [103, 547] on span "Add Item" at bounding box center [84, 553] width 39 height 12
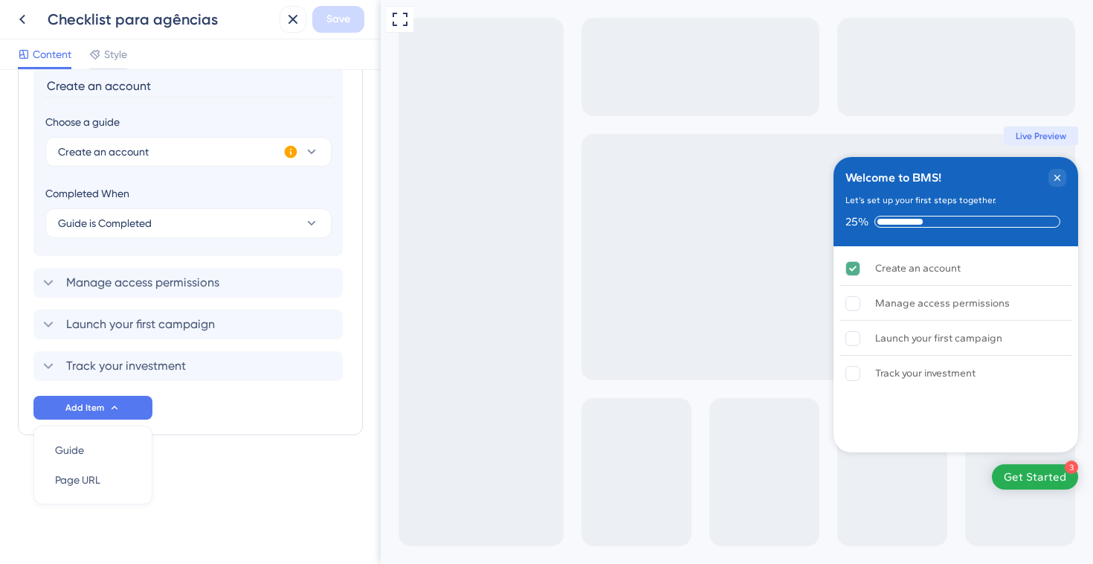
click at [230, 477] on div "Checklist Header Title Welcome to BMS! Subtitle Let’s set up your first steps t…" at bounding box center [190, 27] width 345 height 933
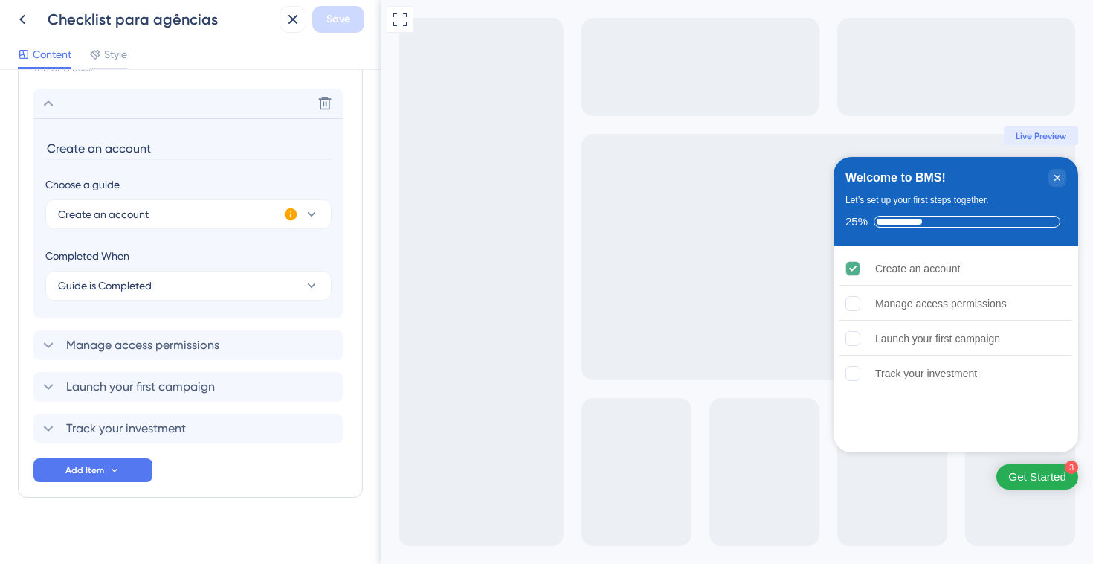
scroll to position [475, 0]
